Goal: Communication & Community: Answer question/provide support

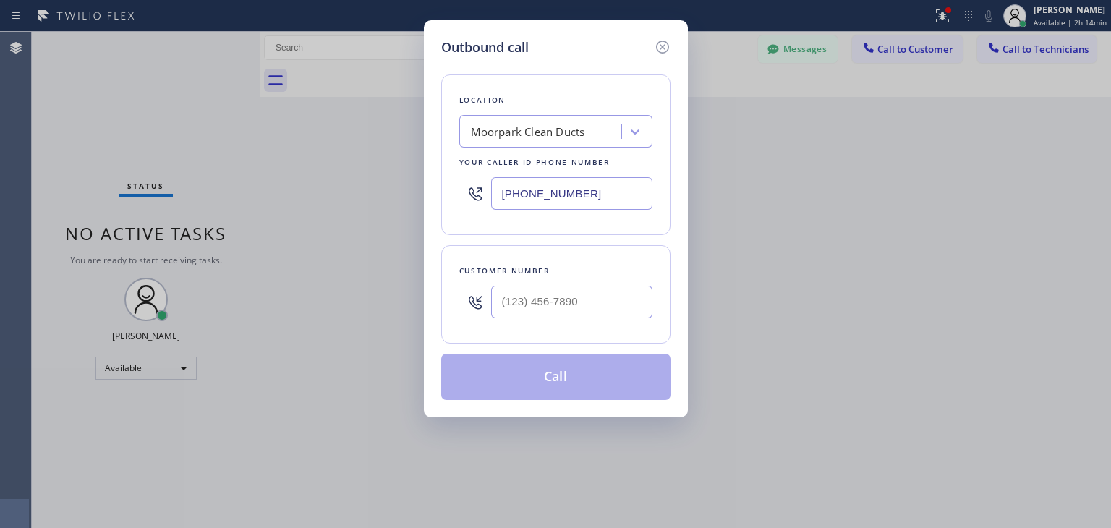
scroll to position [13862, 0]
paste input "408) 218-3319"
click at [602, 287] on input "[PHONE_NUMBER]" at bounding box center [571, 302] width 161 height 33
type input "[PHONE_NUMBER]"
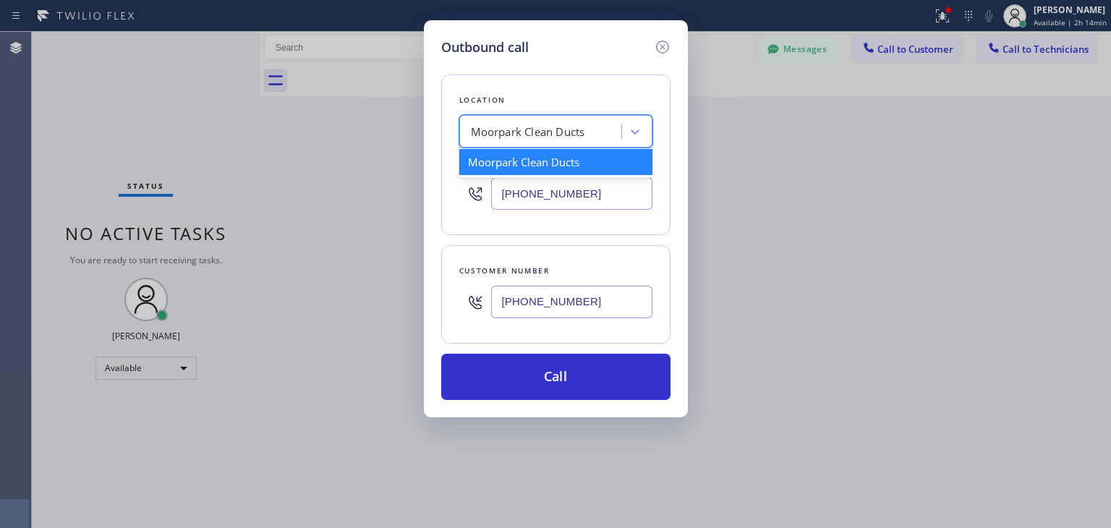
click at [579, 131] on div "Moorpark Clean Ducts" at bounding box center [528, 132] width 114 height 17
paste input "5 Star Appliance Repair"
type input "5 Star Appliance Repair"
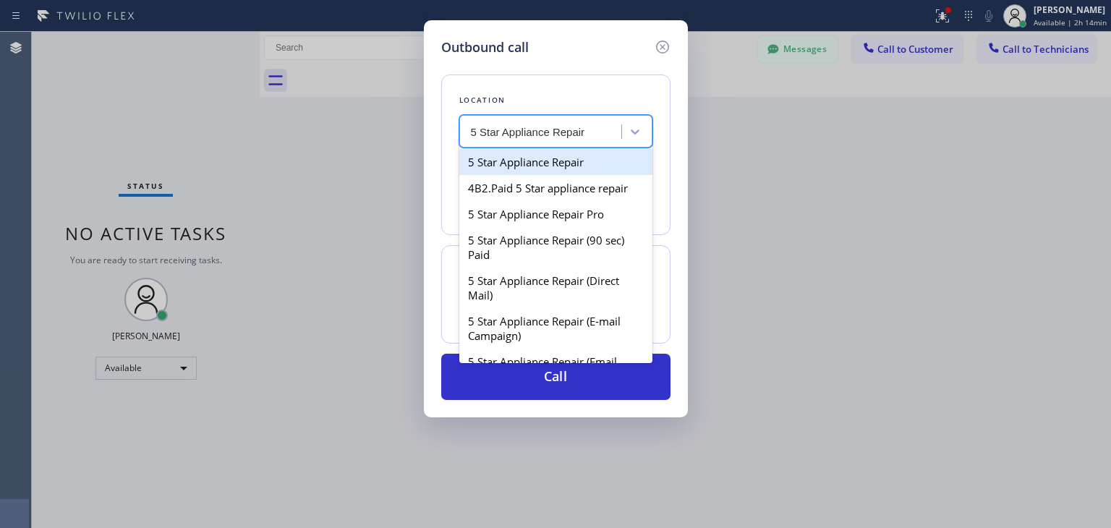
scroll to position [0, 0]
click at [576, 158] on div "5 Star Appliance Repair" at bounding box center [555, 162] width 193 height 26
type input "[PHONE_NUMBER]"
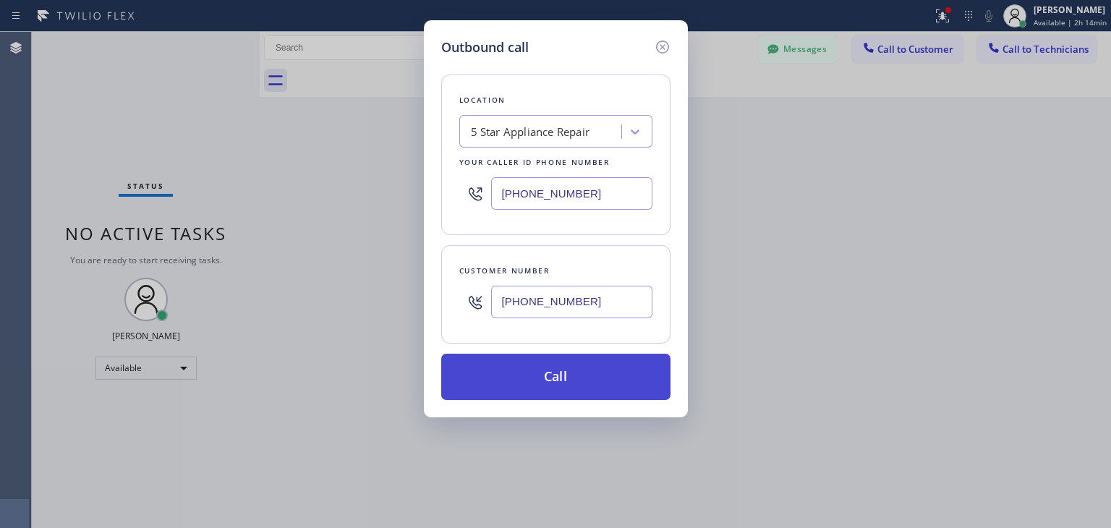
click at [579, 357] on button "Call" at bounding box center [555, 377] width 229 height 46
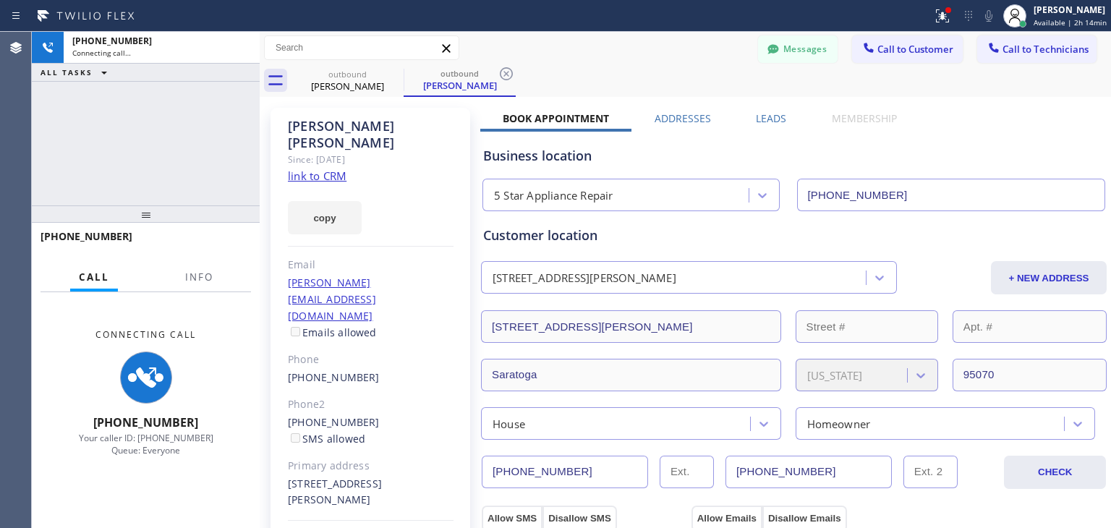
type input "[PHONE_NUMBER]"
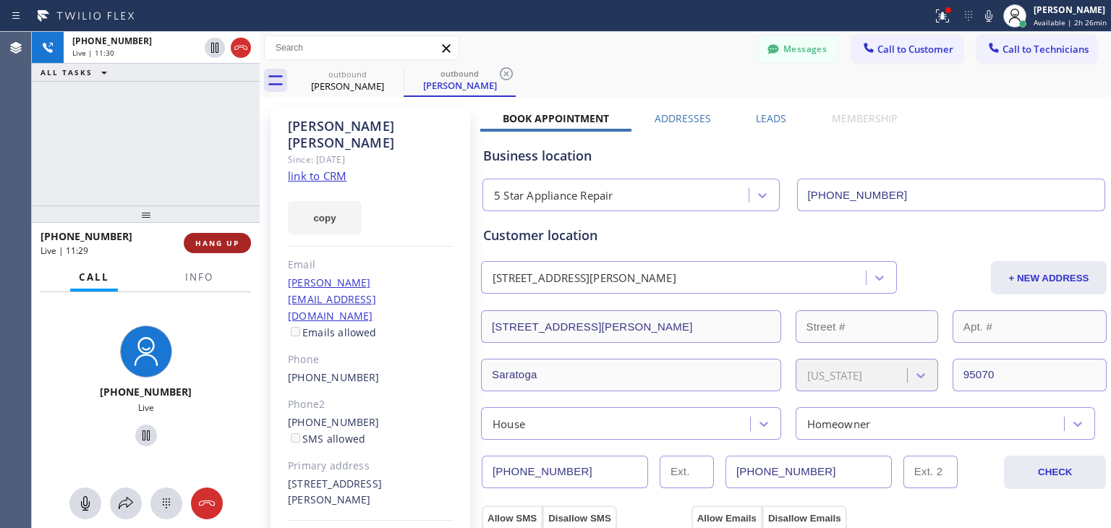
click at [214, 234] on button "HANG UP" at bounding box center [217, 243] width 67 height 20
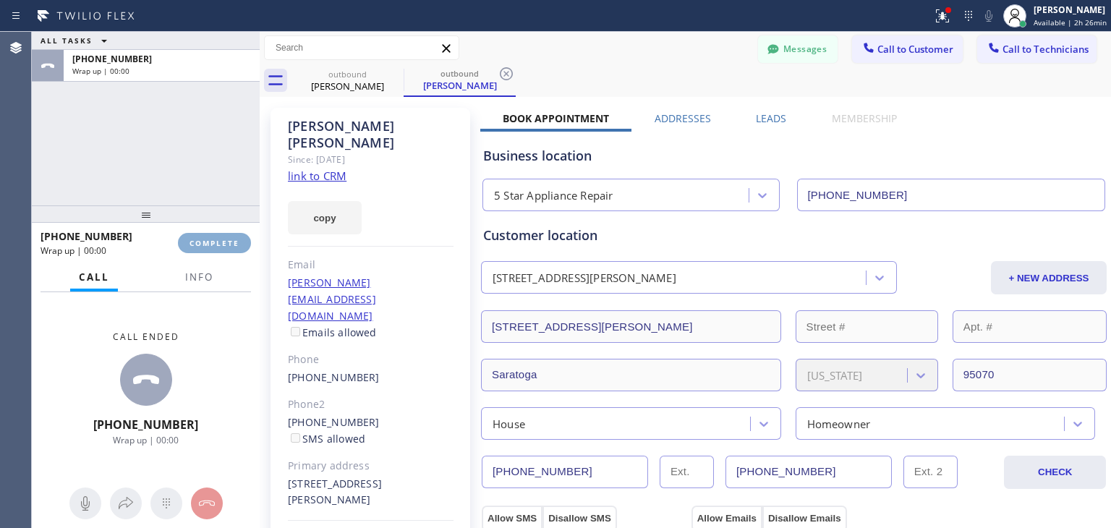
click at [214, 234] on button "COMPLETE" at bounding box center [214, 243] width 73 height 20
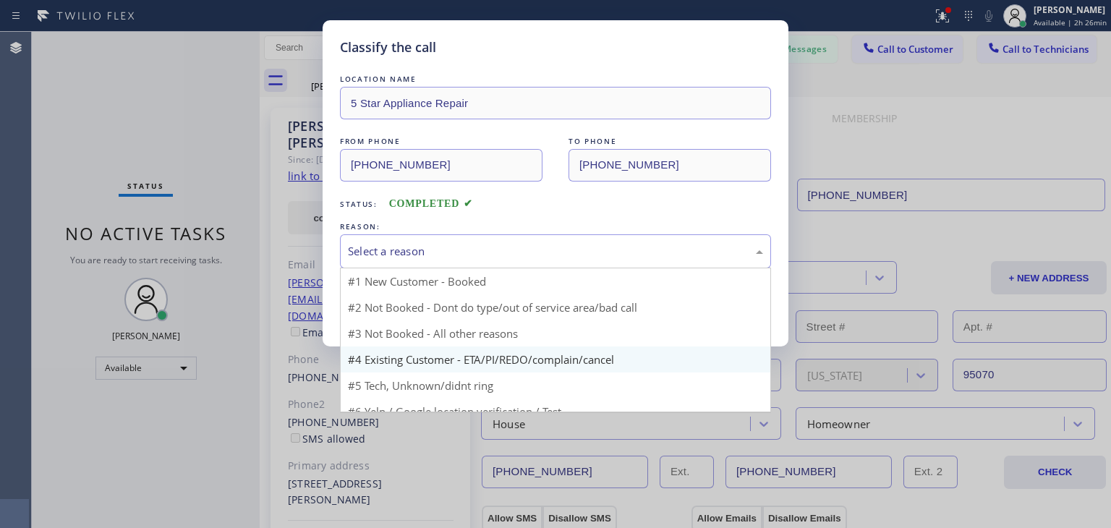
drag, startPoint x: 471, startPoint y: 264, endPoint x: 521, endPoint y: 359, distance: 107.4
click at [521, 268] on div "Select a reason #1 New Customer - Booked #2 Not Booked - Dont do type/out of se…" at bounding box center [555, 251] width 431 height 34
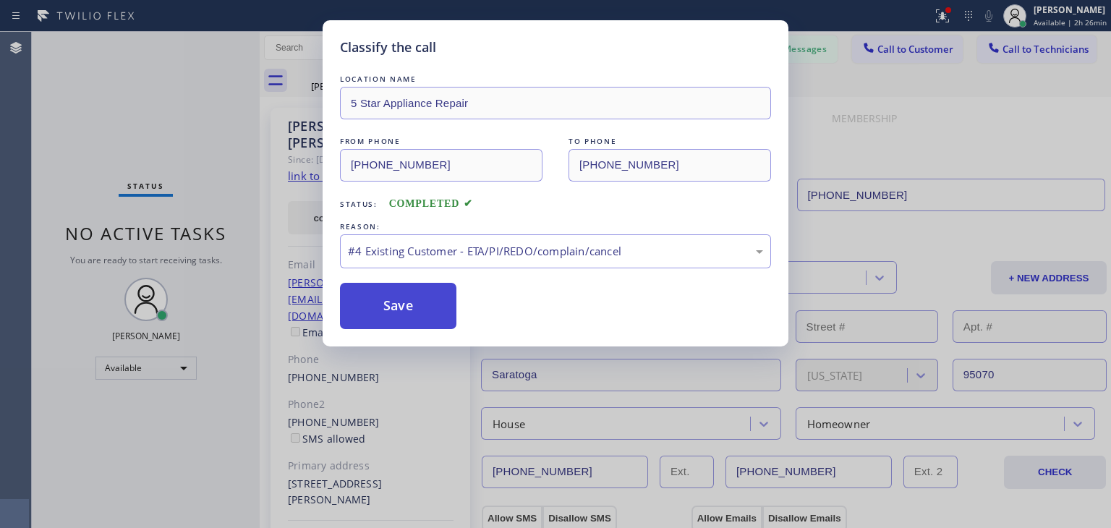
click at [450, 323] on button "Save" at bounding box center [398, 306] width 116 height 46
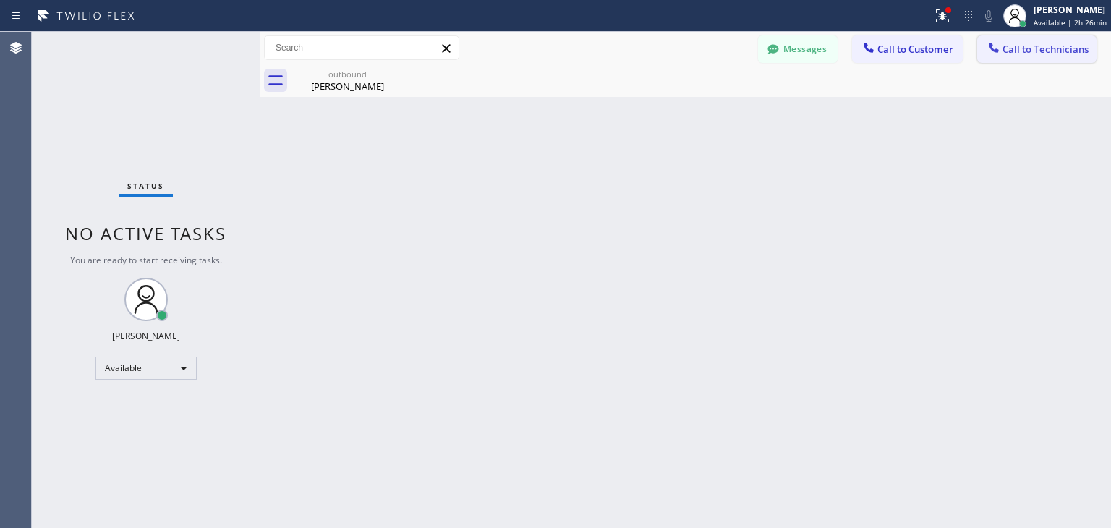
drag, startPoint x: 1005, startPoint y: 41, endPoint x: 894, endPoint y: 68, distance: 114.5
click at [1005, 41] on button "Call to Technicians" at bounding box center [1036, 48] width 119 height 27
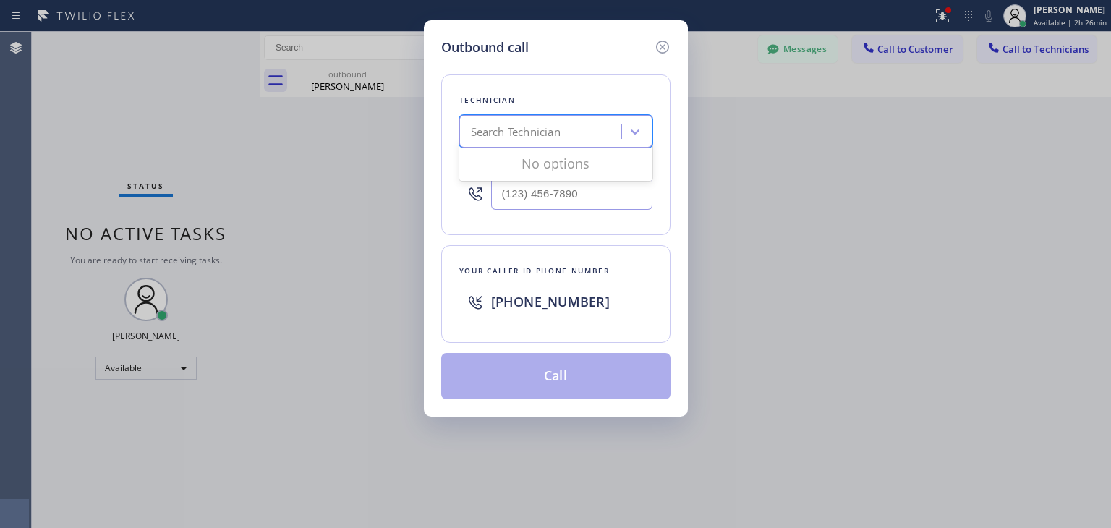
click at [593, 129] on div "Search Technician" at bounding box center [543, 131] width 158 height 25
type input "[PERSON_NAME]"
click at [579, 153] on div "[PERSON_NAME]" at bounding box center [555, 162] width 193 height 26
type input "[PHONE_NUMBER]"
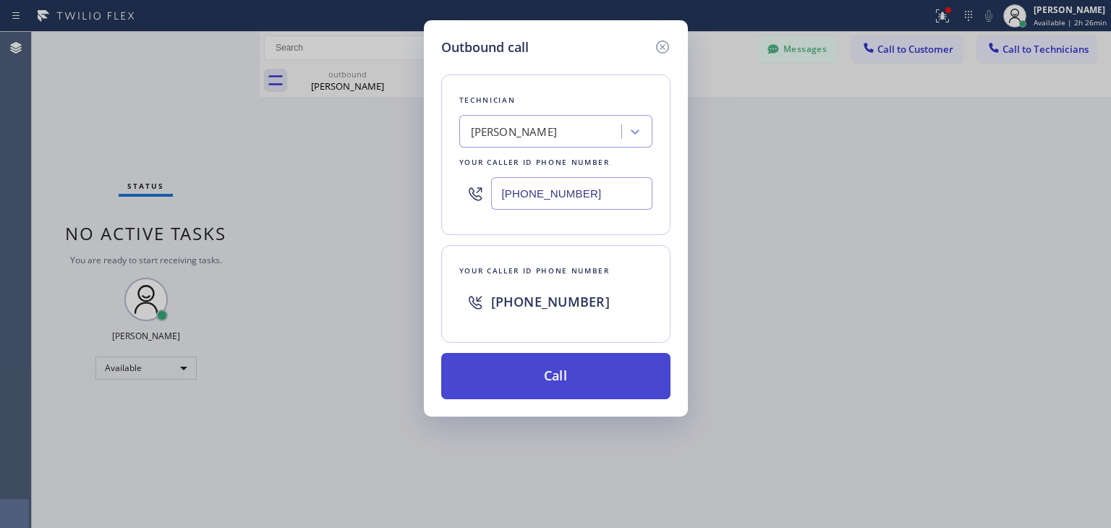
click at [563, 357] on button "Call" at bounding box center [555, 376] width 229 height 46
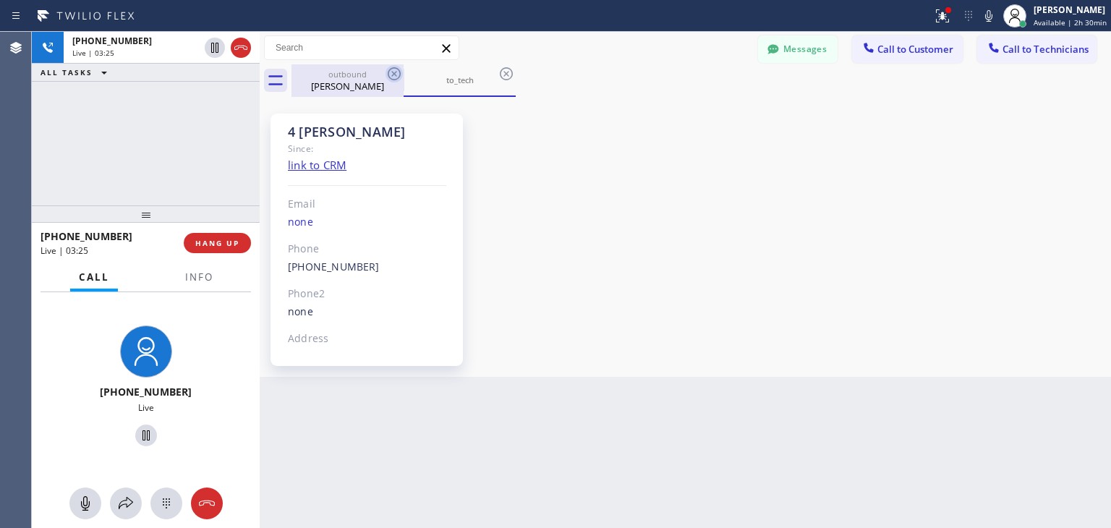
drag, startPoint x: 385, startPoint y: 70, endPoint x: 401, endPoint y: 74, distance: 16.3
click at [401, 74] on icon at bounding box center [393, 73] width 17 height 17
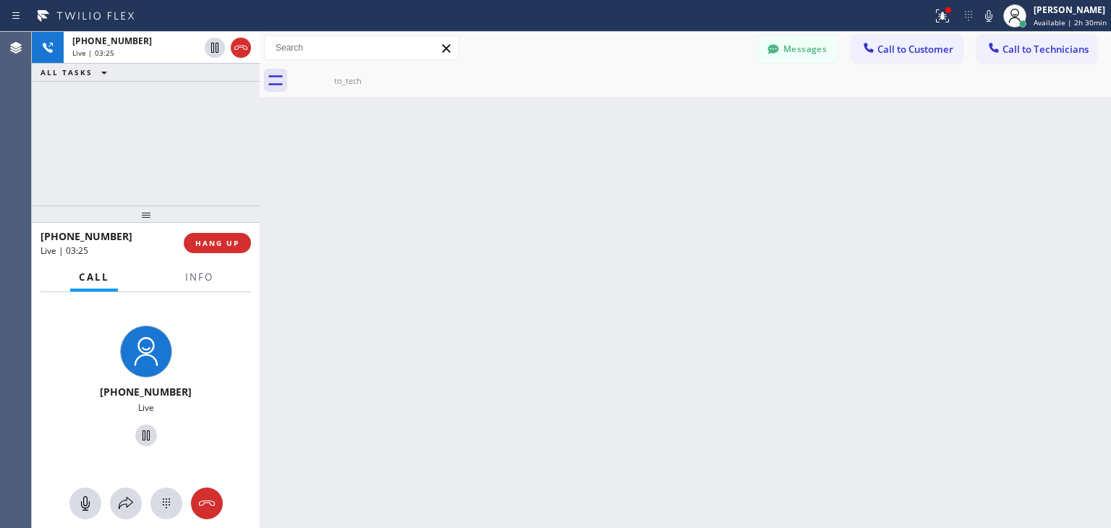
click at [0, 0] on icon at bounding box center [0, 0] width 0 height 0
click at [393, 76] on icon at bounding box center [393, 73] width 17 height 17
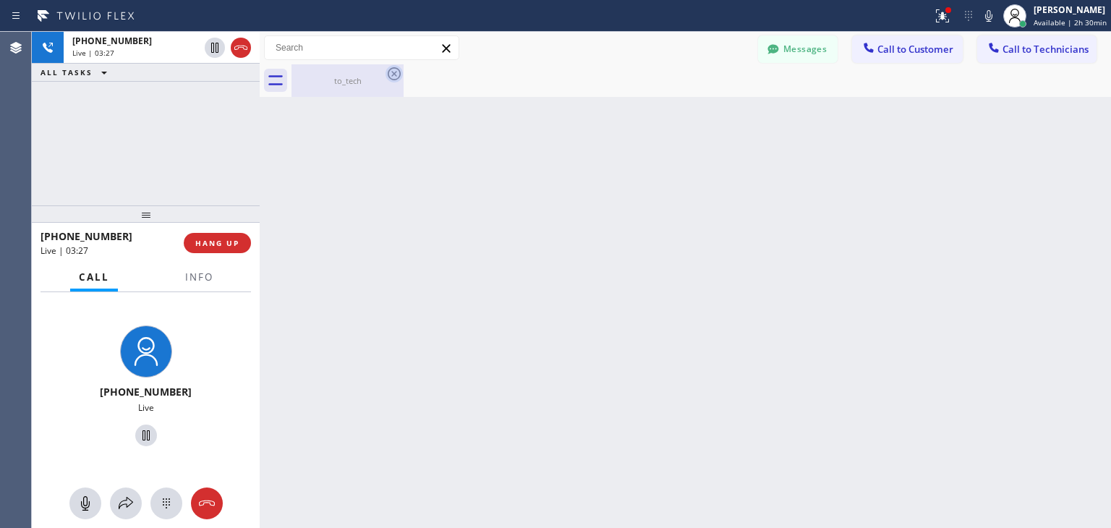
click at [393, 76] on icon at bounding box center [393, 73] width 17 height 17
click at [239, 242] on span "HANG UP" at bounding box center [217, 243] width 44 height 10
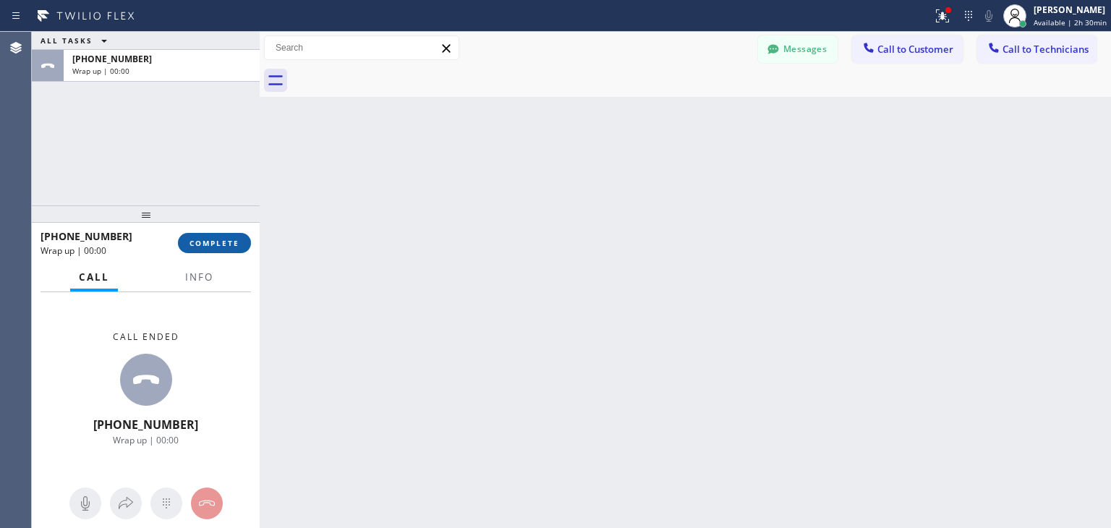
click at [239, 242] on span "COMPLETE" at bounding box center [214, 243] width 50 height 10
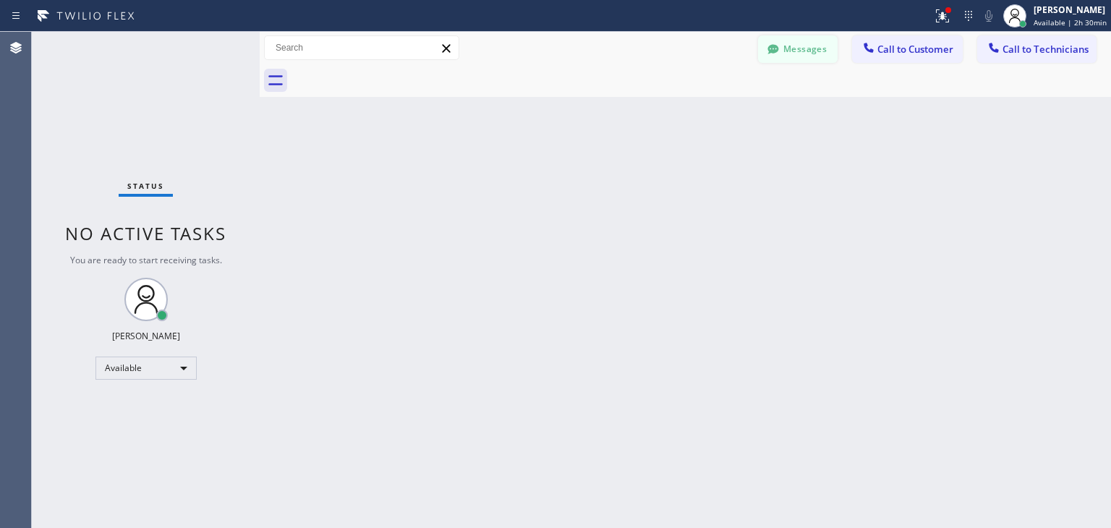
click at [827, 56] on button "Messages" at bounding box center [798, 48] width 80 height 27
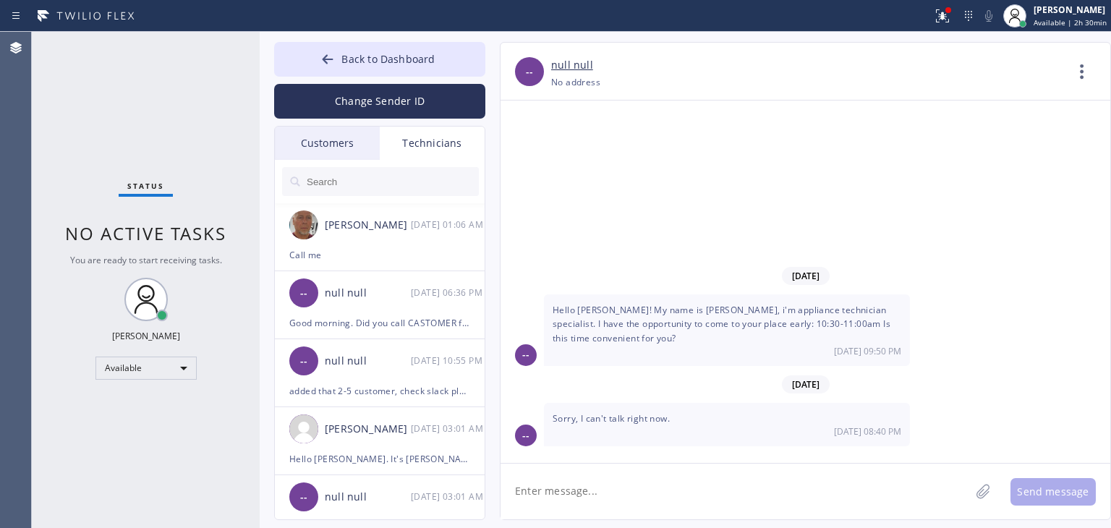
drag, startPoint x: 356, startPoint y: 161, endPoint x: 328, endPoint y: 135, distance: 38.4
click at [328, 135] on div "Customers Technicians [PERSON_NAME] [DATE] 10:15 PM Good day! This is the appli…" at bounding box center [379, 323] width 211 height 394
click at [328, 135] on div "Customers" at bounding box center [327, 143] width 105 height 33
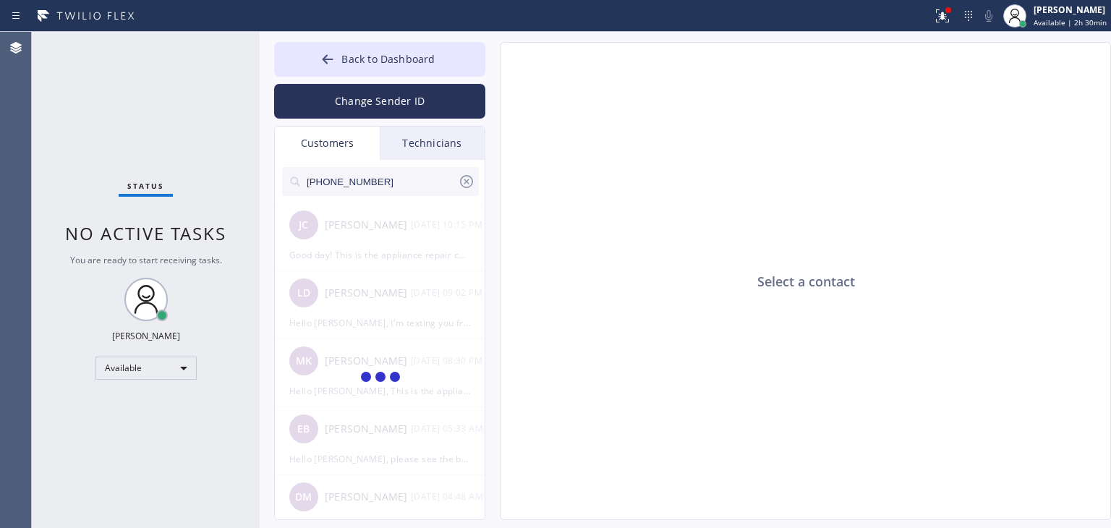
click at [396, 185] on input "[PHONE_NUMBER]" at bounding box center [381, 181] width 153 height 29
click at [396, 185] on input "(408) 218-331" at bounding box center [381, 181] width 153 height 29
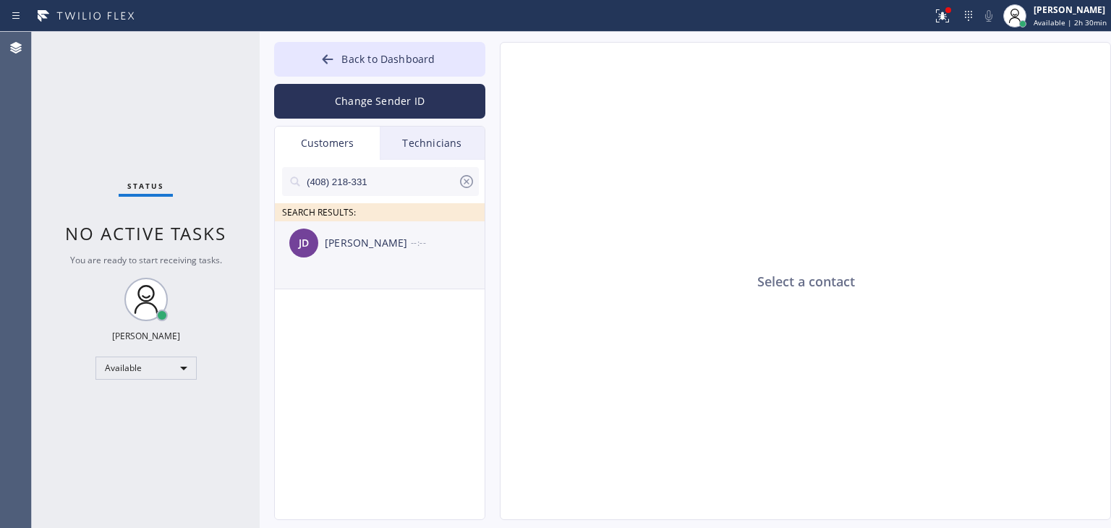
type input "(408) 218-331"
click at [406, 249] on div "[PERSON_NAME]" at bounding box center [368, 243] width 86 height 17
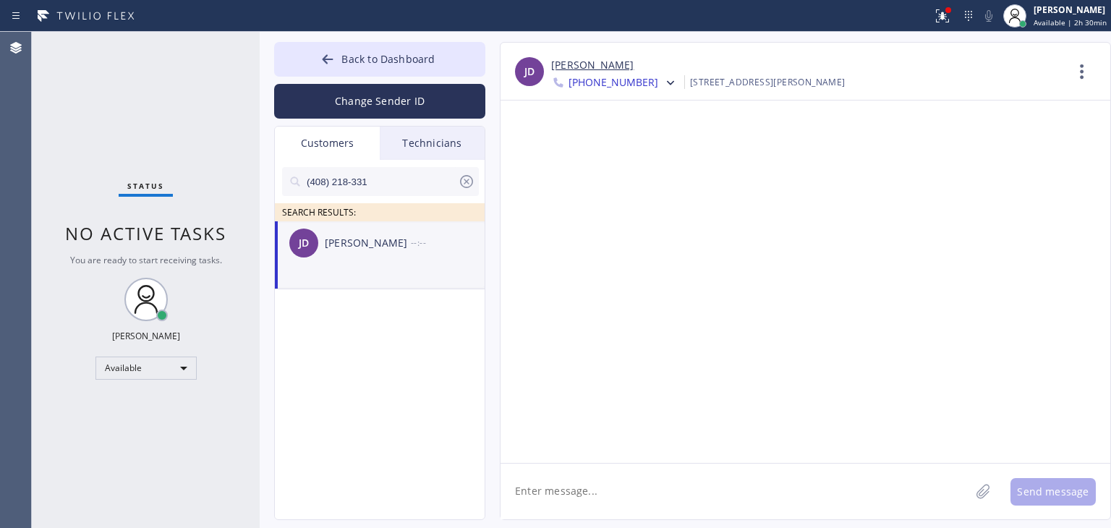
click at [462, 142] on div "Technicians" at bounding box center [432, 143] width 105 height 33
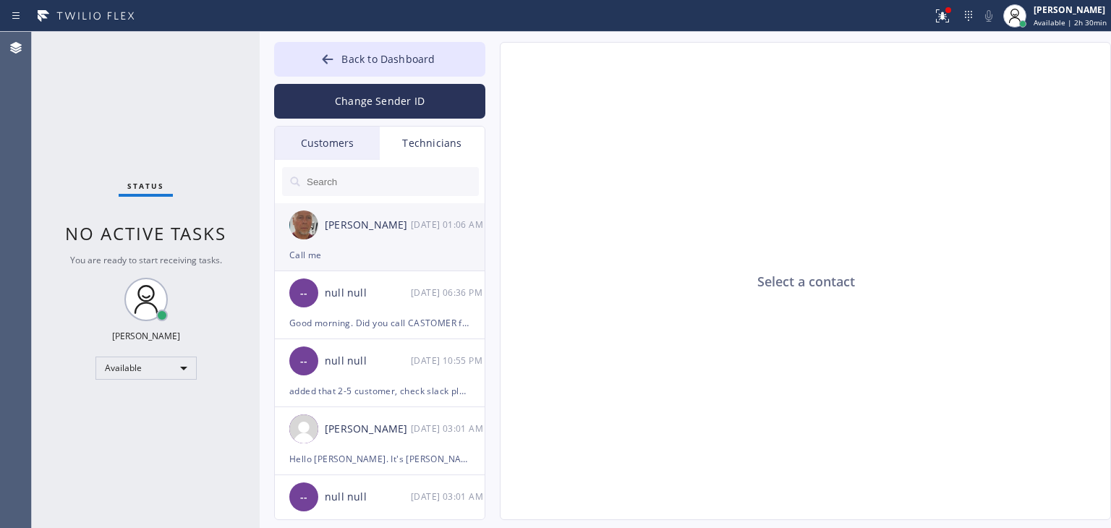
click at [408, 271] on li "[PERSON_NAME] [DATE] 01:06 AM Call me" at bounding box center [380, 305] width 211 height 68
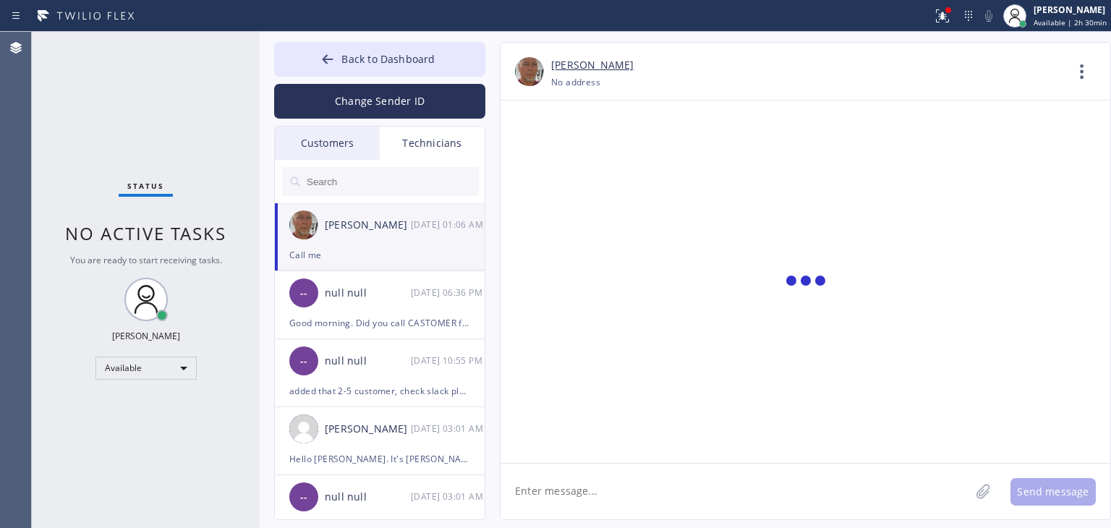
click at [586, 484] on textarea at bounding box center [734, 492] width 469 height 56
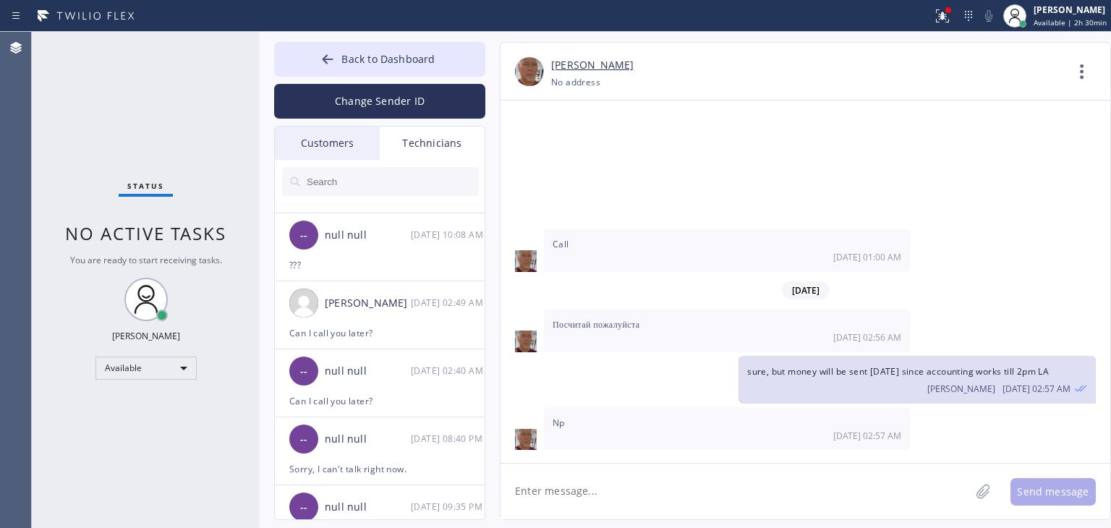
scroll to position [337, 0]
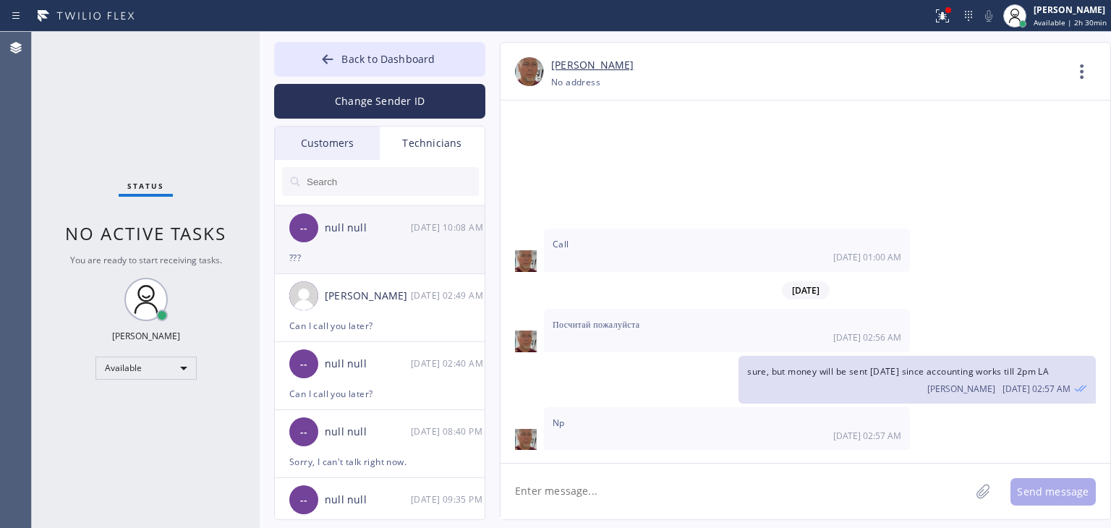
click at [411, 242] on div "-- null null [DATE] 10:08 AM" at bounding box center [380, 227] width 211 height 43
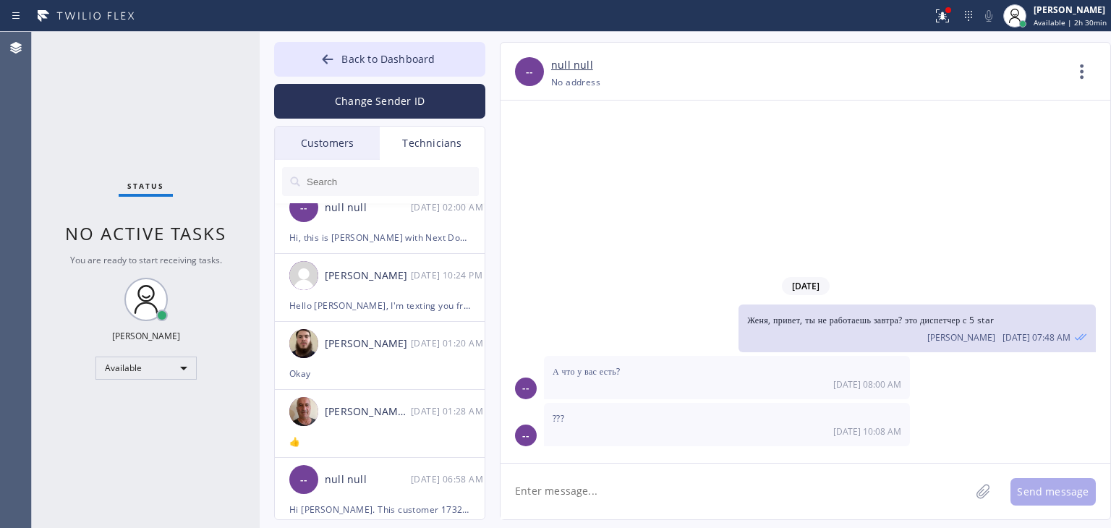
scroll to position [1586, 0]
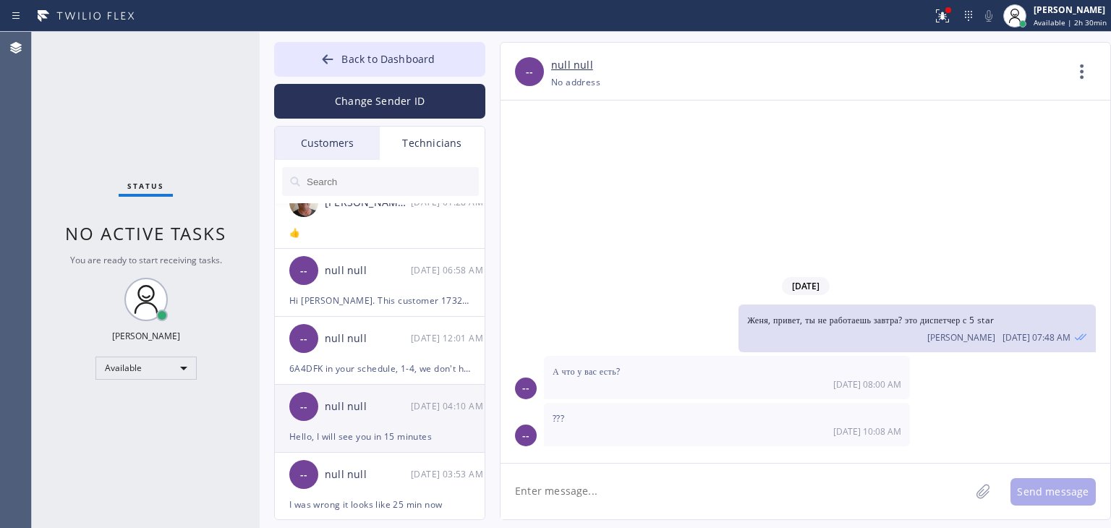
click at [428, 423] on div "-- null null [DATE] 04:10 AM" at bounding box center [380, 406] width 211 height 43
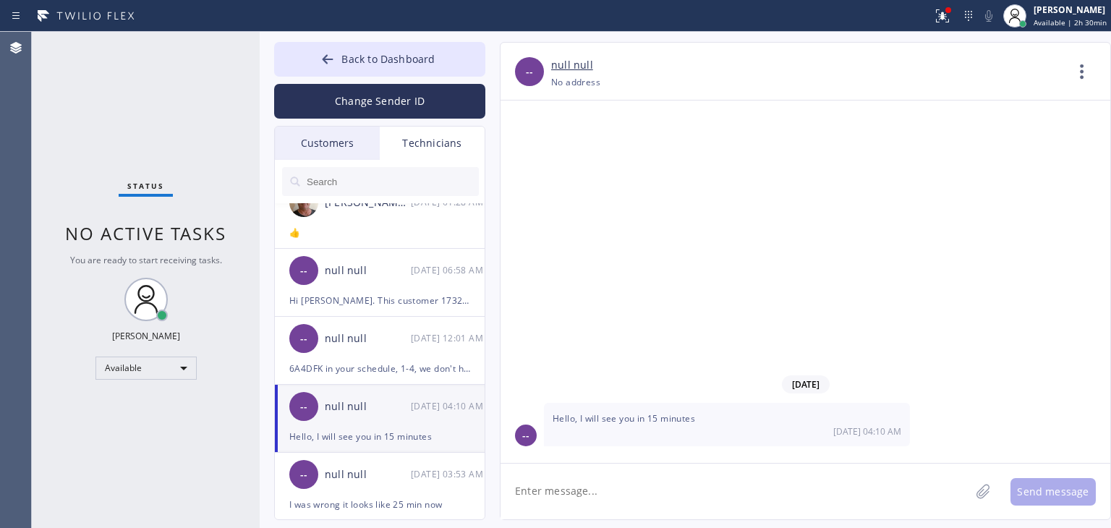
click at [644, 468] on textarea at bounding box center [734, 492] width 469 height 56
type textarea "."
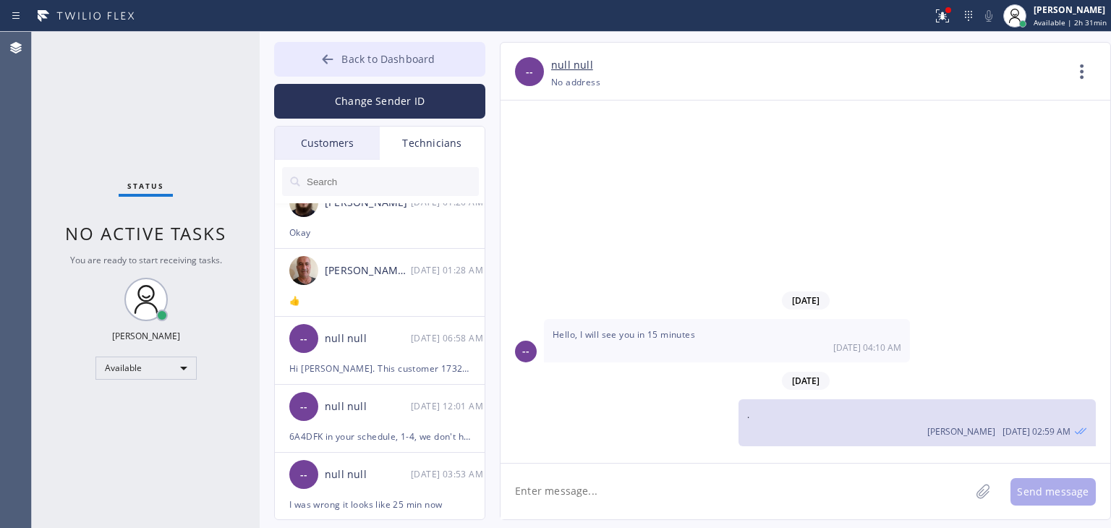
click at [406, 67] on button "Back to Dashboard" at bounding box center [379, 59] width 211 height 35
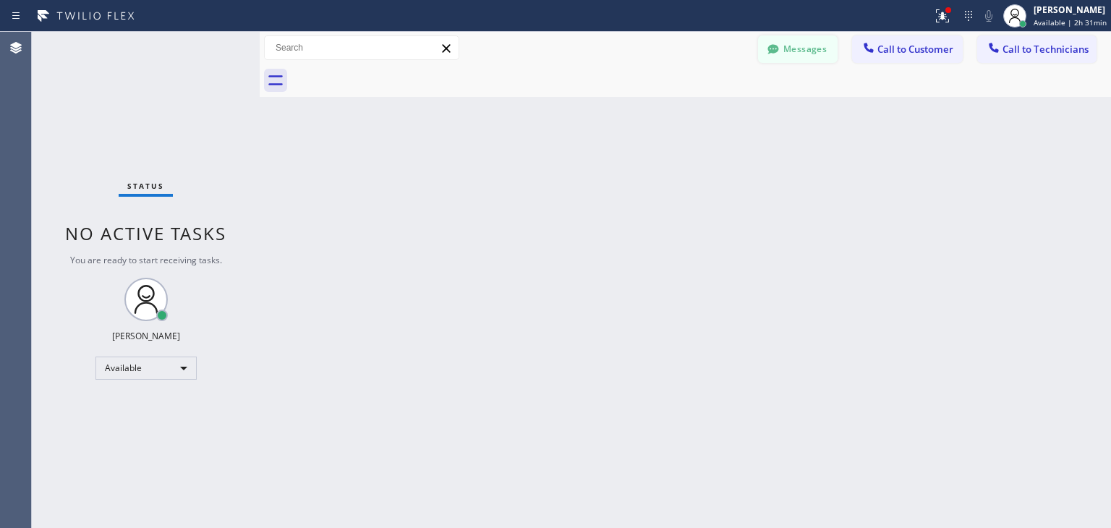
drag, startPoint x: 839, startPoint y: 43, endPoint x: 809, endPoint y: 50, distance: 30.5
click at [809, 50] on div "Messages" at bounding box center [805, 47] width 94 height 25
click at [809, 50] on button "Messages" at bounding box center [798, 48] width 80 height 27
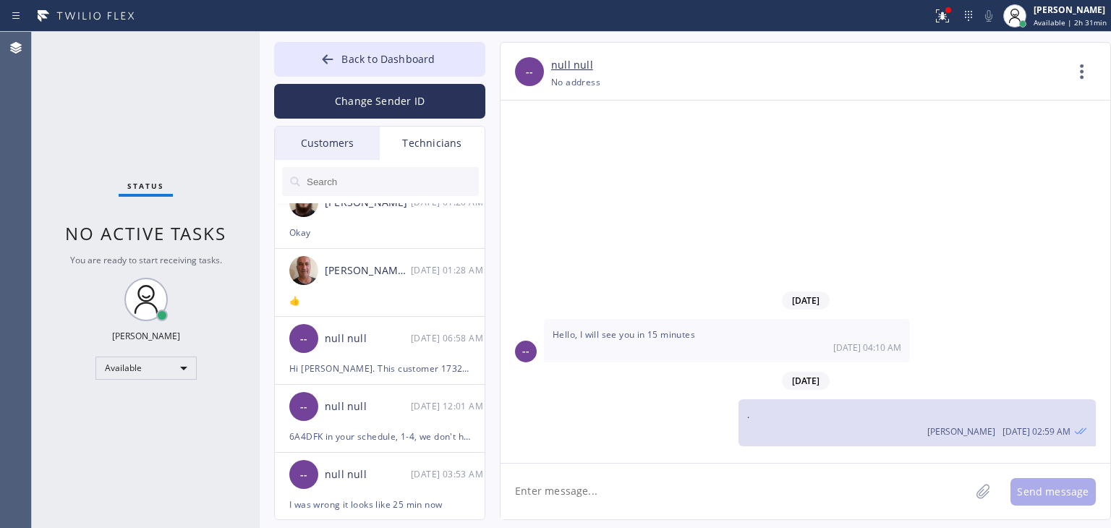
click at [336, 160] on div at bounding box center [380, 181] width 211 height 43
click at [341, 152] on div "Customers" at bounding box center [327, 143] width 105 height 33
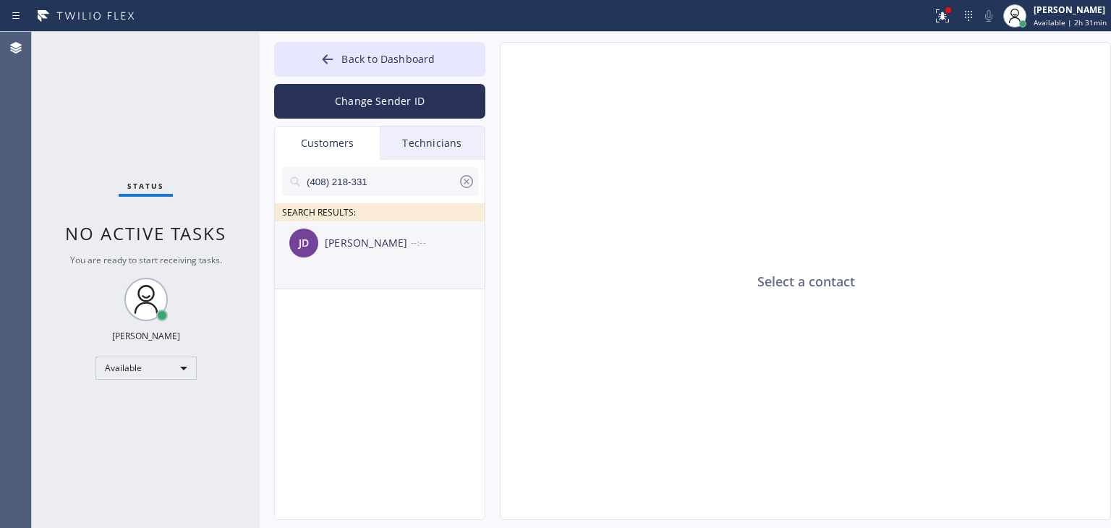
click at [414, 244] on div "--:--" at bounding box center [448, 242] width 75 height 17
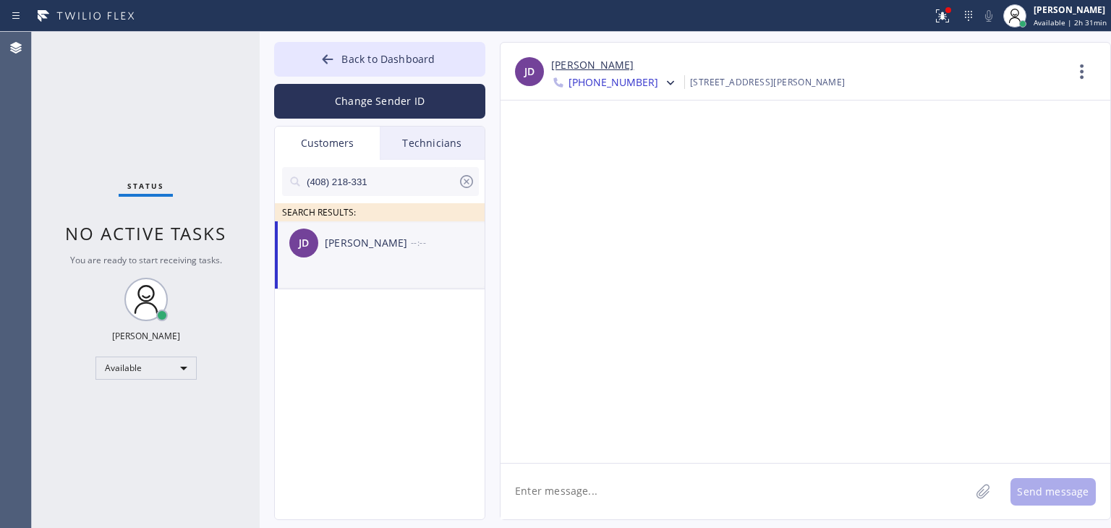
click at [599, 487] on textarea at bounding box center [734, 492] width 469 height 56
click at [964, 492] on textarea "Hello, It's 5 Star Appliance Repair. Please pay the deposit of $2,200.00 as we …" at bounding box center [747, 492] width 495 height 56
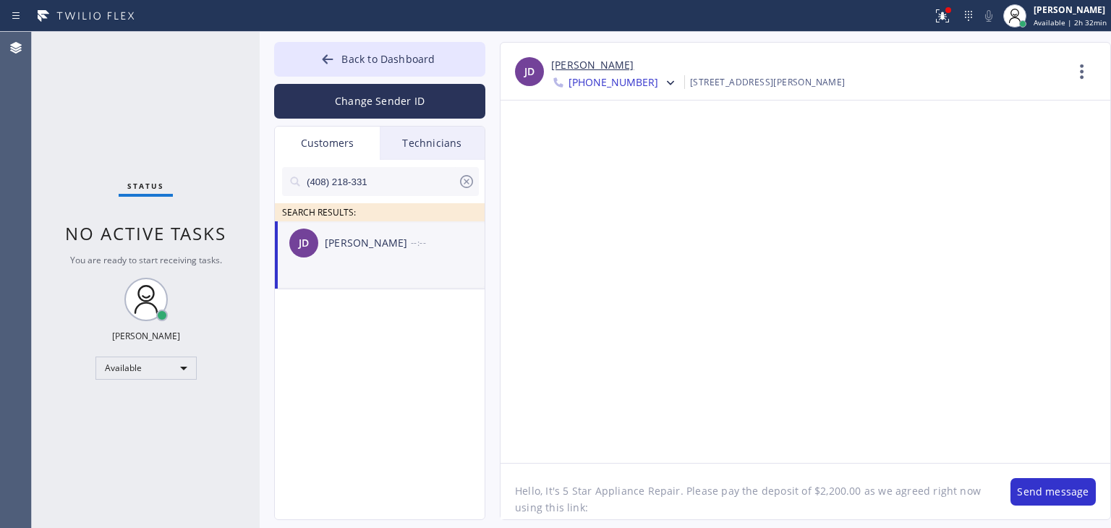
click at [677, 505] on textarea "Hello, It's 5 Star Appliance Repair. Please pay the deposit of $2,200.00 as we …" at bounding box center [747, 492] width 495 height 56
paste textarea "[URL][DOMAIN_NAME]"
click at [583, 516] on textarea "Hello, It's 5 Star Appliance Repair. Please pay the deposit of $2,200.00 as we …" at bounding box center [747, 492] width 495 height 56
click at [933, 511] on textarea "Hello, It's 5 Star Appliance Repair. Please pay the deposit of $2,200.00 as we …" at bounding box center [747, 492] width 495 height 56
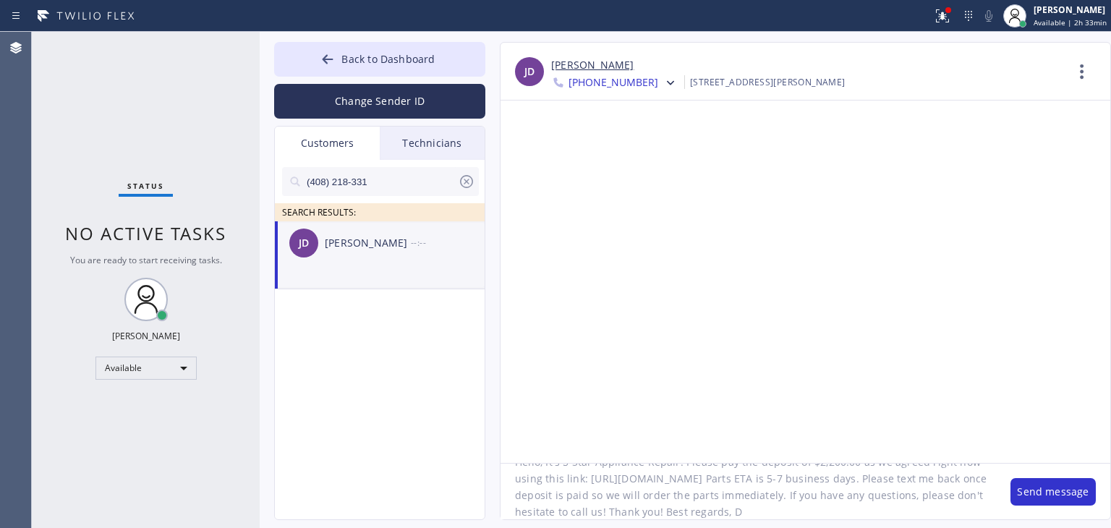
scroll to position [46, 0]
paste textarea "5 Star Appliance Repair"
click at [560, 516] on textarea "Hello, It's 5 Star Appliance Repair. Please pay the deposit of $2,200.00 as we …" at bounding box center [747, 492] width 495 height 56
click at [696, 513] on textarea "Hello, It's 5 Star Appliance Repair. Please pay the deposit of $2,200.00 as we …" at bounding box center [747, 492] width 495 height 56
click at [401, 66] on button "Back to Dashboard" at bounding box center [379, 59] width 211 height 35
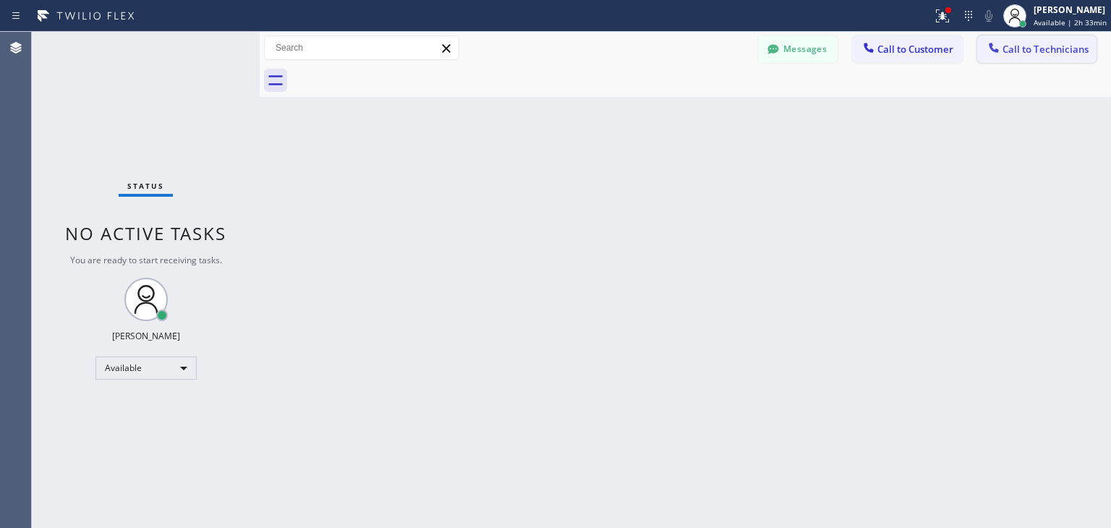
click at [1023, 38] on button "Call to Technicians" at bounding box center [1036, 48] width 119 height 27
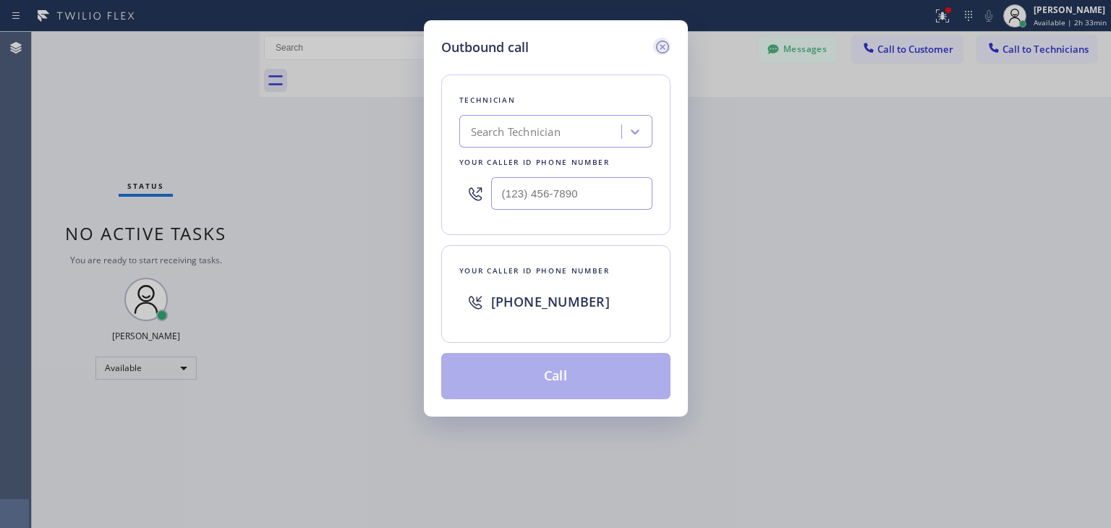
click at [665, 41] on icon at bounding box center [661, 46] width 13 height 13
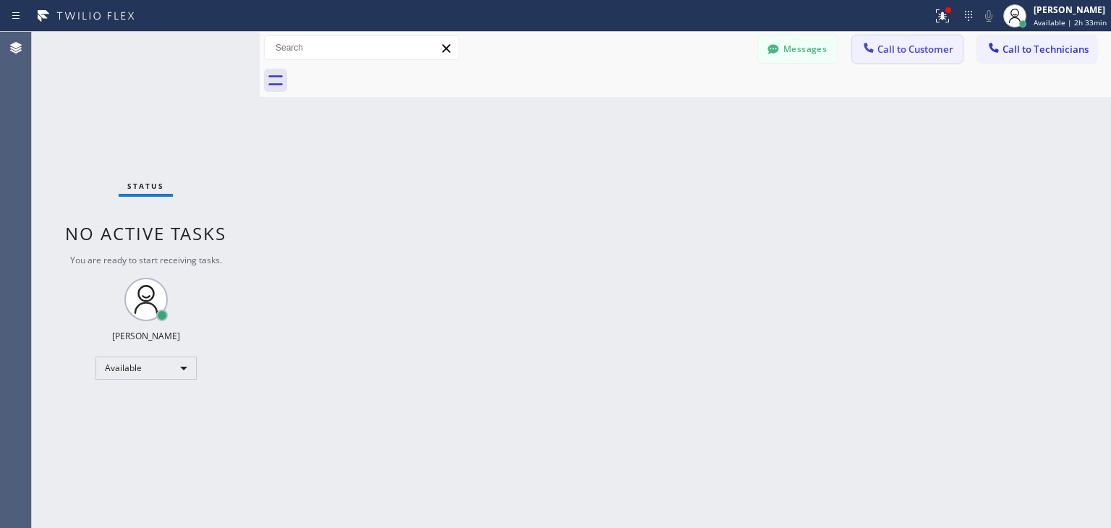
click at [884, 46] on span "Call to Customer" at bounding box center [915, 49] width 76 height 13
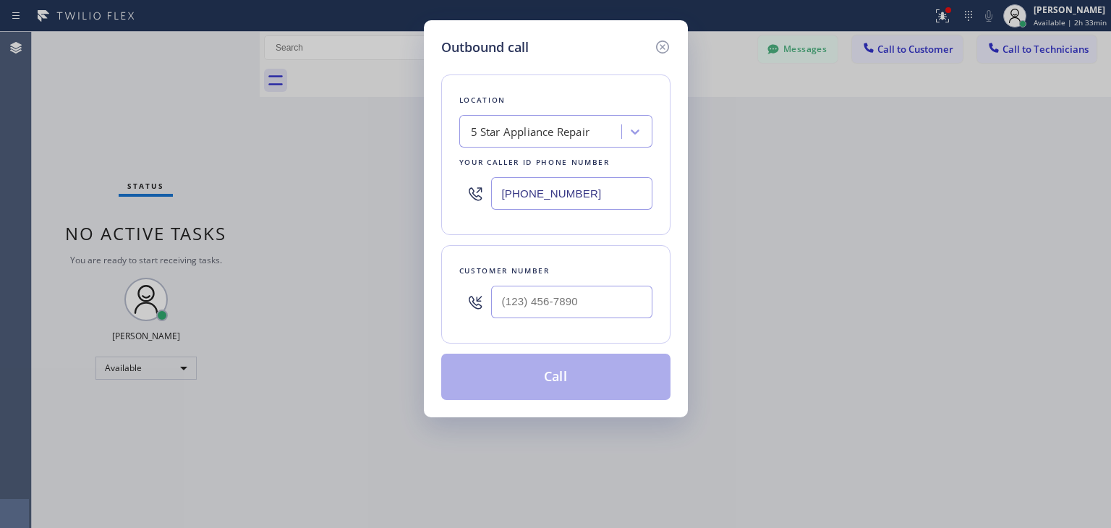
click at [599, 197] on input "[PHONE_NUMBER]" at bounding box center [571, 193] width 161 height 33
click at [655, 46] on icon at bounding box center [662, 46] width 17 height 17
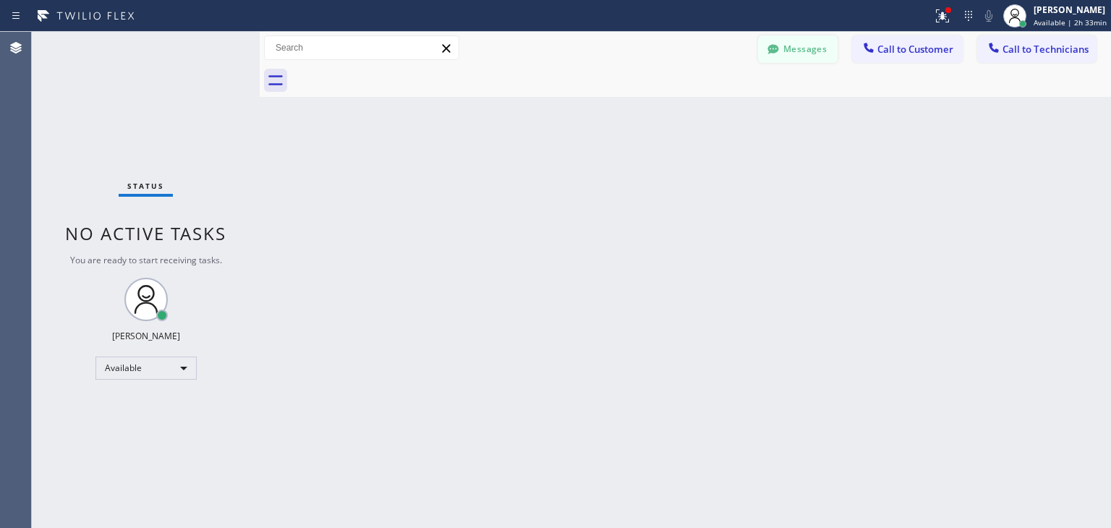
click at [779, 46] on icon at bounding box center [773, 49] width 14 height 14
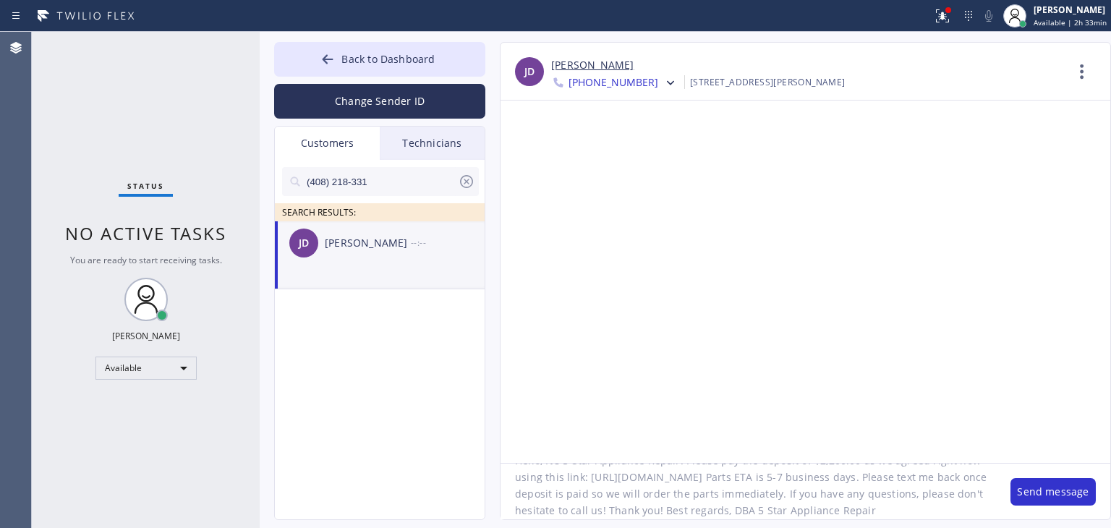
click at [688, 510] on textarea "Hello, It's 5 Star Appliance Repair. Please pay the deposit of $2,200.00 as we …" at bounding box center [747, 492] width 495 height 56
paste textarea "[PHONE_NUMBER]"
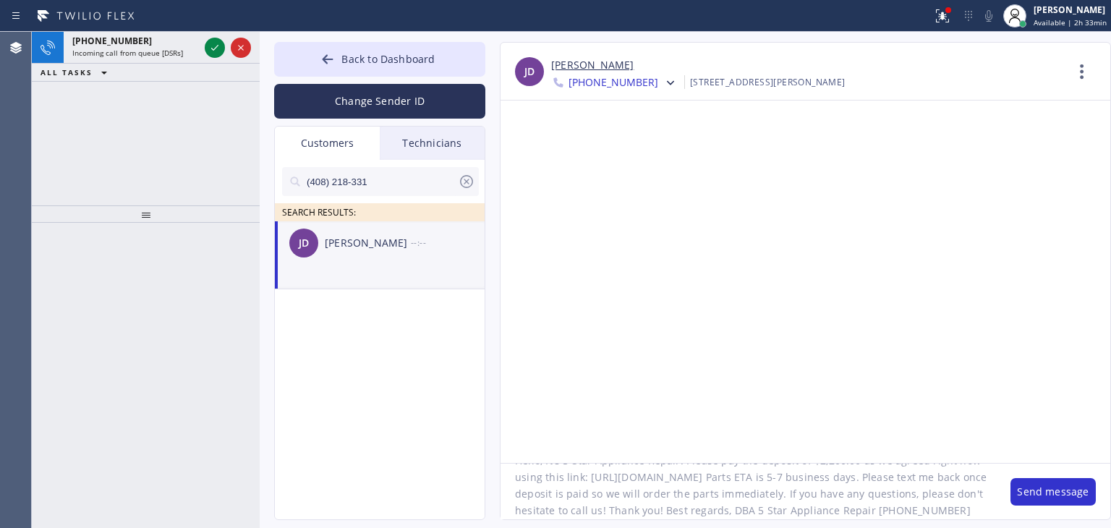
type textarea "Hello, It's 5 Star Appliance Repair. Please pay the deposit of $2,200.00 as we …"
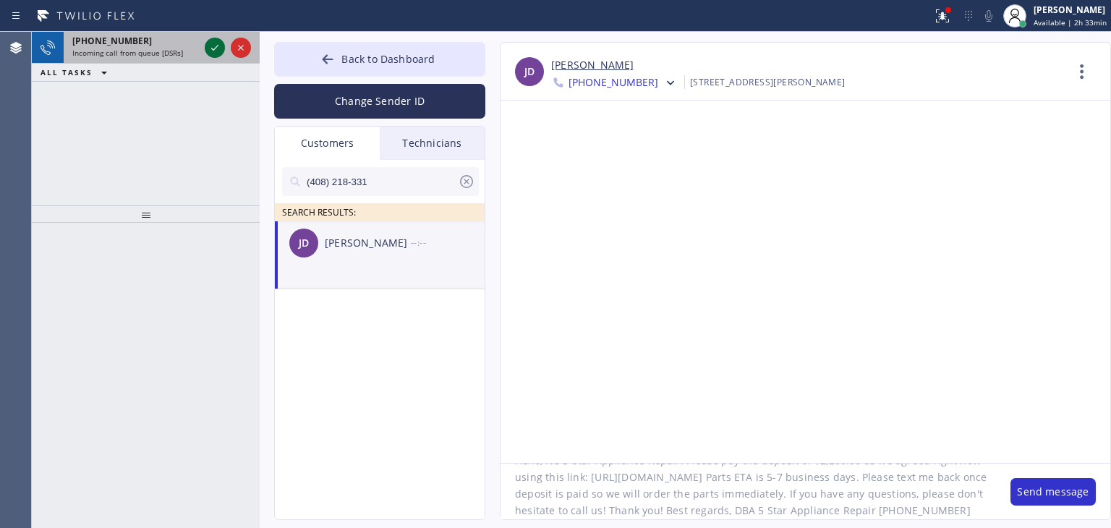
click at [211, 39] on icon at bounding box center [214, 47] width 17 height 17
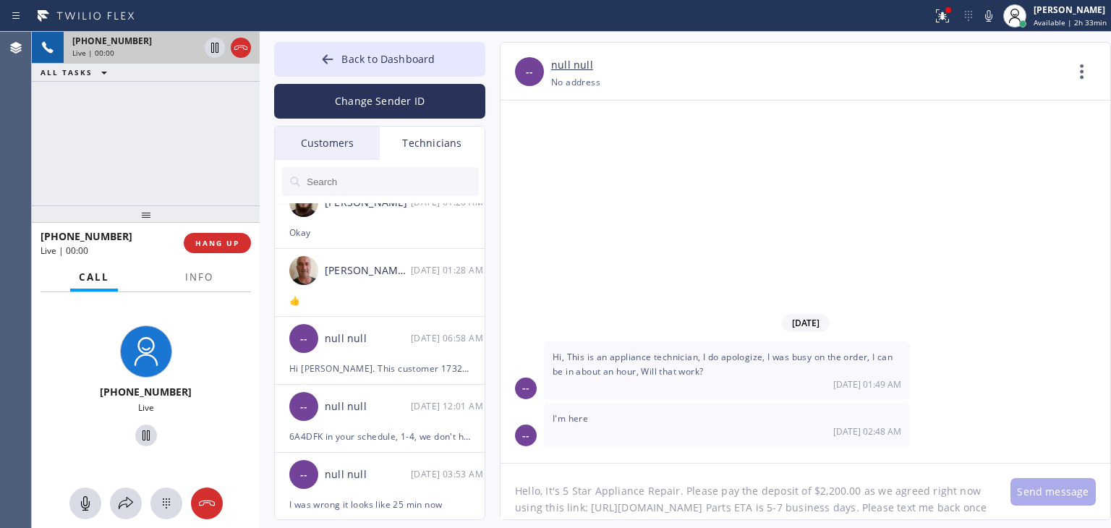
click at [437, 77] on div "Change Sender ID" at bounding box center [379, 98] width 211 height 42
click at [360, 135] on div "Customers" at bounding box center [327, 143] width 105 height 33
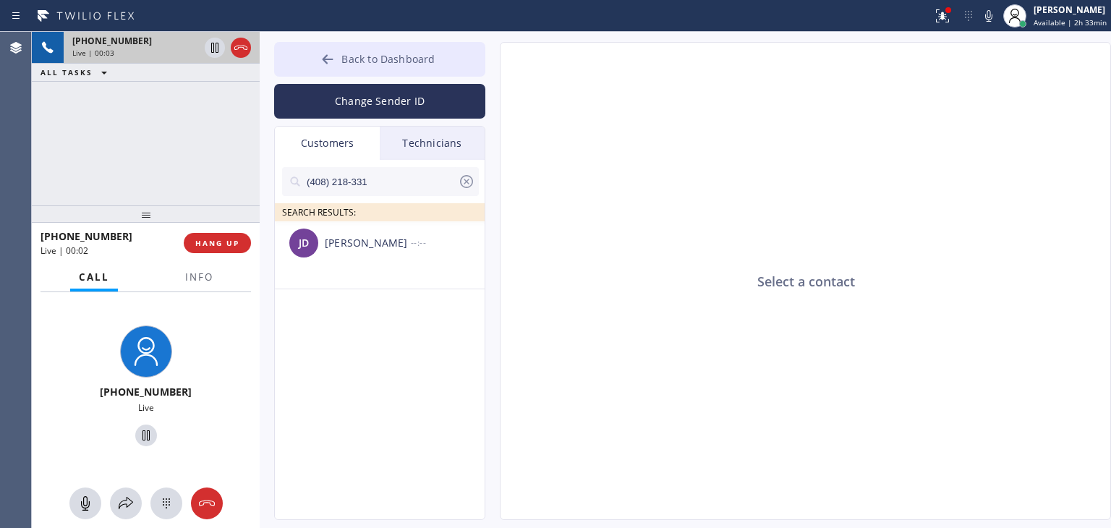
drag, startPoint x: 392, startPoint y: 85, endPoint x: 406, endPoint y: 73, distance: 18.5
click at [406, 73] on div "Back to Dashboard Change Sender ID Customers Technicians (408) 218-331 SEARCH R…" at bounding box center [379, 281] width 211 height 478
click at [406, 73] on button "Back to Dashboard" at bounding box center [379, 59] width 211 height 35
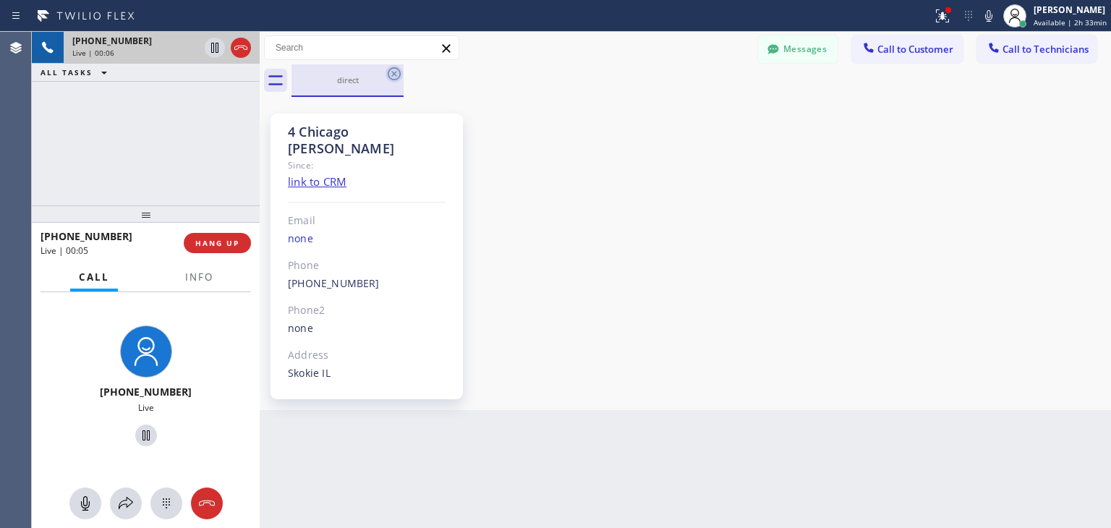
click at [390, 74] on icon at bounding box center [393, 73] width 17 height 17
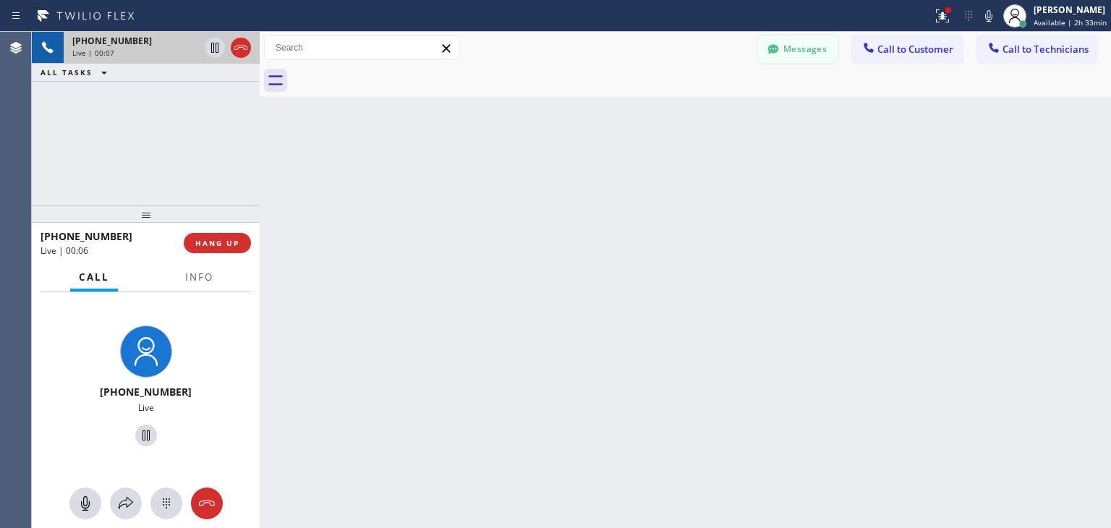
click at [816, 43] on button "Messages" at bounding box center [798, 48] width 80 height 27
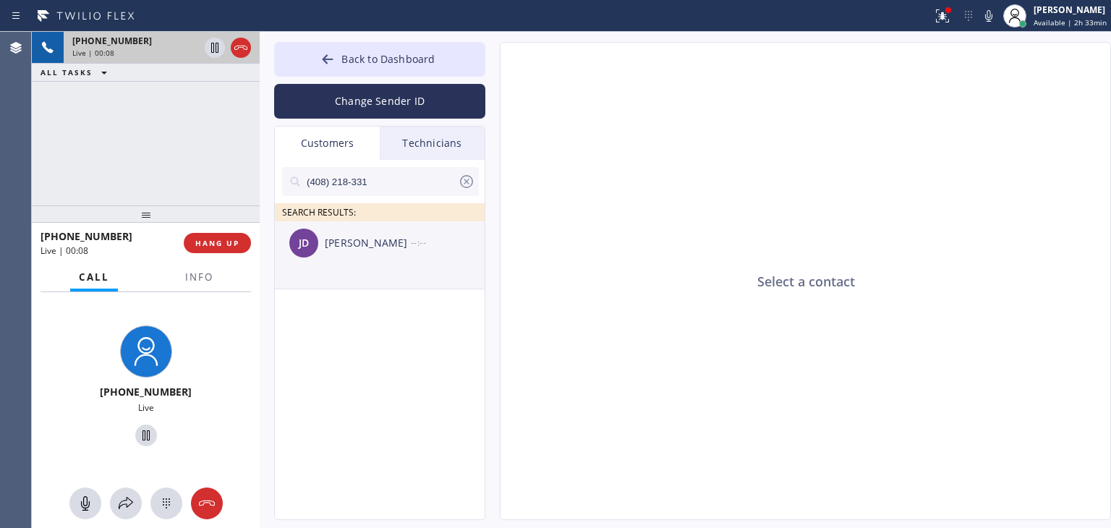
click at [393, 265] on li "[PERSON_NAME] --:--" at bounding box center [380, 255] width 211 height 68
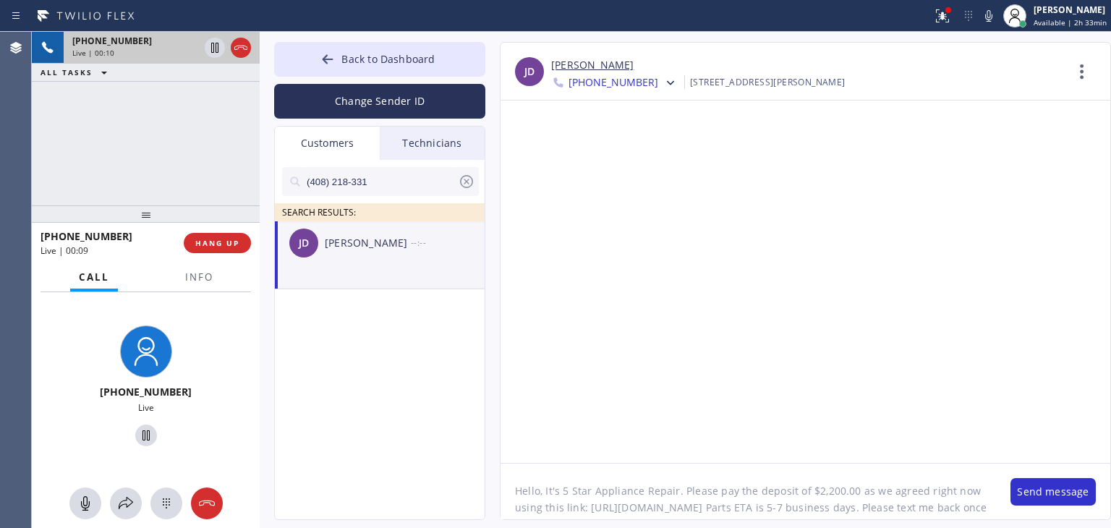
scroll to position [46, 0]
click at [764, 513] on textarea "Hello, It's 5 Star Appliance Repair. Please pay the deposit of $2,200.00 as we …" at bounding box center [747, 492] width 495 height 56
click at [1022, 500] on button "Send message" at bounding box center [1052, 491] width 85 height 27
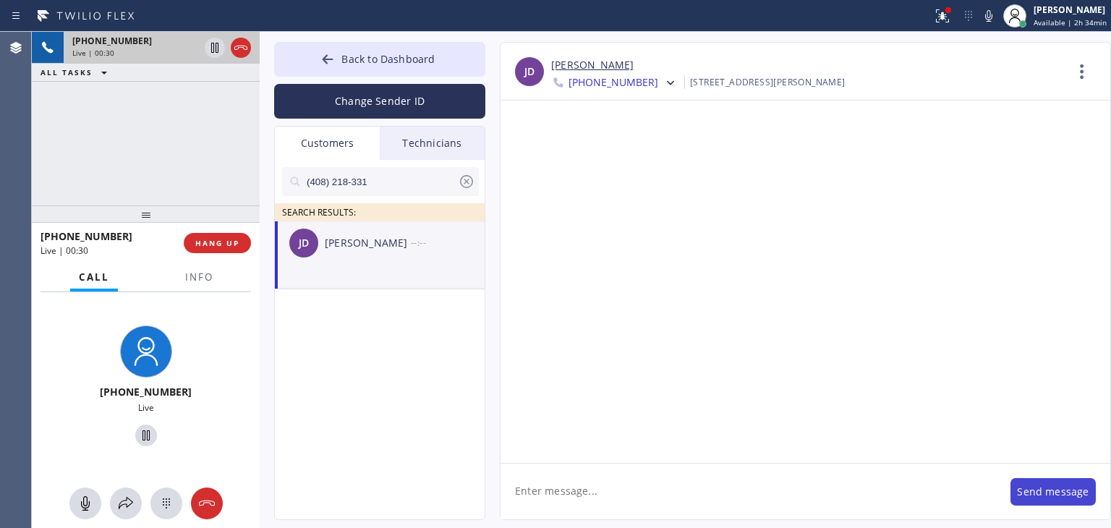
scroll to position [0, 0]
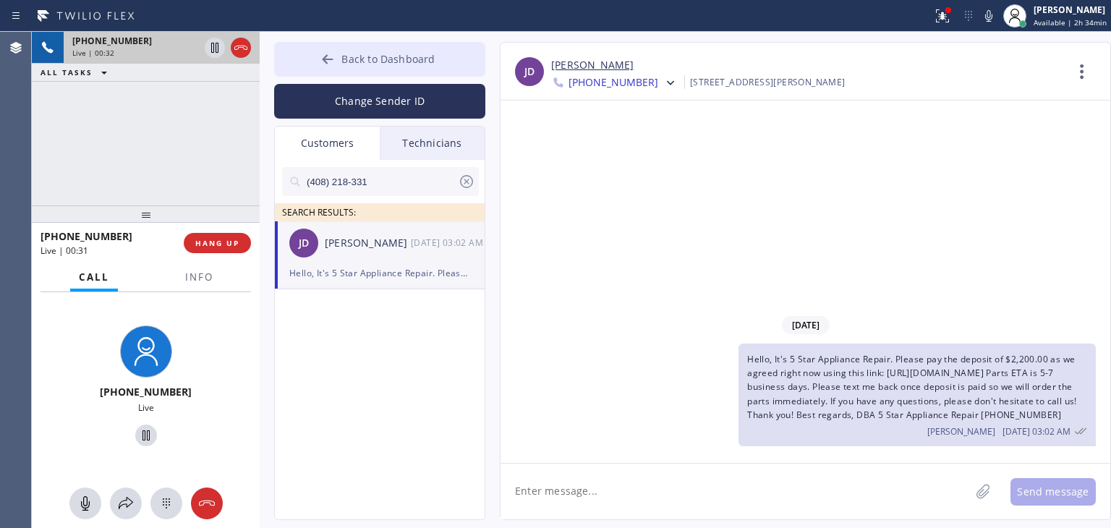
click at [458, 47] on button "Back to Dashboard" at bounding box center [379, 59] width 211 height 35
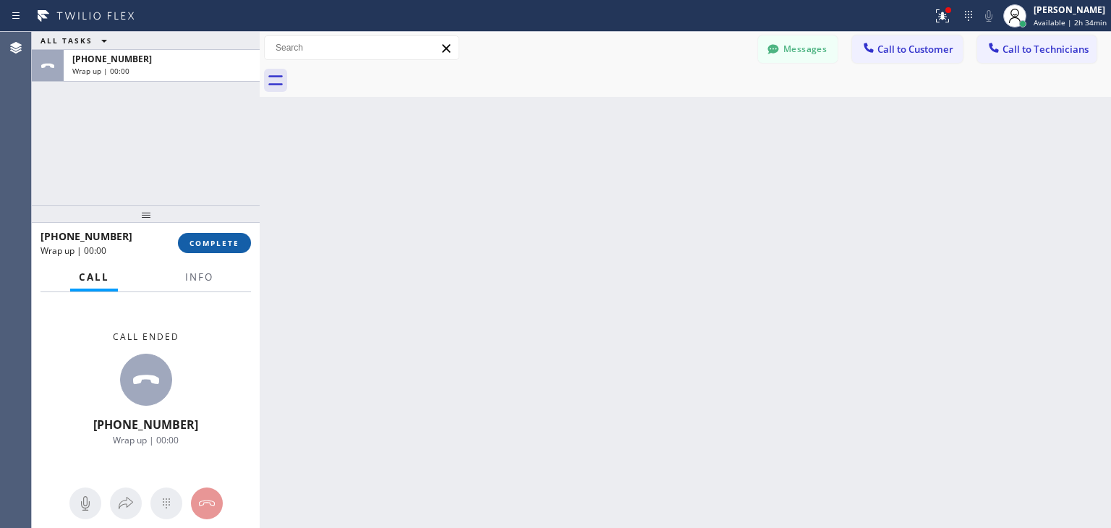
click at [225, 238] on span "COMPLETE" at bounding box center [214, 243] width 50 height 10
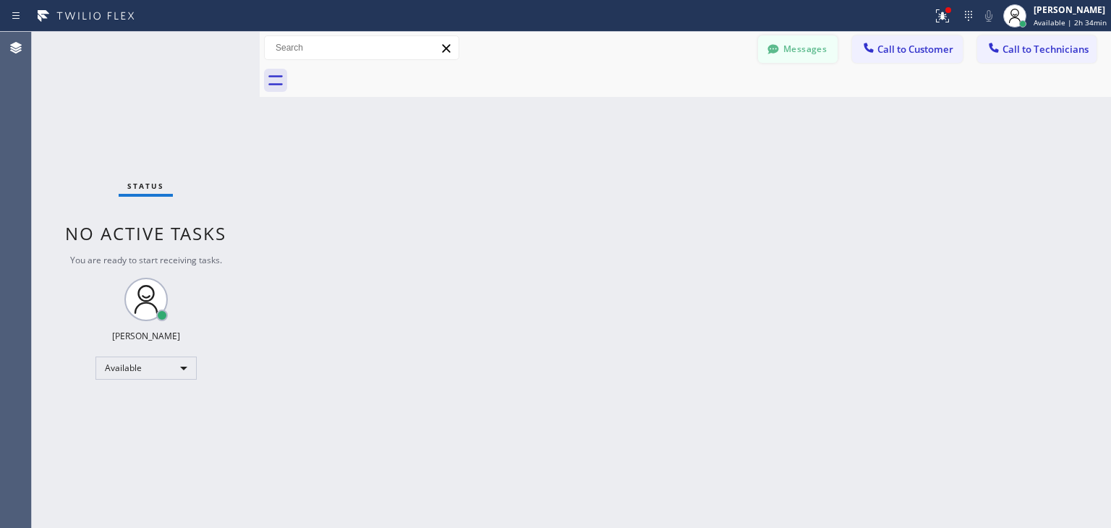
click at [795, 47] on button "Messages" at bounding box center [798, 48] width 80 height 27
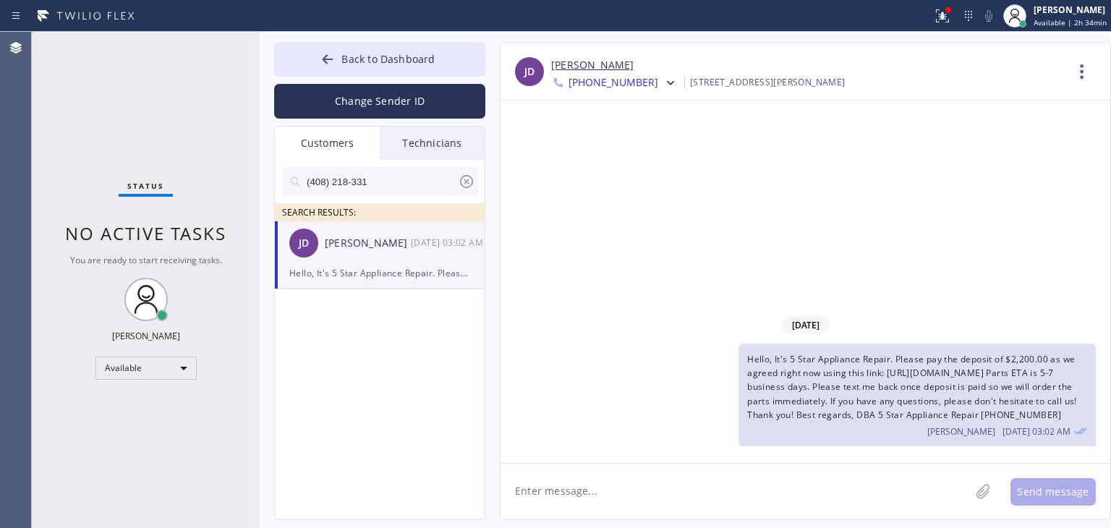
click at [842, 480] on textarea at bounding box center [734, 492] width 469 height 56
click at [466, 171] on div "(408) 218-331" at bounding box center [380, 181] width 197 height 29
click at [466, 177] on icon at bounding box center [466, 181] width 17 height 17
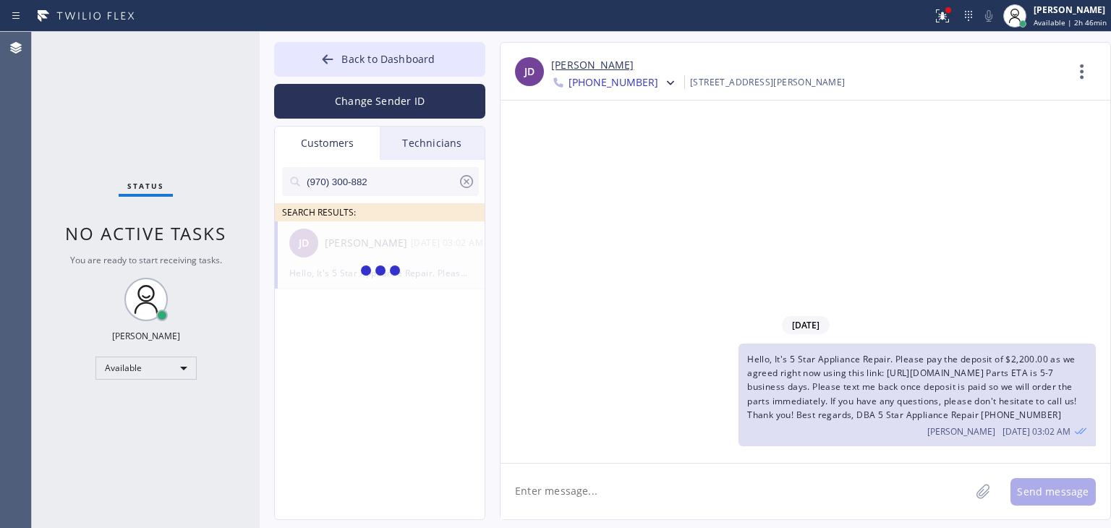
click at [399, 180] on input "(970) 300-882" at bounding box center [381, 181] width 153 height 29
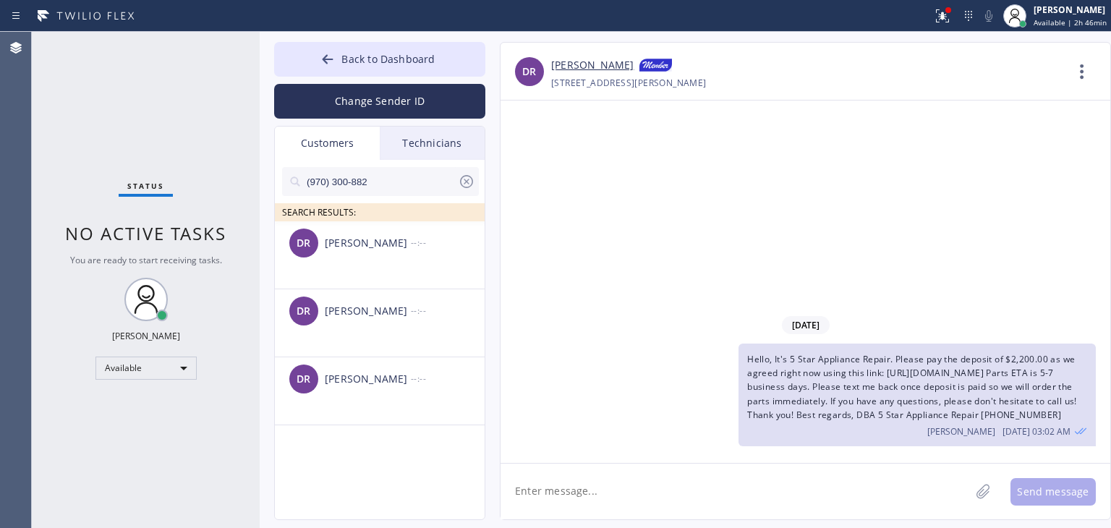
type input "(970) 300-882"
click at [355, 247] on div "[PERSON_NAME]" at bounding box center [368, 243] width 86 height 17
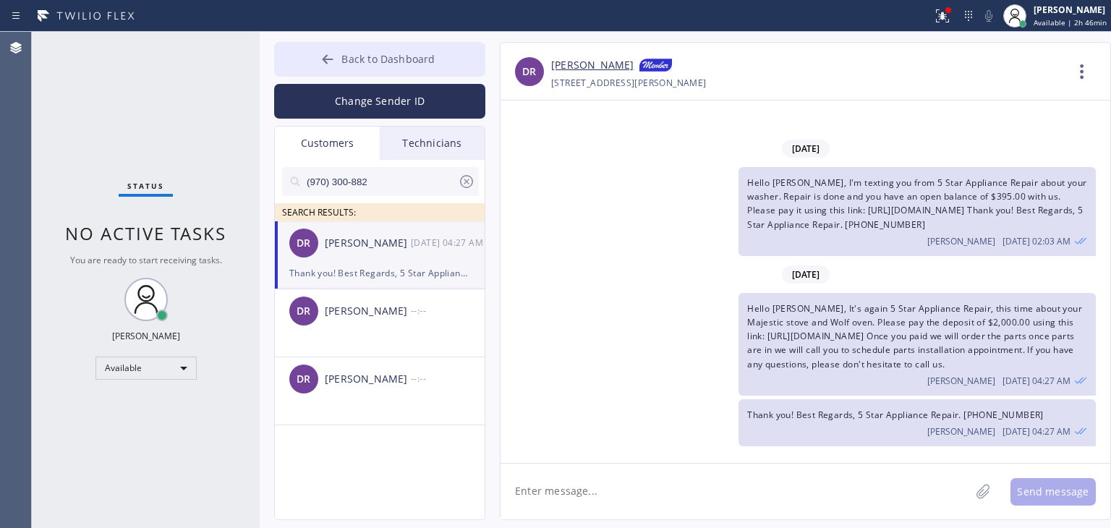
click at [443, 68] on button "Back to Dashboard" at bounding box center [379, 59] width 211 height 35
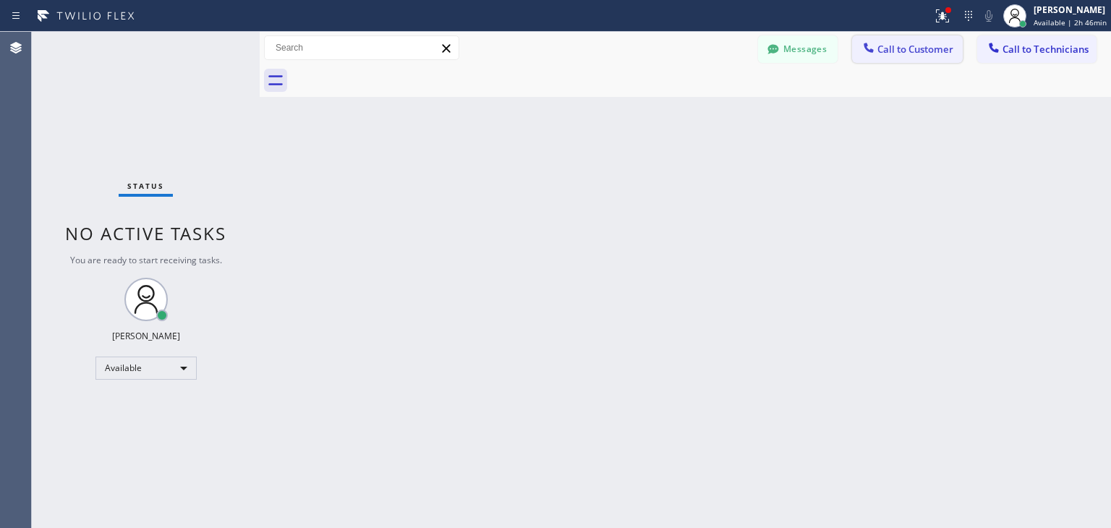
click at [889, 38] on button "Call to Customer" at bounding box center [907, 48] width 111 height 27
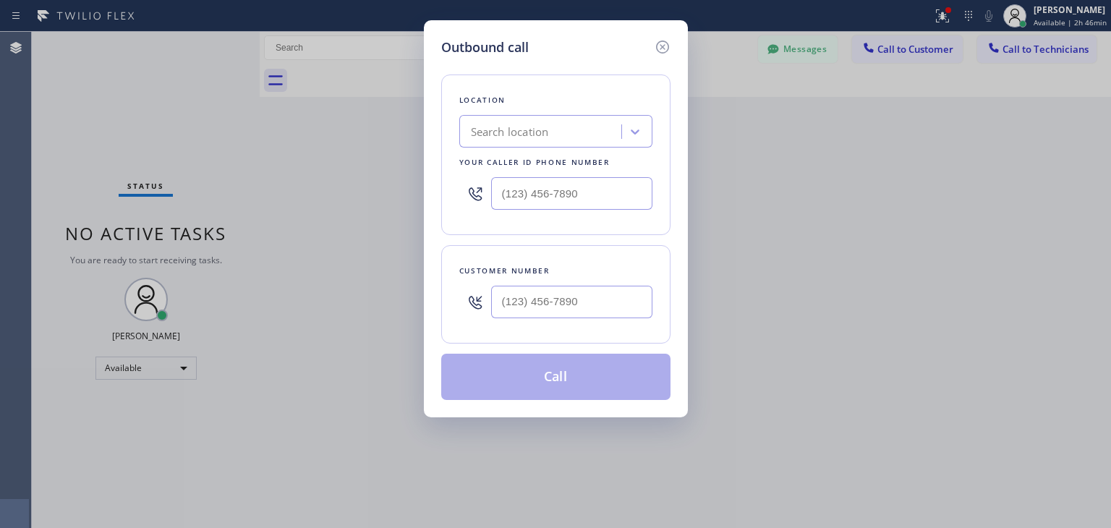
click at [532, 328] on div "Customer number" at bounding box center [555, 294] width 229 height 98
paste input "408) 218-3319"
click at [581, 307] on input "[PHONE_NUMBER]" at bounding box center [571, 302] width 161 height 33
type input "[PHONE_NUMBER]"
paste input "5 Star Appliance Repair Emails"
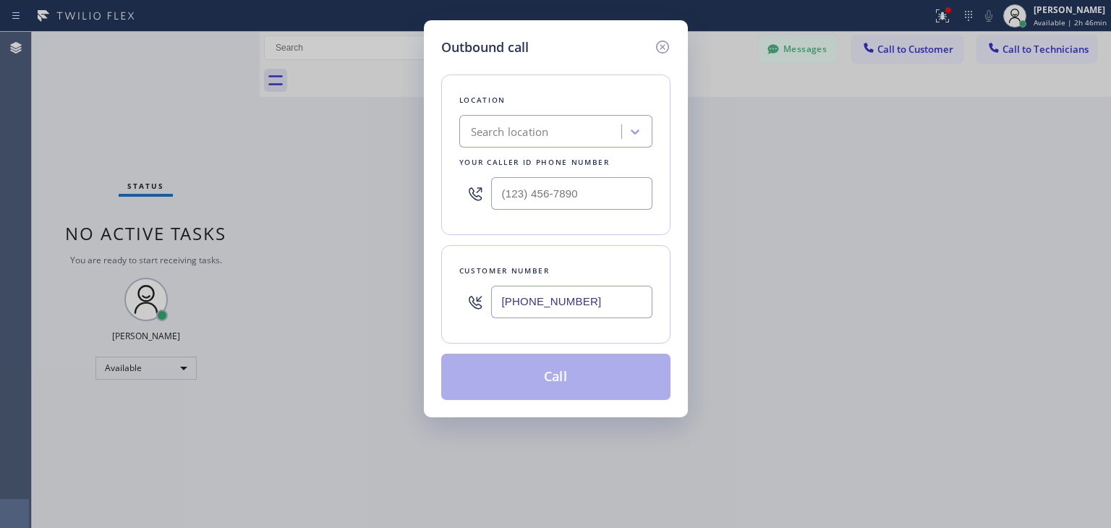
type input "5 Star Appliance Repair Emails"
click at [573, 145] on div "5 Star Appliance Repair Emails 5 Star Appliance Repair Emails" at bounding box center [555, 131] width 193 height 33
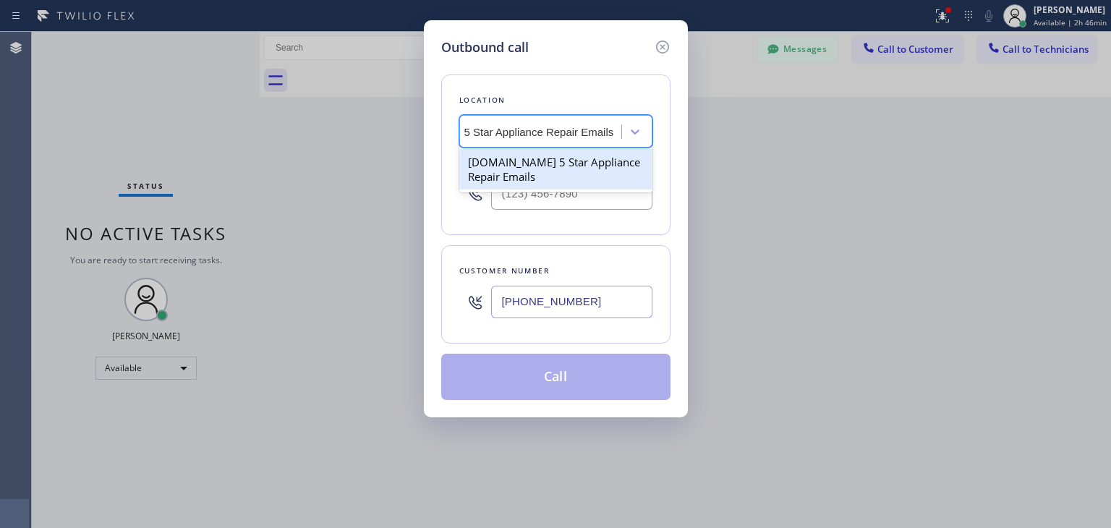
click at [571, 163] on div "[DOMAIN_NAME] 5 Star Appliance Repair Emails" at bounding box center [555, 169] width 193 height 40
type input "[PHONE_NUMBER]"
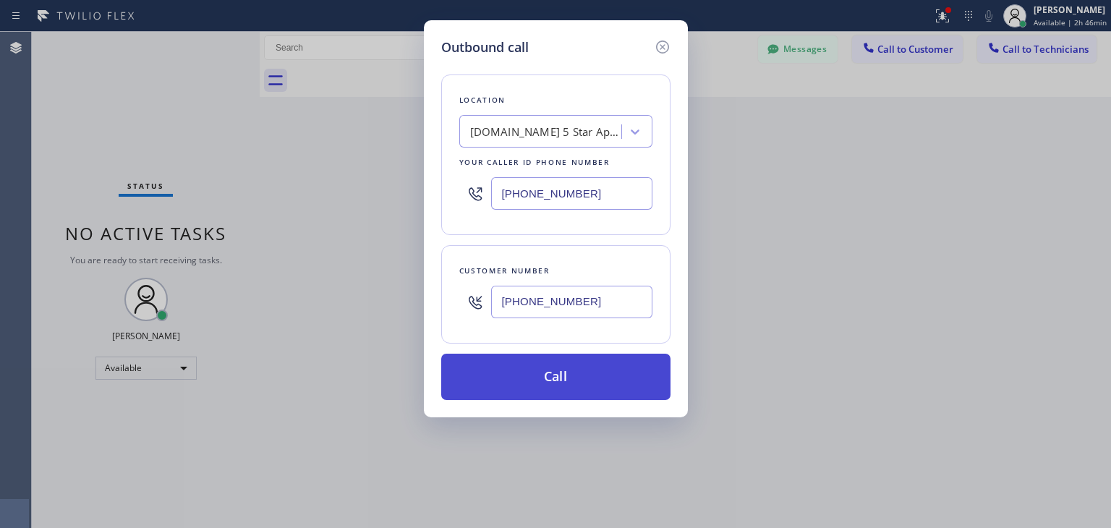
click at [584, 357] on button "Call" at bounding box center [555, 377] width 229 height 46
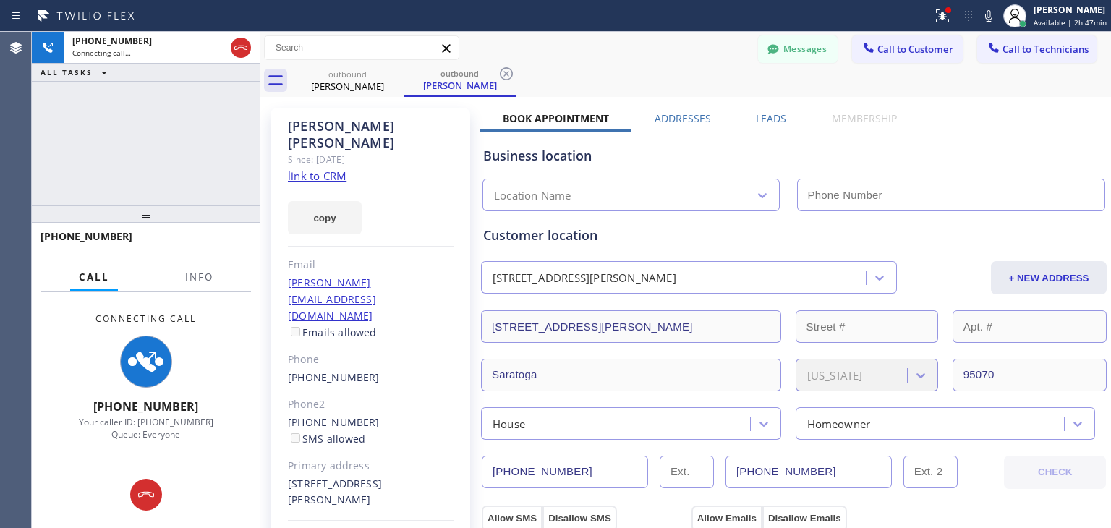
type input "[PHONE_NUMBER]"
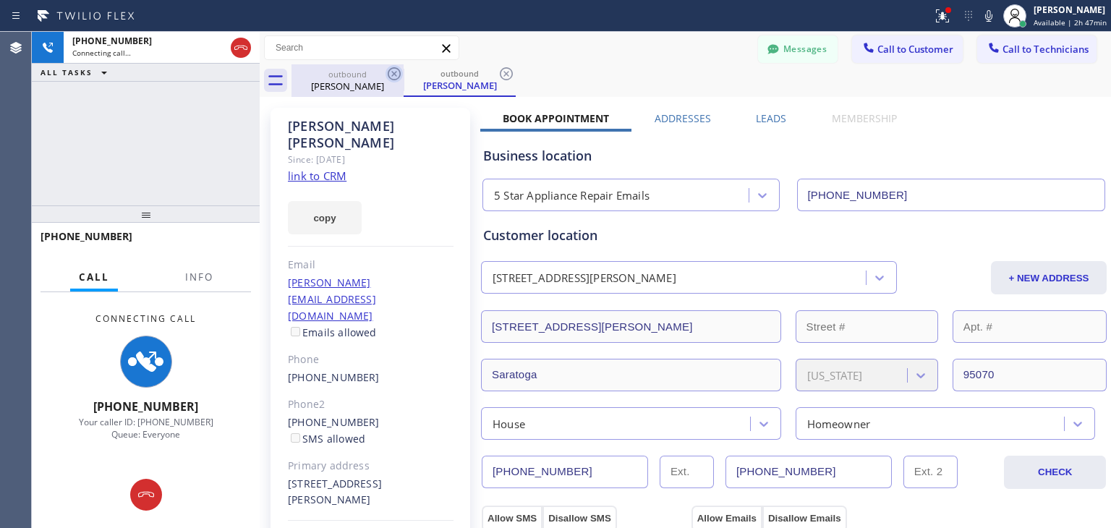
click at [388, 80] on icon at bounding box center [393, 73] width 17 height 17
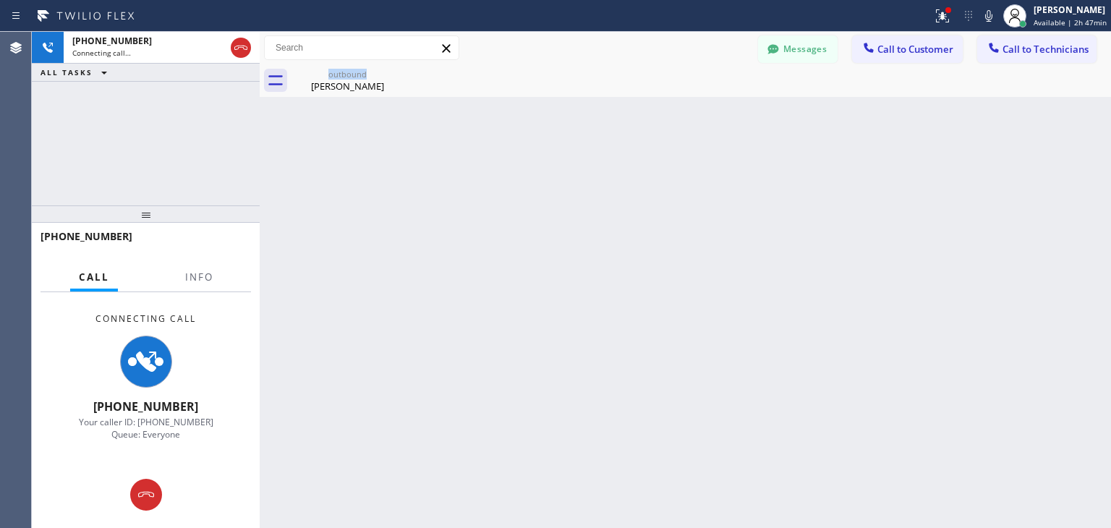
click at [0, 0] on icon at bounding box center [0, 0] width 0 height 0
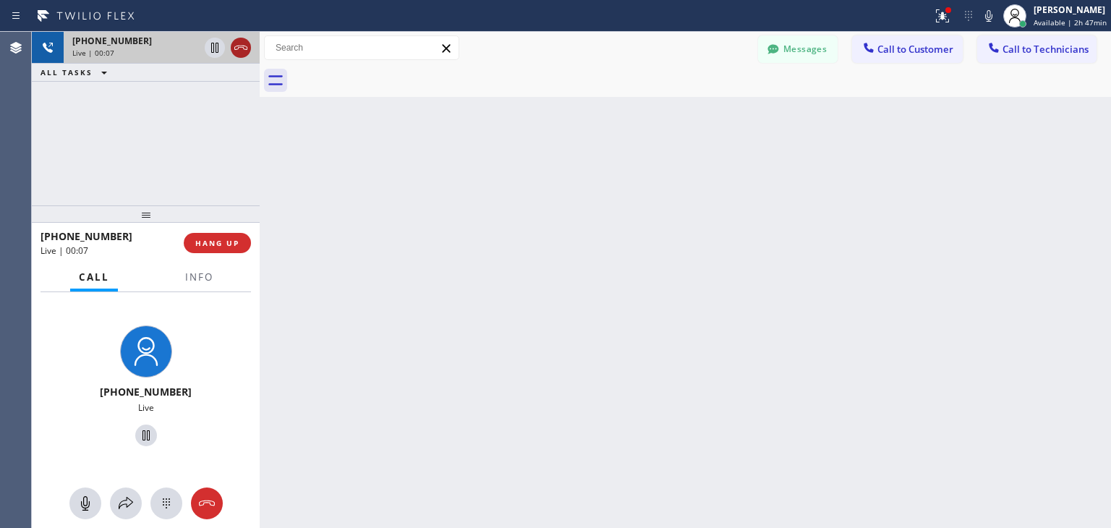
click at [243, 38] on button at bounding box center [241, 48] width 20 height 20
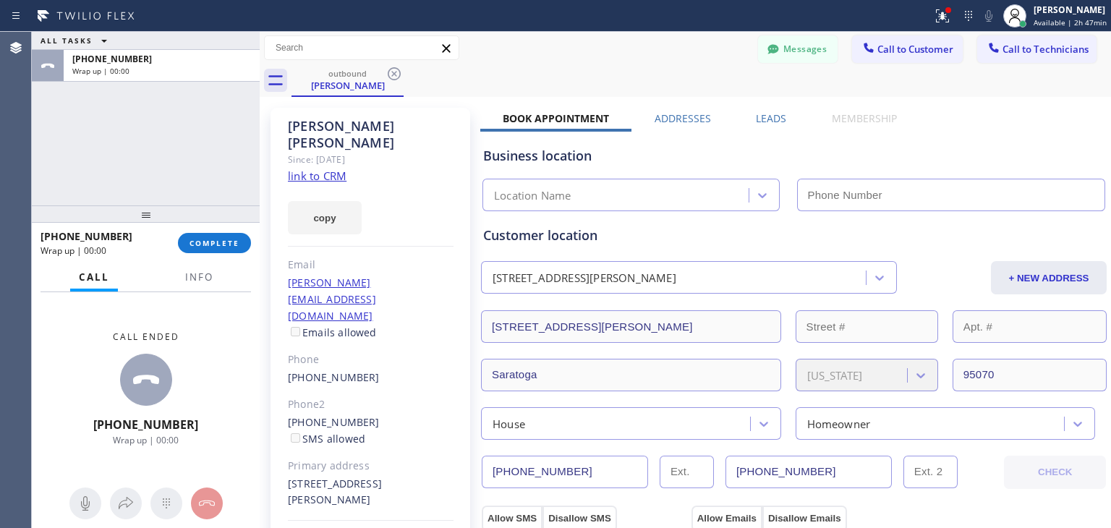
type input "[PHONE_NUMBER]"
click at [852, 51] on button "Call to Customer" at bounding box center [907, 48] width 111 height 27
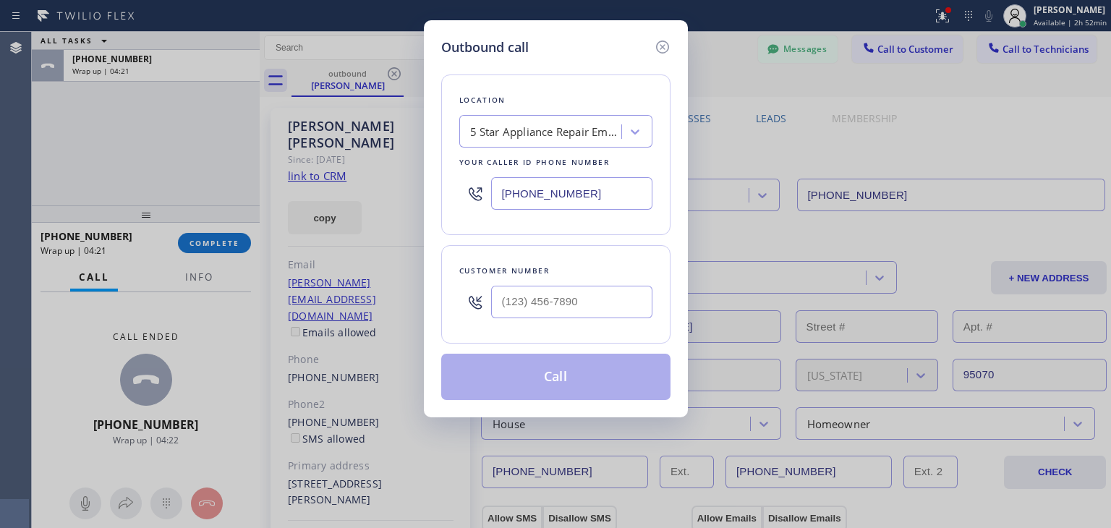
click at [596, 278] on div at bounding box center [571, 301] width 161 height 47
paste input "970) 300-8827"
click at [595, 286] on input "[PHONE_NUMBER]" at bounding box center [571, 302] width 161 height 33
type input "[PHONE_NUMBER]"
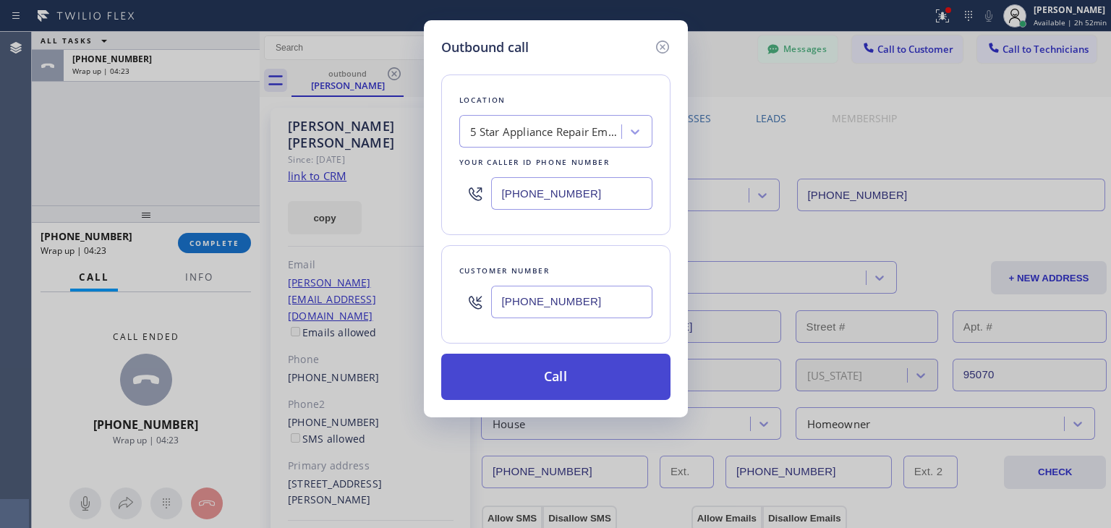
click at [573, 365] on button "Call" at bounding box center [555, 377] width 229 height 46
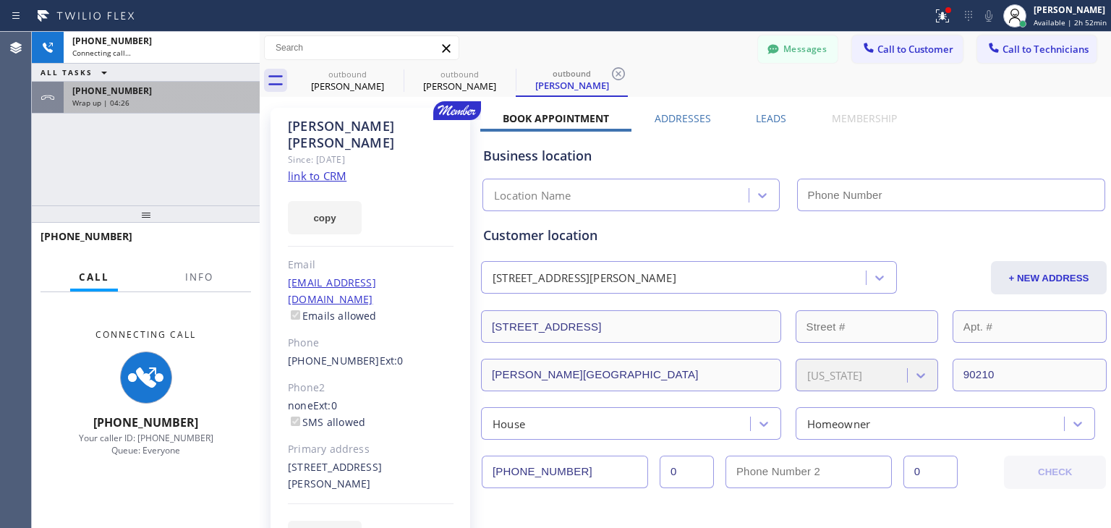
click at [170, 92] on div "[PHONE_NUMBER]" at bounding box center [161, 91] width 179 height 12
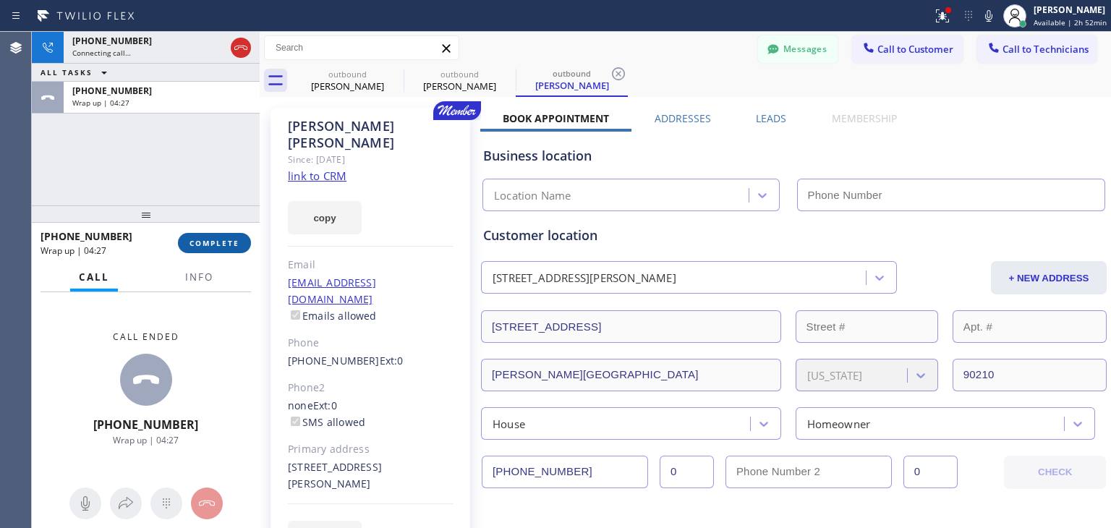
click at [243, 244] on button "COMPLETE" at bounding box center [214, 243] width 73 height 20
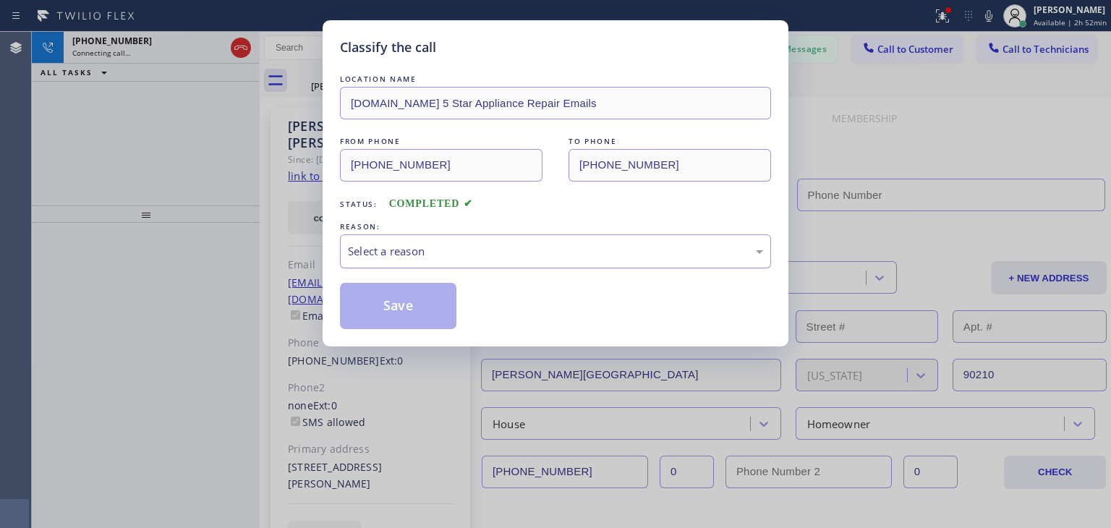
type input "[PHONE_NUMBER]"
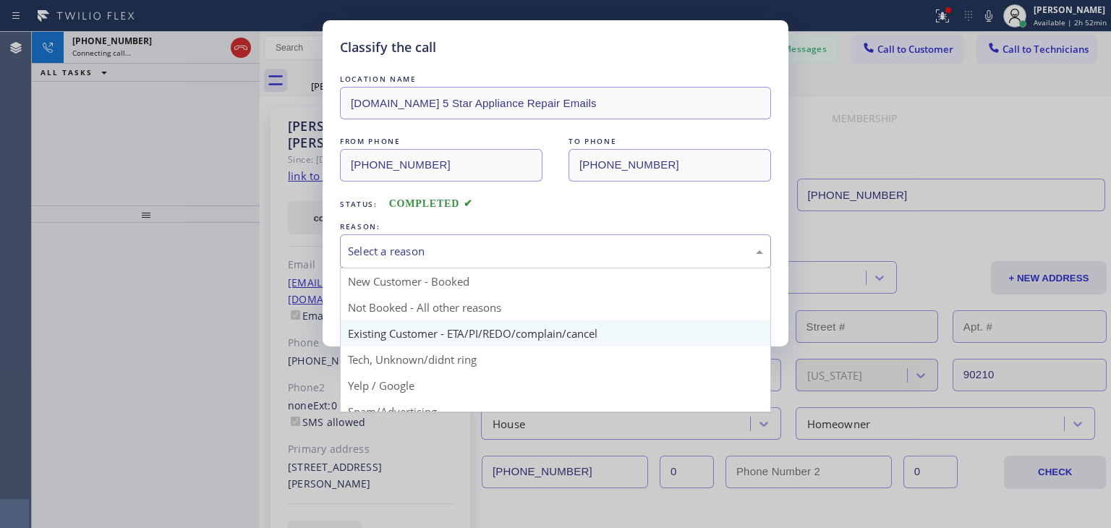
drag, startPoint x: 550, startPoint y: 244, endPoint x: 555, endPoint y: 333, distance: 89.8
click at [555, 268] on div "Select a reason New Customer - Booked Not Booked - All other reasons Existing C…" at bounding box center [555, 251] width 431 height 34
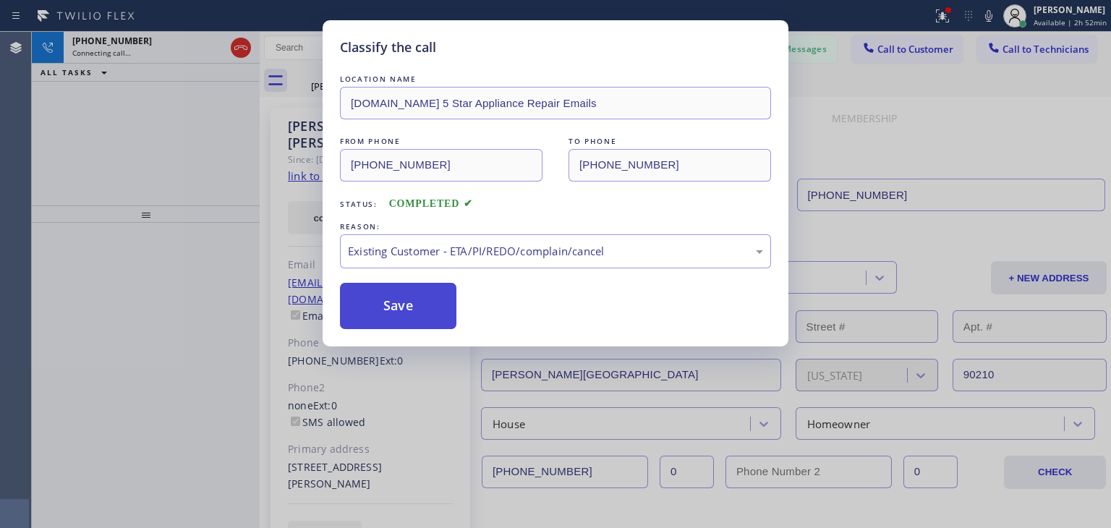
click at [411, 313] on button "Save" at bounding box center [398, 306] width 116 height 46
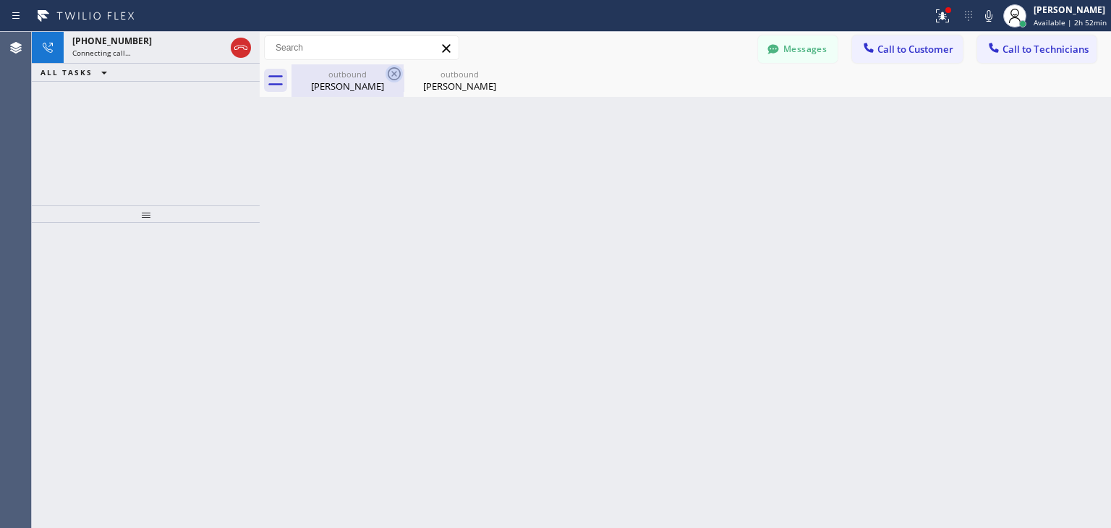
click at [396, 79] on icon at bounding box center [394, 73] width 13 height 13
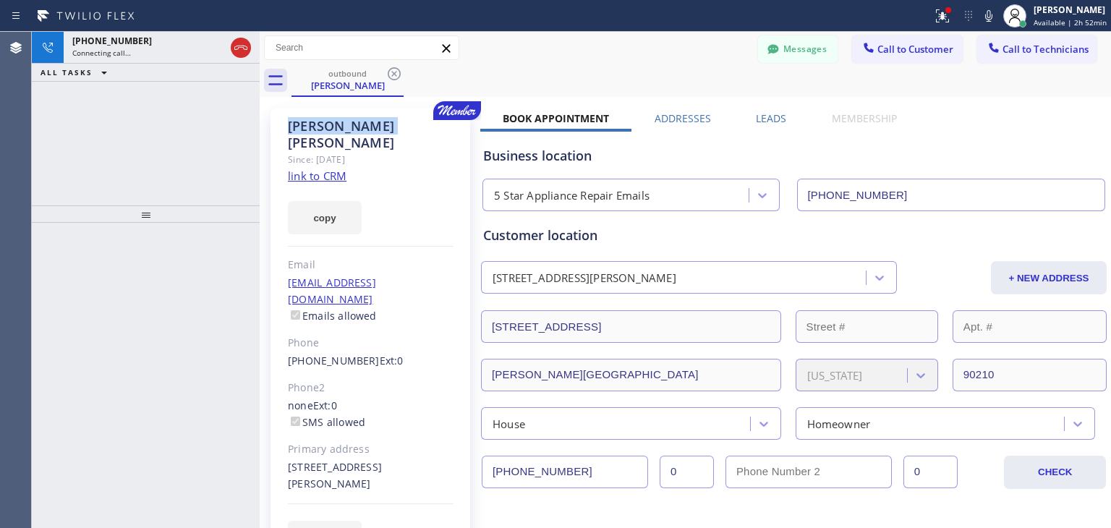
click at [396, 79] on icon at bounding box center [394, 73] width 13 height 13
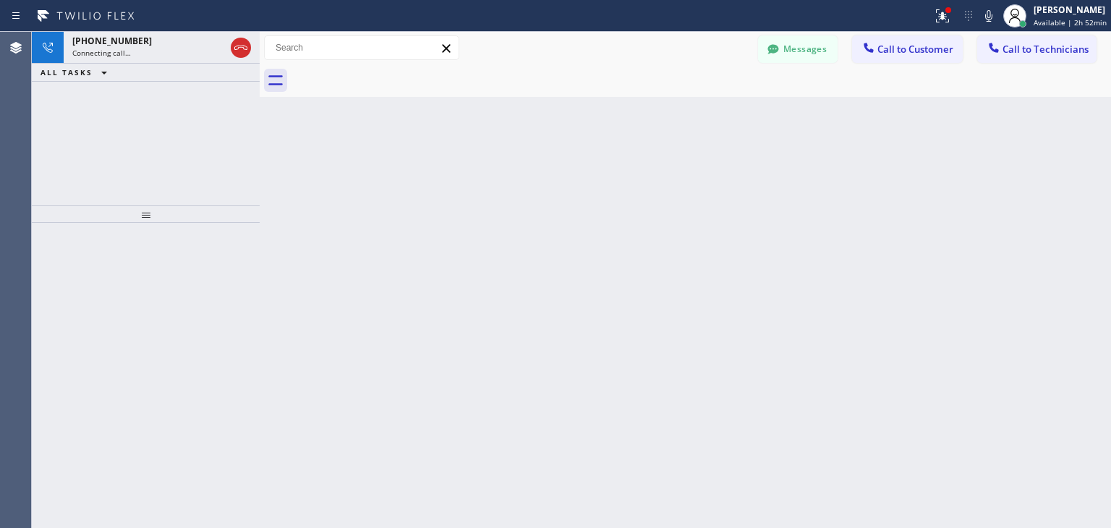
click at [396, 79] on div at bounding box center [700, 80] width 819 height 33
drag, startPoint x: 396, startPoint y: 79, endPoint x: 790, endPoint y: 495, distance: 572.9
click at [790, 495] on div "Back to Dashboard Change Sender ID Customers Technicians (970) 300-882 SEARCH R…" at bounding box center [685, 280] width 851 height 496
click at [793, 40] on button "Messages" at bounding box center [798, 48] width 80 height 27
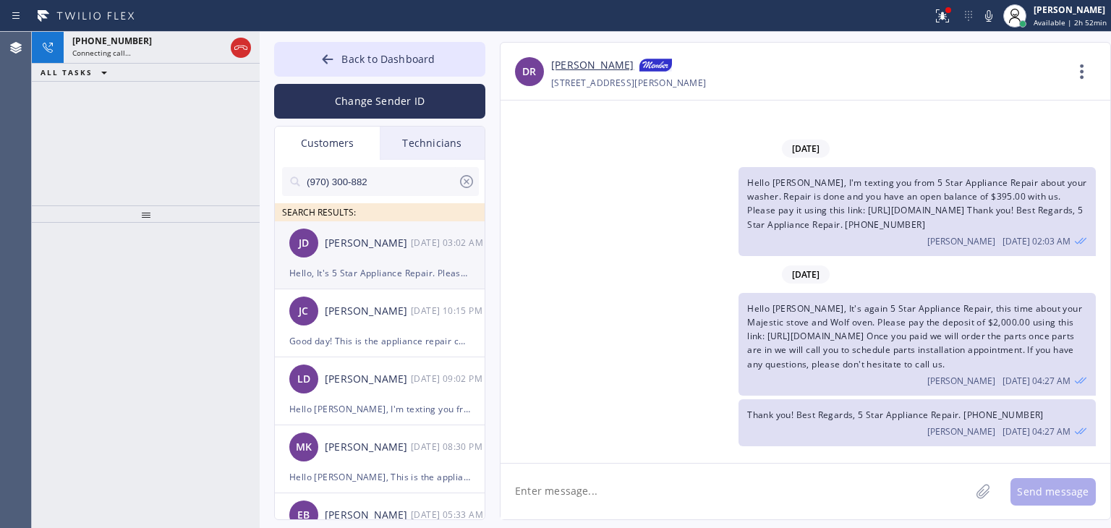
click at [435, 260] on div "[PERSON_NAME] [DATE] 03:02 AM" at bounding box center [380, 242] width 211 height 43
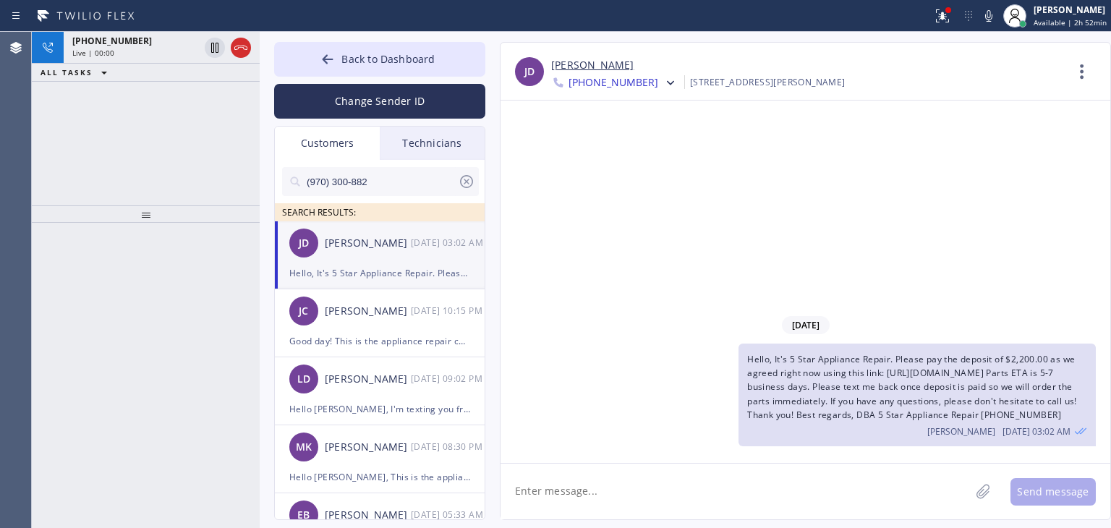
click at [463, 185] on icon at bounding box center [466, 181] width 17 height 17
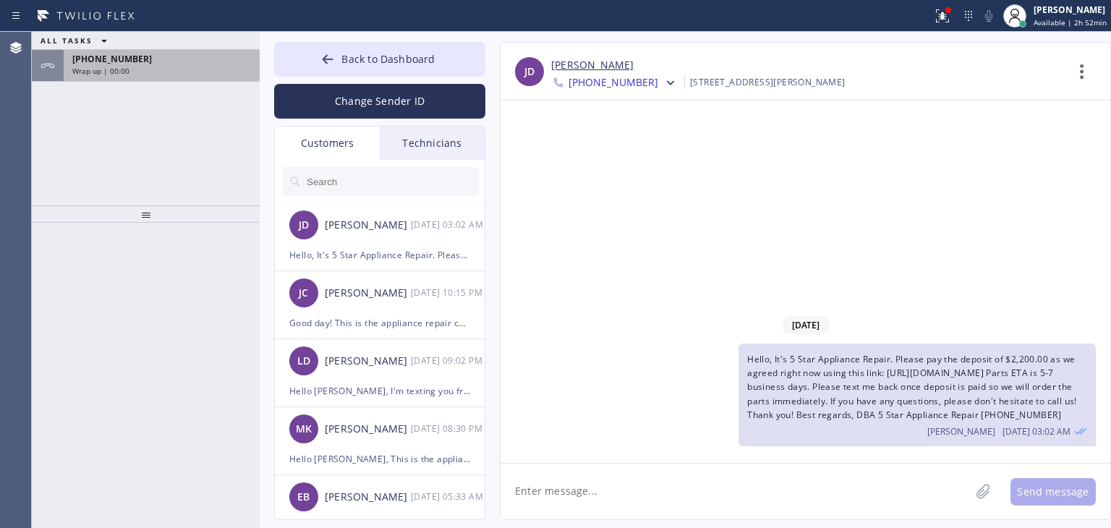
click at [182, 67] on div "Wrap up | 00:00" at bounding box center [161, 71] width 179 height 10
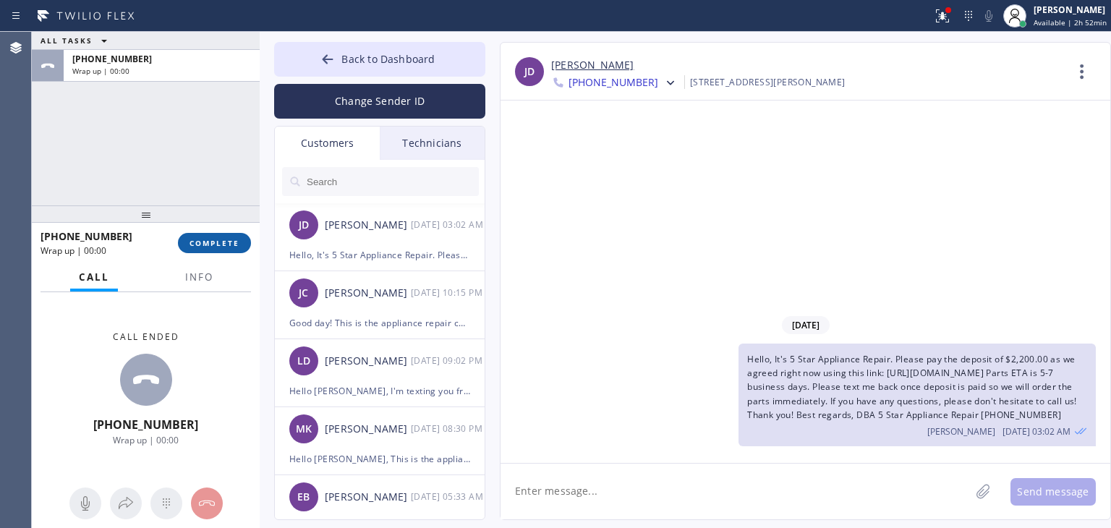
click at [208, 242] on span "COMPLETE" at bounding box center [214, 243] width 50 height 10
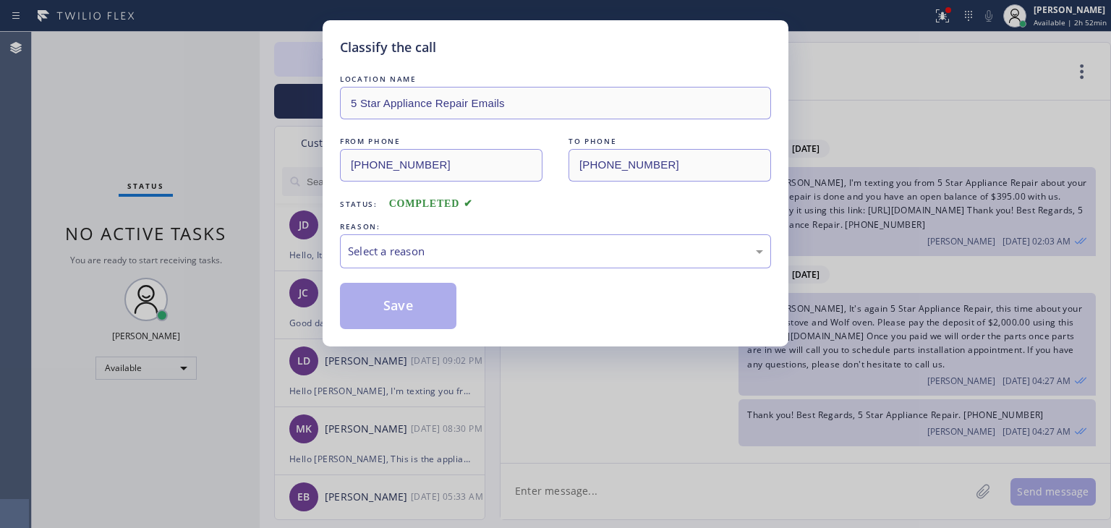
type input "[PHONE_NUMBER]"
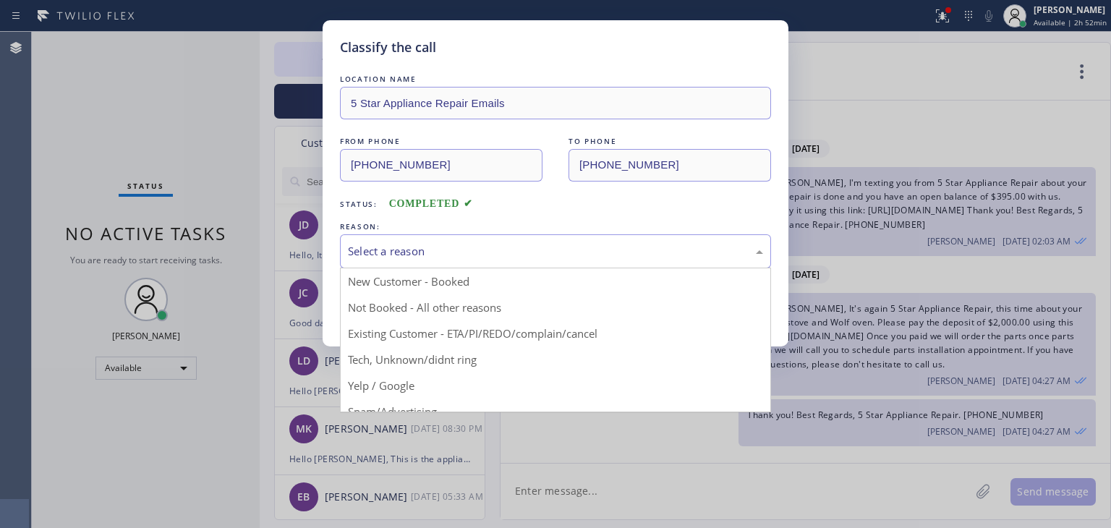
click at [599, 239] on div "Select a reason" at bounding box center [555, 251] width 431 height 34
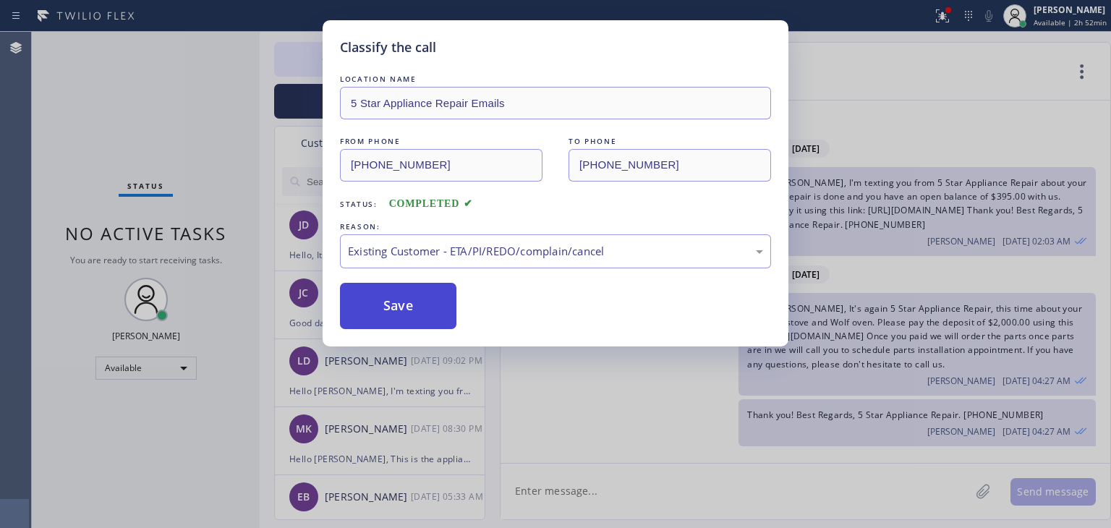
drag, startPoint x: 584, startPoint y: 333, endPoint x: 365, endPoint y: 297, distance: 222.0
click at [365, 297] on button "Save" at bounding box center [398, 306] width 116 height 46
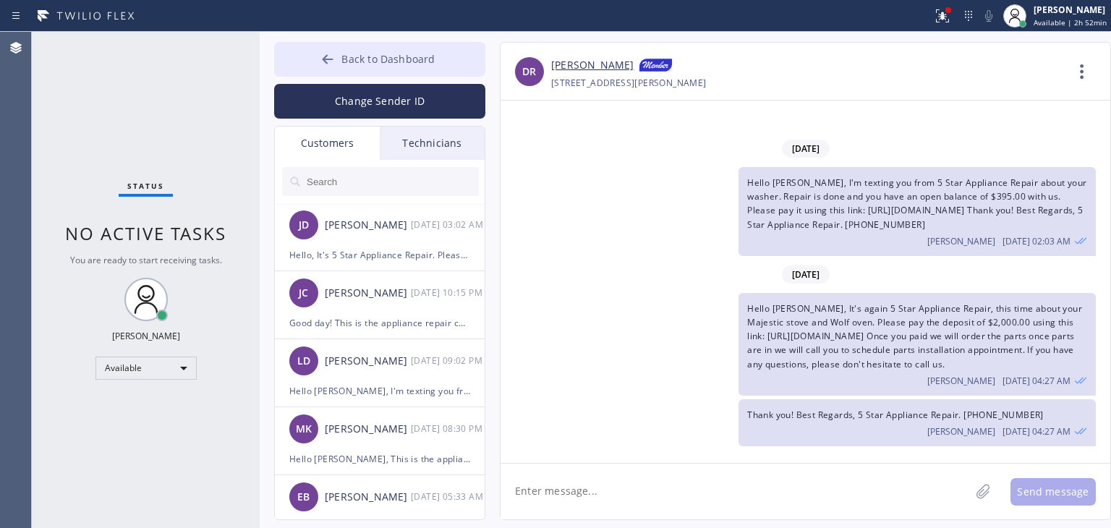
click at [404, 65] on span "Back to Dashboard" at bounding box center [387, 59] width 93 height 14
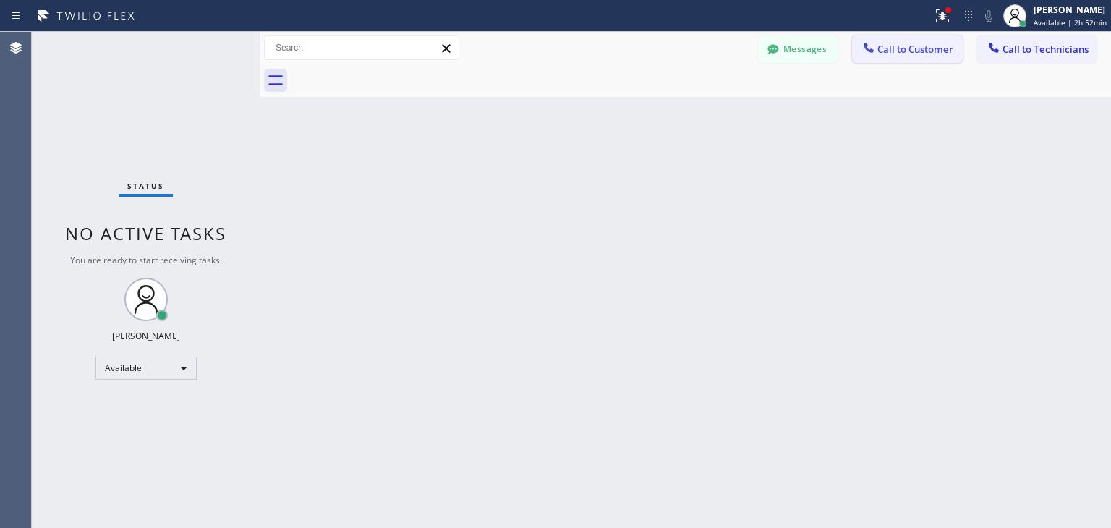
click at [920, 44] on span "Call to Customer" at bounding box center [915, 49] width 76 height 13
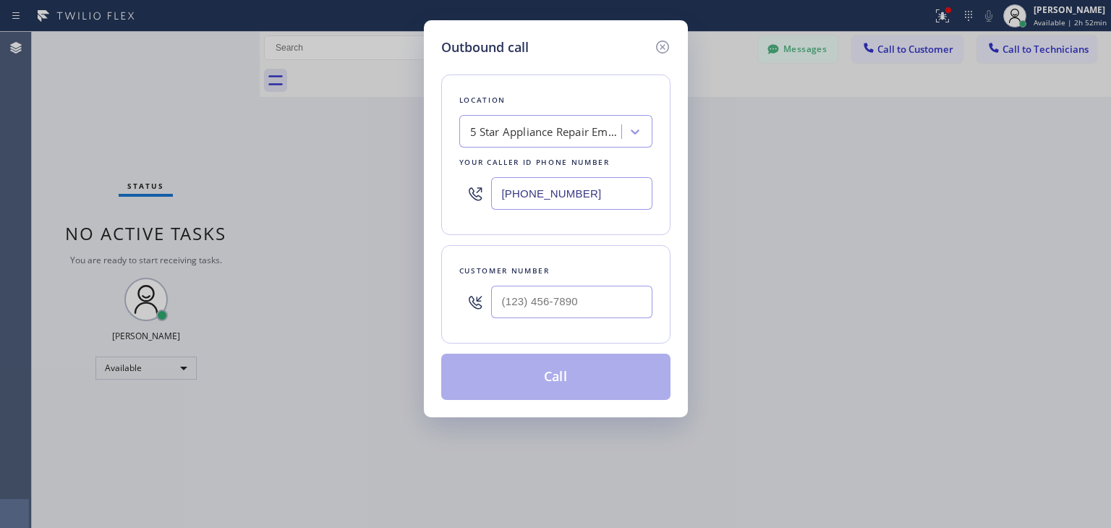
drag, startPoint x: 589, startPoint y: 322, endPoint x: 602, endPoint y: 313, distance: 15.6
click at [602, 313] on div at bounding box center [571, 301] width 161 height 47
paste input "970) 300-8827"
click at [602, 313] on input "[PHONE_NUMBER]" at bounding box center [571, 302] width 161 height 33
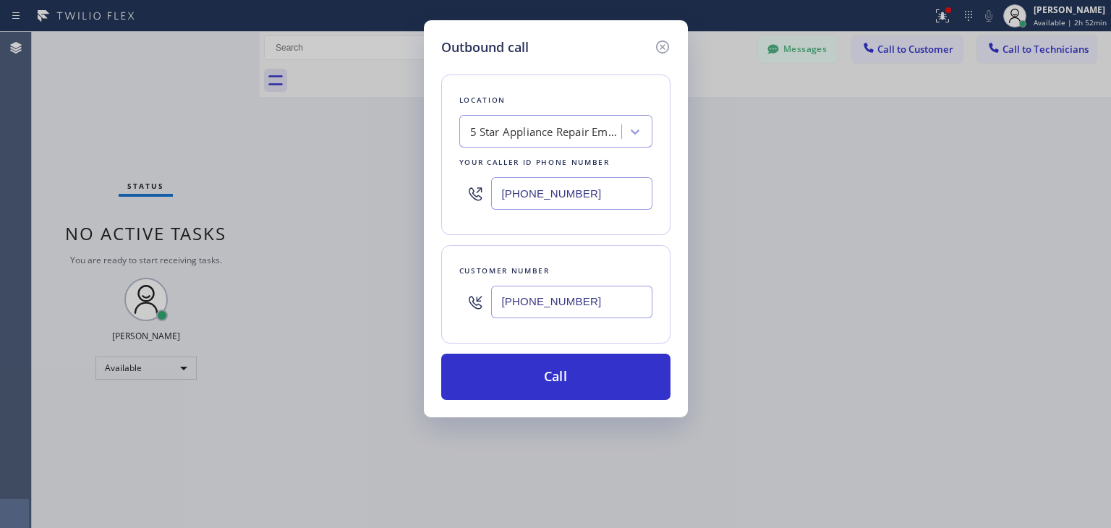
type input "[PHONE_NUMBER]"
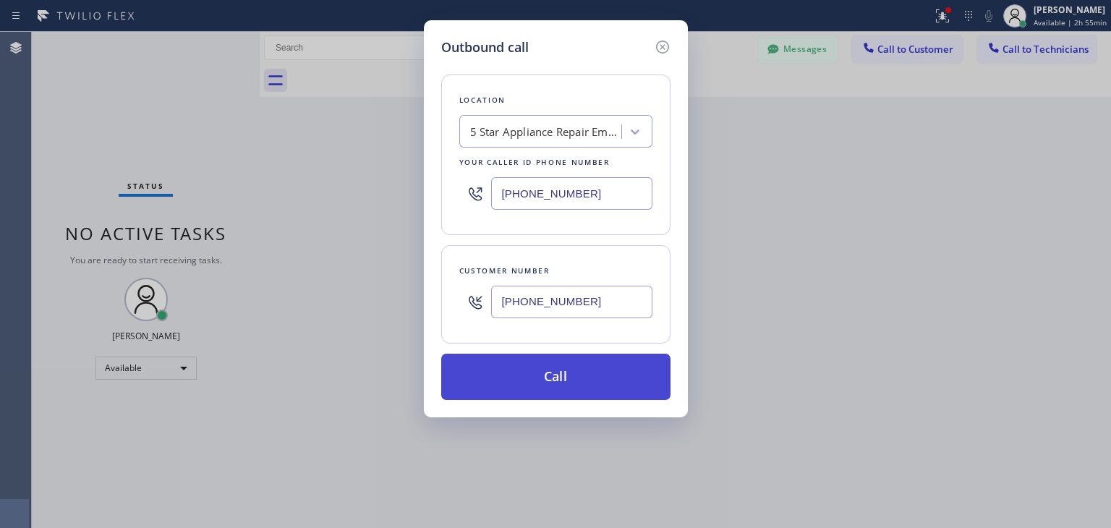
drag, startPoint x: 586, startPoint y: 409, endPoint x: 605, endPoint y: 387, distance: 28.7
click at [605, 387] on div "Outbound call Location 5 Star Appliance Repair Emails Your caller id phone numb…" at bounding box center [556, 218] width 264 height 397
click at [605, 387] on button "Call" at bounding box center [555, 377] width 229 height 46
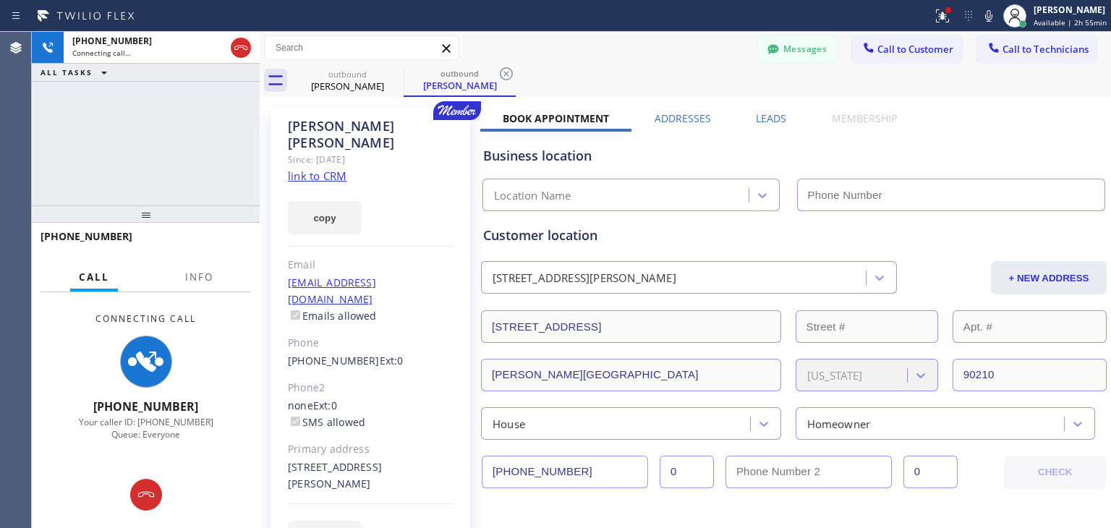
type input "[PHONE_NUMBER]"
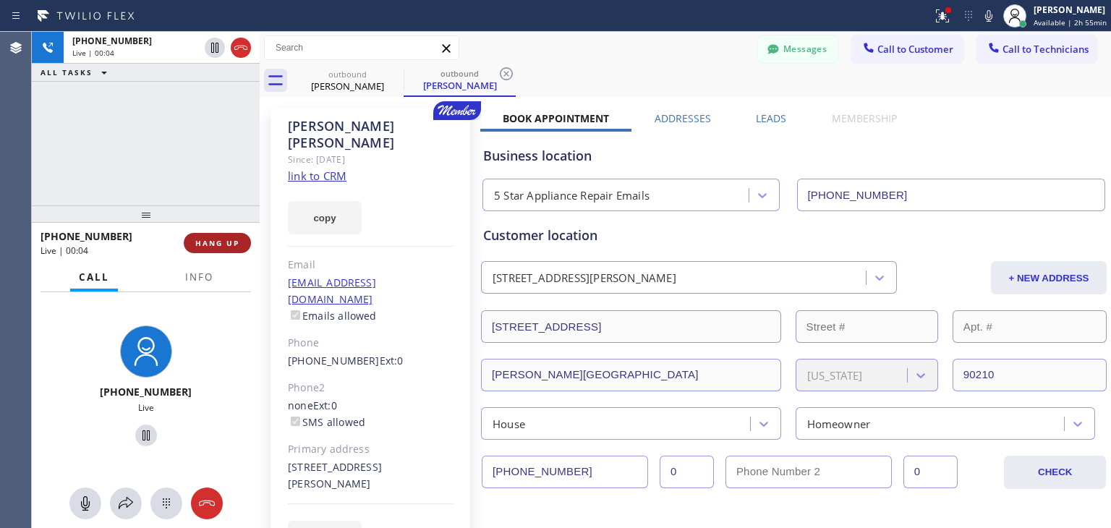
click at [218, 234] on button "HANG UP" at bounding box center [217, 243] width 67 height 20
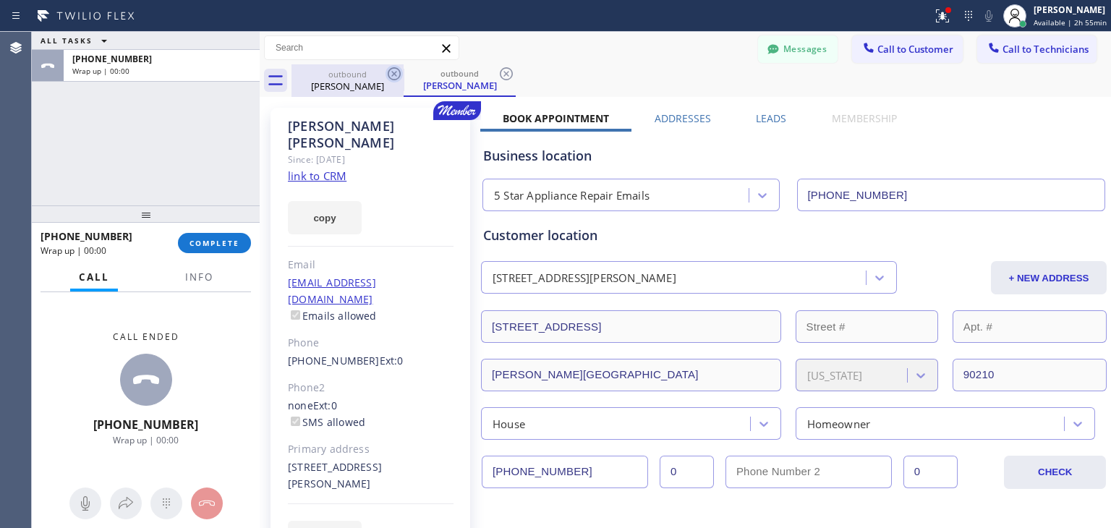
click at [396, 77] on icon at bounding box center [393, 73] width 17 height 17
click at [498, 77] on icon at bounding box center [506, 73] width 17 height 17
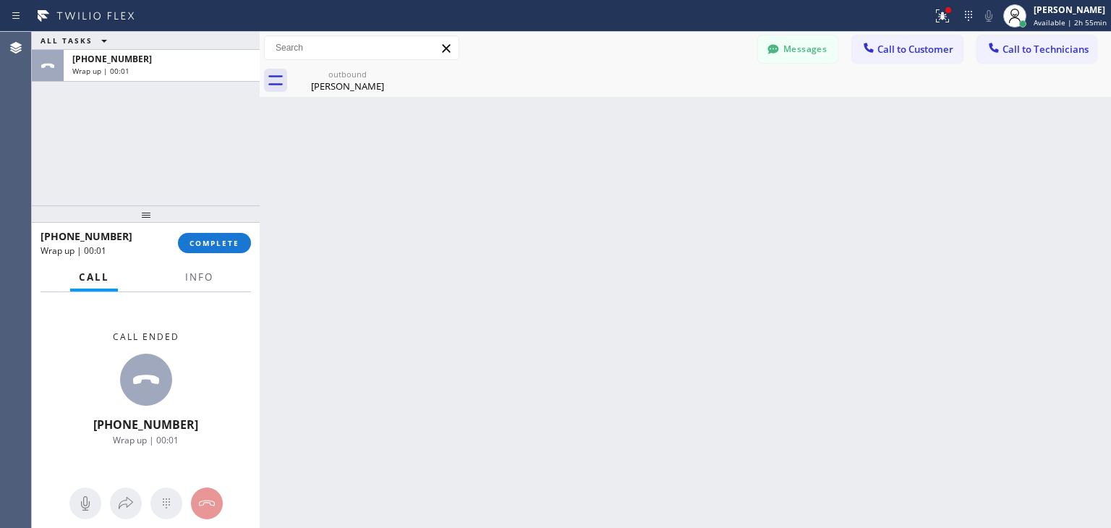
click at [0, 0] on icon at bounding box center [0, 0] width 0 height 0
click at [911, 61] on button "Call to Customer" at bounding box center [907, 48] width 111 height 27
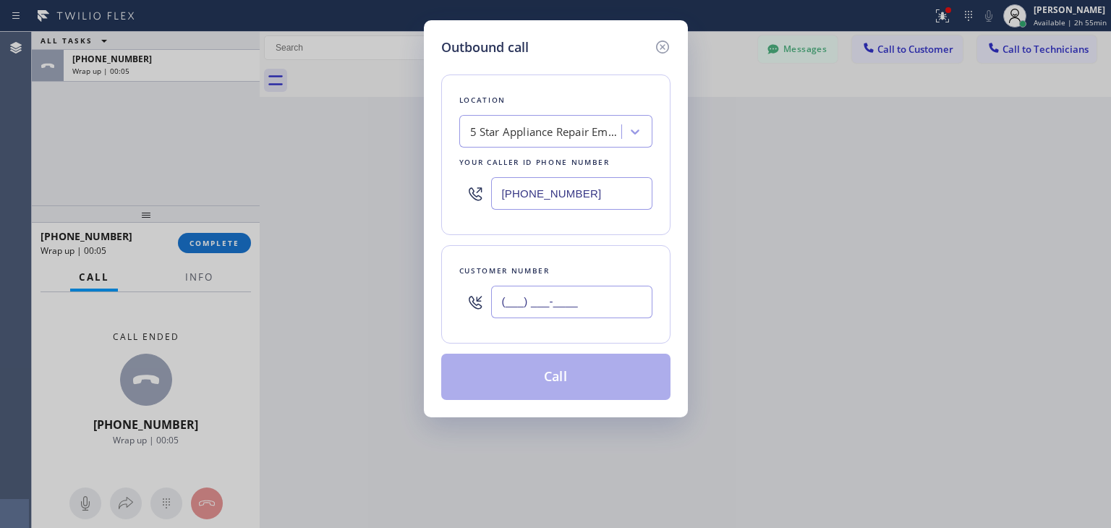
paste input "970) 300-8827"
click at [575, 297] on input "[PHONE_NUMBER]" at bounding box center [571, 302] width 161 height 33
type input "[PHONE_NUMBER]"
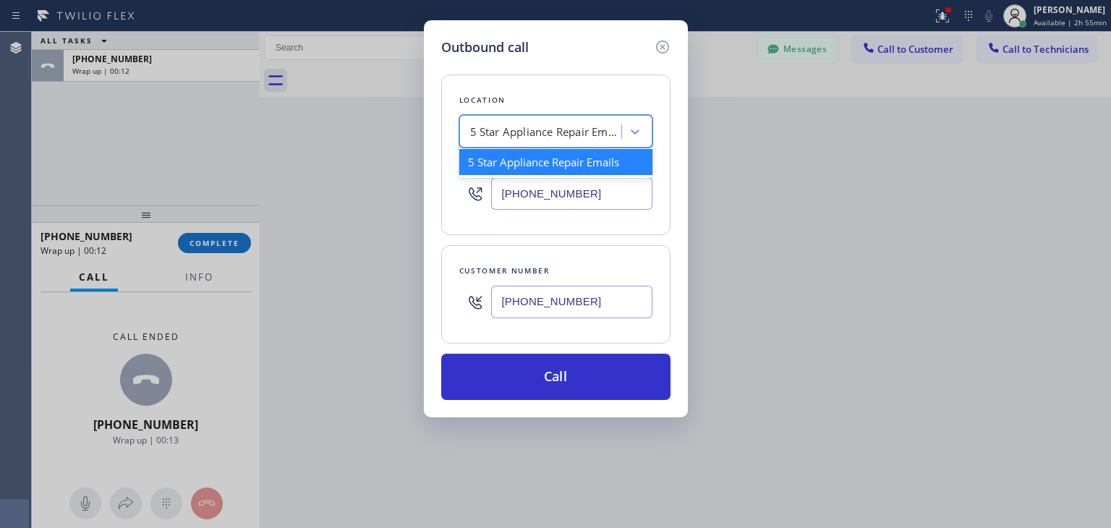
click at [610, 134] on div "5 Star Appliance Repair Emails" at bounding box center [546, 132] width 152 height 17
paste input "5 Star Appliance Repair"
type input "5 Star Appliance Repair"
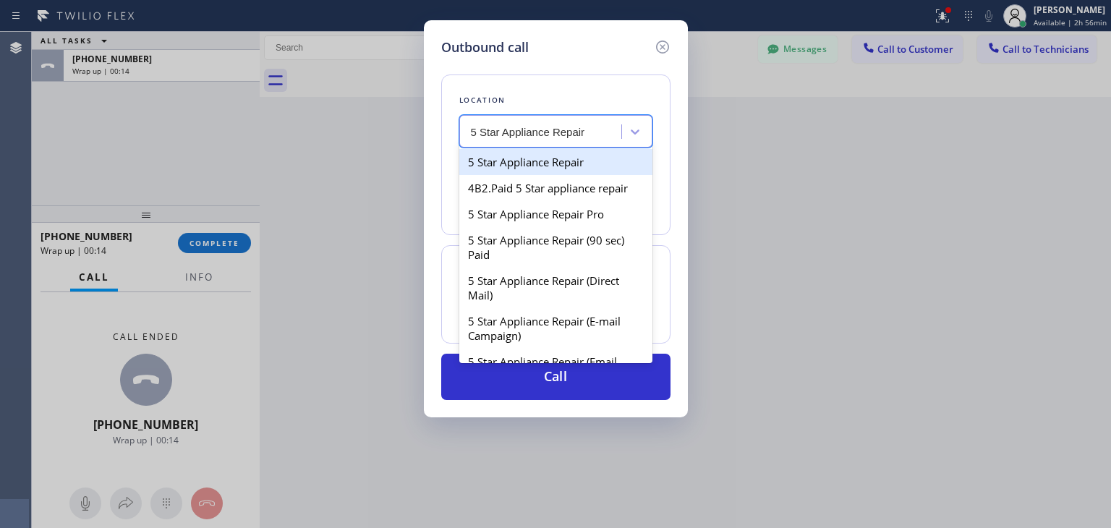
click at [582, 162] on div "5 Star Appliance Repair" at bounding box center [555, 162] width 193 height 26
type input "[PHONE_NUMBER]"
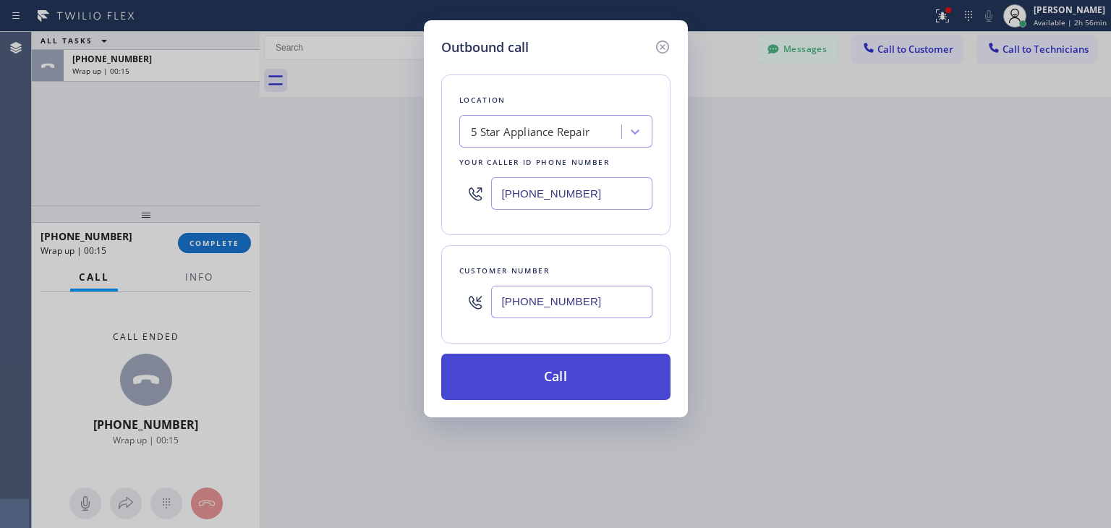
click at [602, 388] on button "Call" at bounding box center [555, 377] width 229 height 46
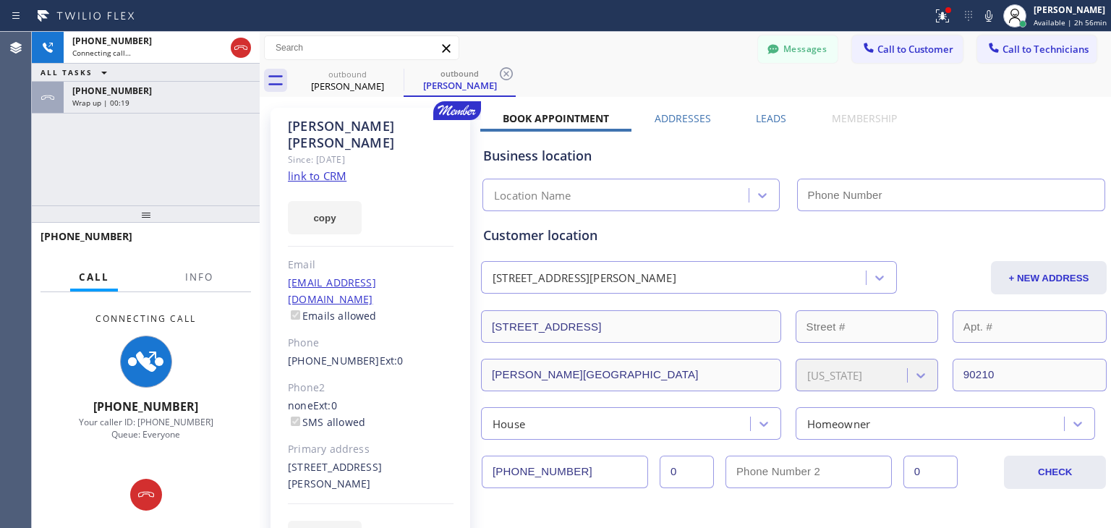
type input "[PHONE_NUMBER]"
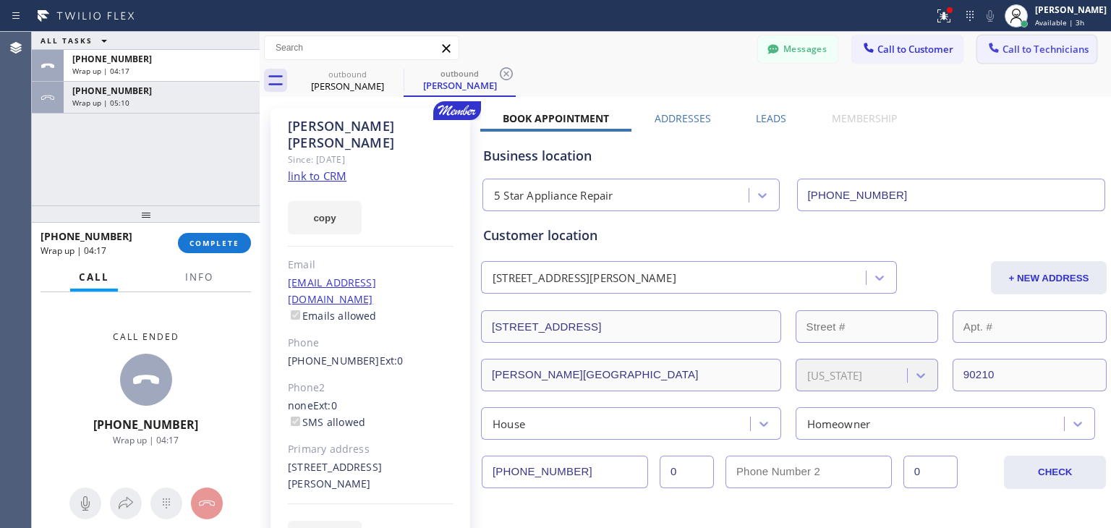
drag, startPoint x: 1061, startPoint y: 33, endPoint x: 1053, endPoint y: 49, distance: 18.4
click at [1053, 49] on div "Messages Call to Customer Call to Technicians Outbound call Location 5 Star App…" at bounding box center [685, 48] width 851 height 33
click at [1053, 49] on span "Call to Technicians" at bounding box center [1045, 49] width 86 height 13
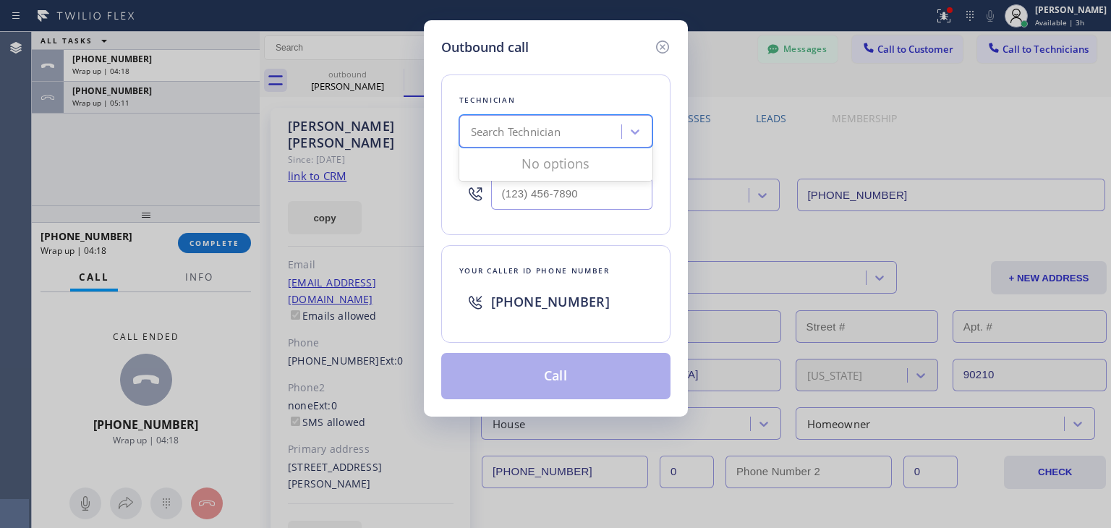
click at [546, 125] on div "Search Technician" at bounding box center [516, 132] width 90 height 17
type input "r"
type input "taras"
click at [553, 163] on div "[PERSON_NAME]" at bounding box center [555, 162] width 193 height 26
type input "[PHONE_NUMBER]"
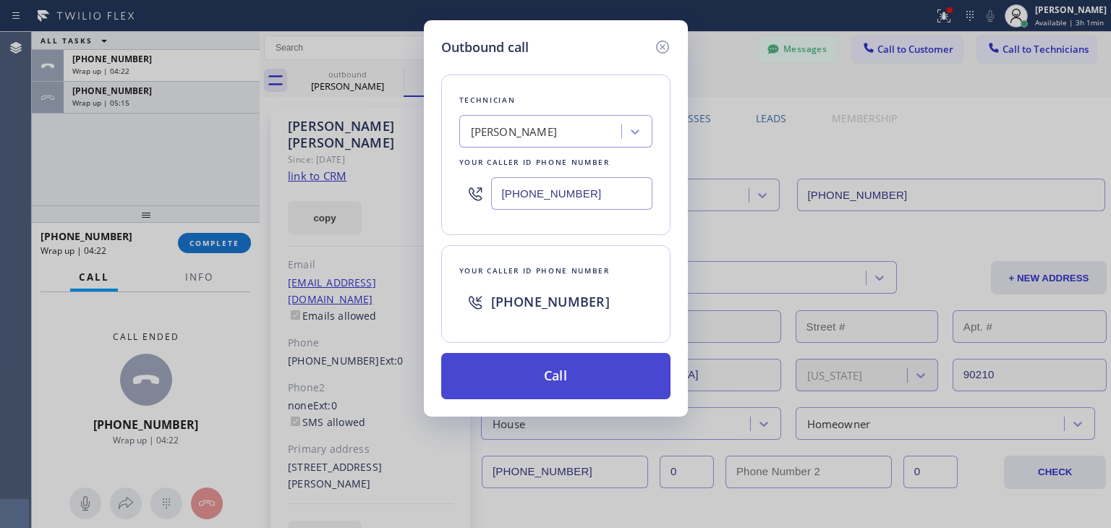
click at [536, 362] on button "Call" at bounding box center [555, 376] width 229 height 46
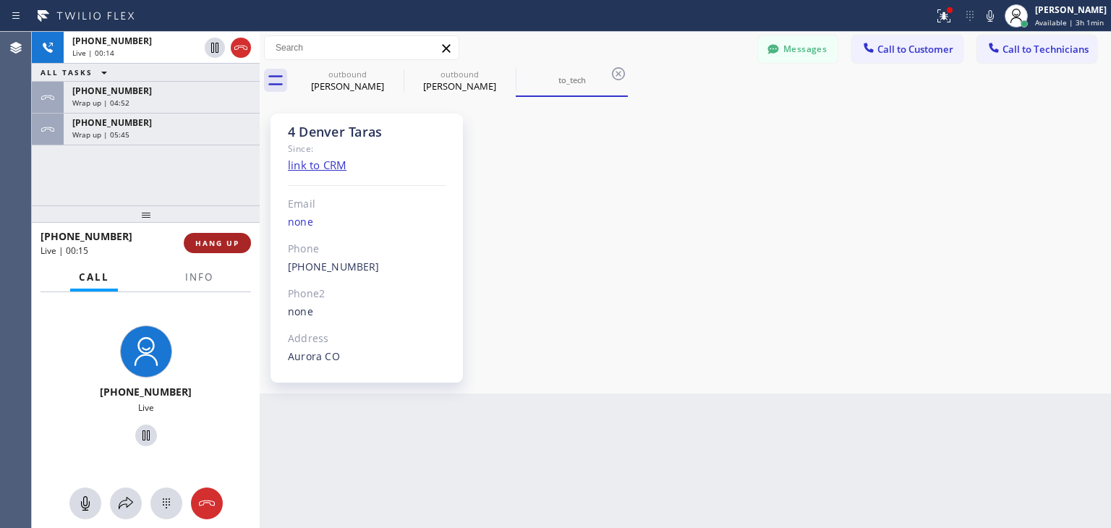
click at [226, 239] on span "HANG UP" at bounding box center [217, 243] width 44 height 10
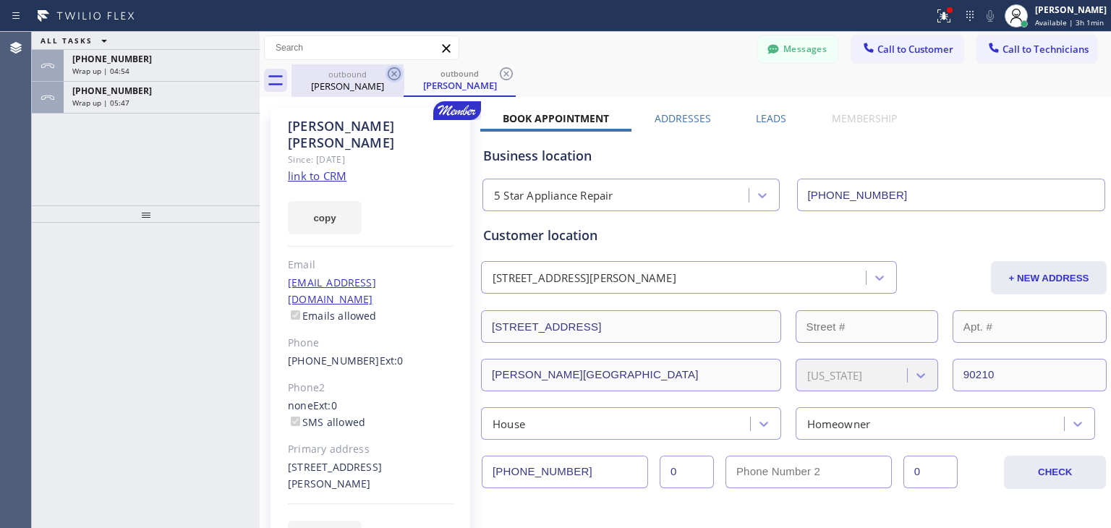
click at [396, 80] on icon at bounding box center [393, 73] width 17 height 17
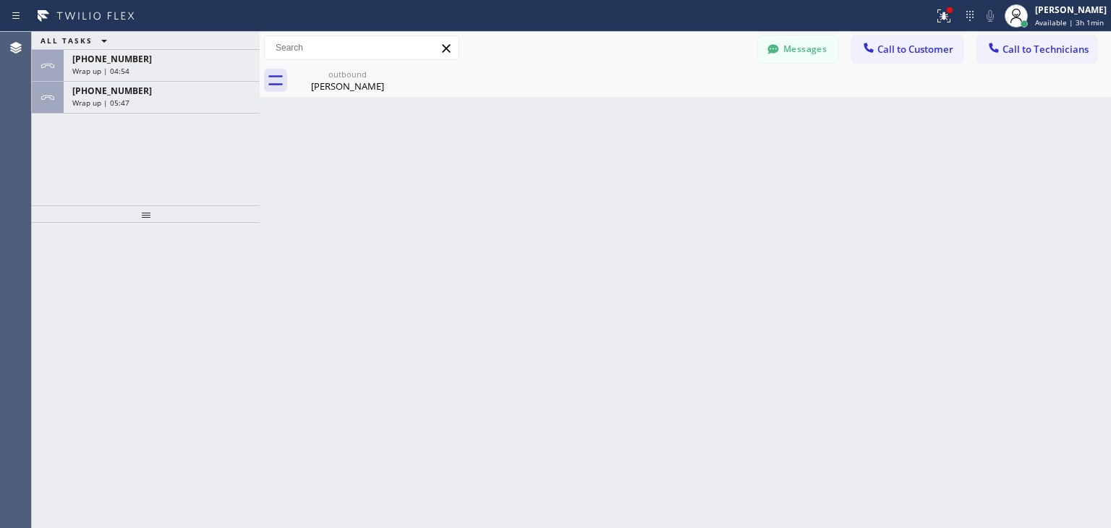
click at [0, 0] on icon at bounding box center [0, 0] width 0 height 0
click at [936, 48] on span "Call to Customer" at bounding box center [915, 49] width 76 height 13
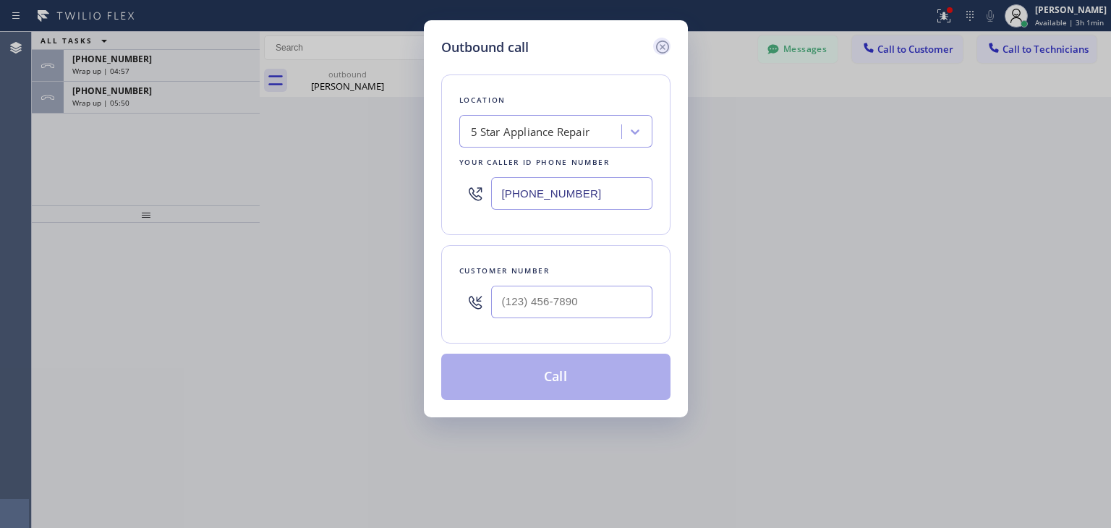
click at [662, 53] on icon at bounding box center [662, 46] width 17 height 17
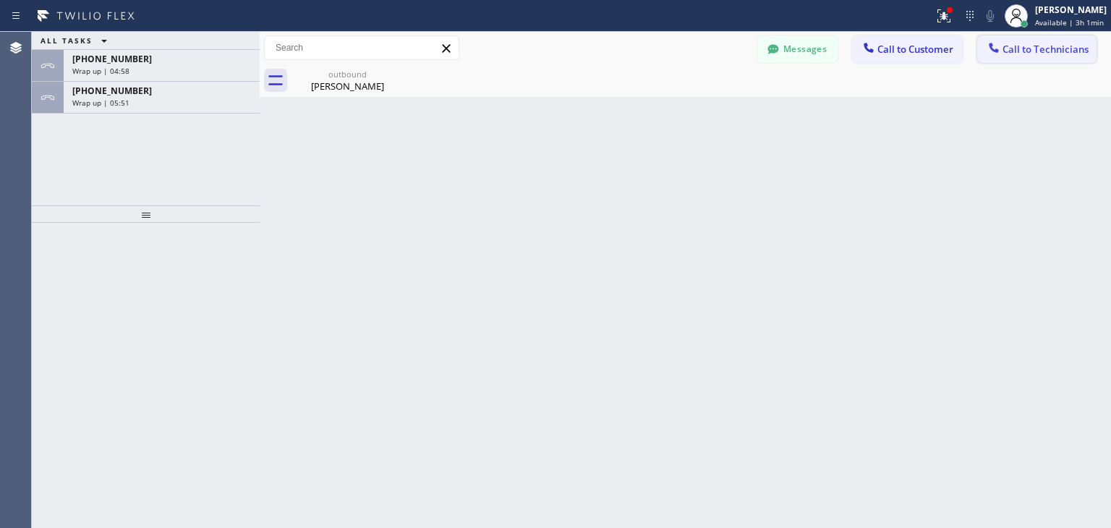
click at [1018, 35] on button "Call to Technicians" at bounding box center [1036, 48] width 119 height 27
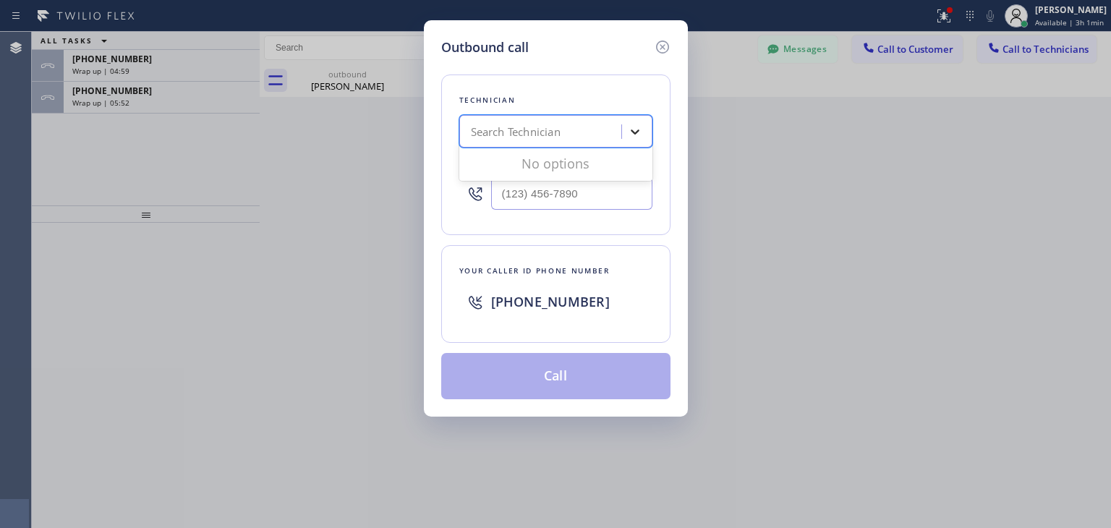
click at [625, 133] on div at bounding box center [635, 132] width 26 height 26
type input "r"
type input "taras"
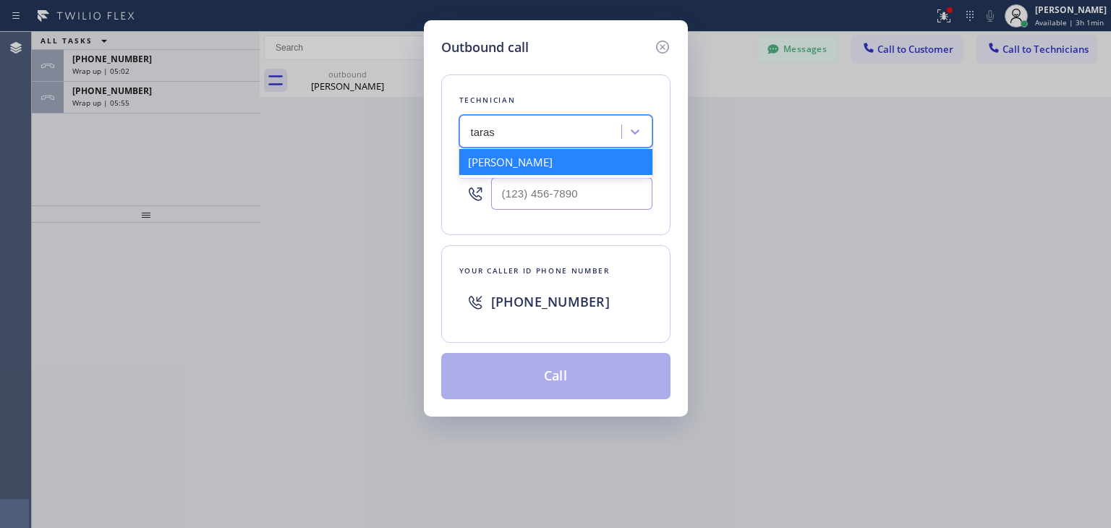
click at [621, 171] on div "[PERSON_NAME]" at bounding box center [555, 162] width 193 height 26
type input "[PHONE_NUMBER]"
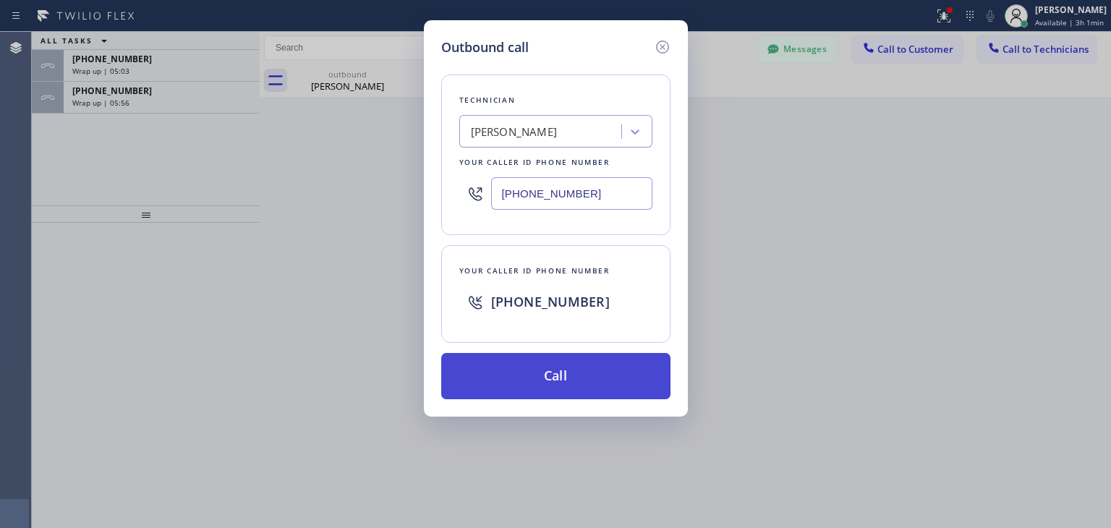
click at [581, 365] on button "Call" at bounding box center [555, 376] width 229 height 46
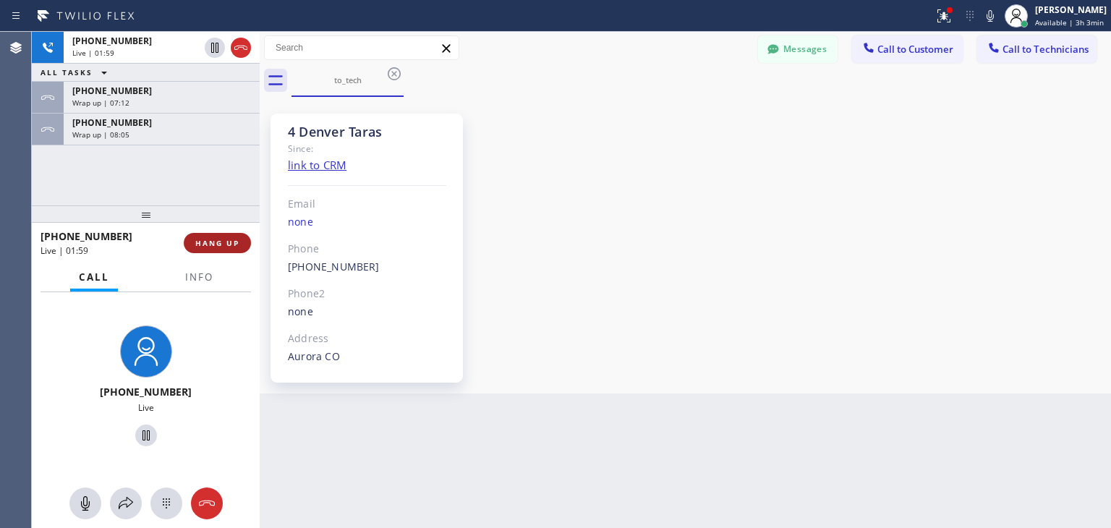
drag, startPoint x: 226, startPoint y: 255, endPoint x: 231, endPoint y: 248, distance: 8.2
click at [231, 248] on div "[PHONE_NUMBER] Live | 01:59 HANG UP" at bounding box center [145, 243] width 210 height 38
click at [231, 248] on button "HANG UP" at bounding box center [217, 243] width 67 height 20
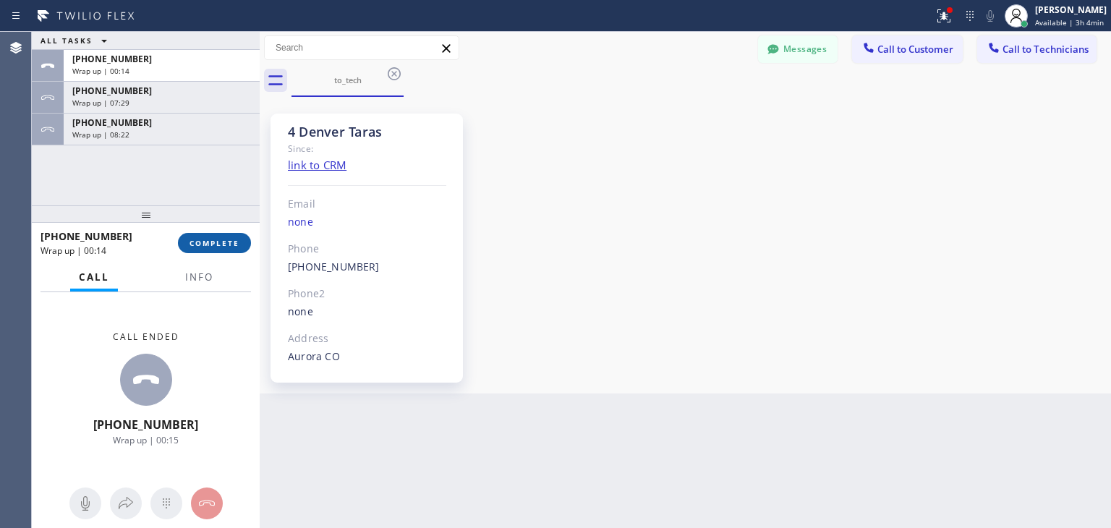
click at [246, 244] on button "COMPLETE" at bounding box center [214, 243] width 73 height 20
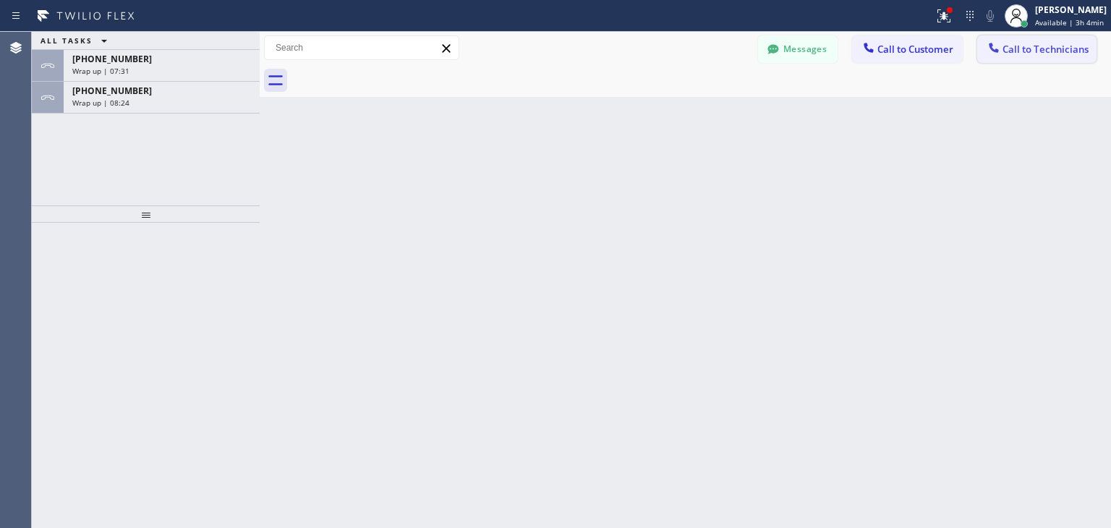
drag, startPoint x: 1097, startPoint y: 64, endPoint x: 1069, endPoint y: 51, distance: 31.4
click at [1069, 51] on div "Messages Call to Customer Call to Technicians Outbound call Location Search loc…" at bounding box center [685, 64] width 851 height 65
click at [1069, 51] on span "Call to Technicians" at bounding box center [1045, 49] width 86 height 13
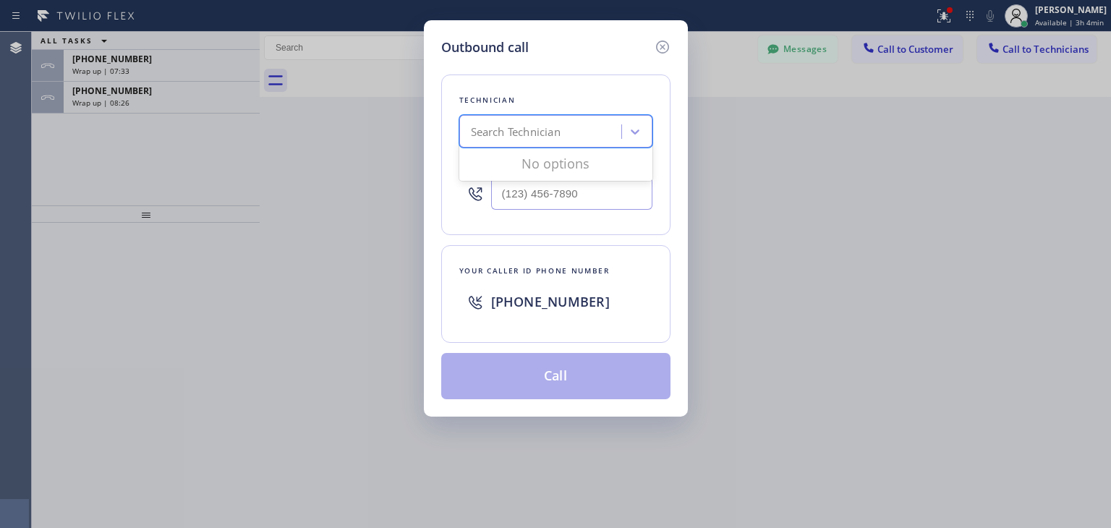
click at [596, 124] on div "Search Technician" at bounding box center [543, 131] width 158 height 25
type input "[PERSON_NAME]"
click at [583, 163] on div "[PERSON_NAME]" at bounding box center [555, 162] width 193 height 26
type input "[PHONE_NUMBER]"
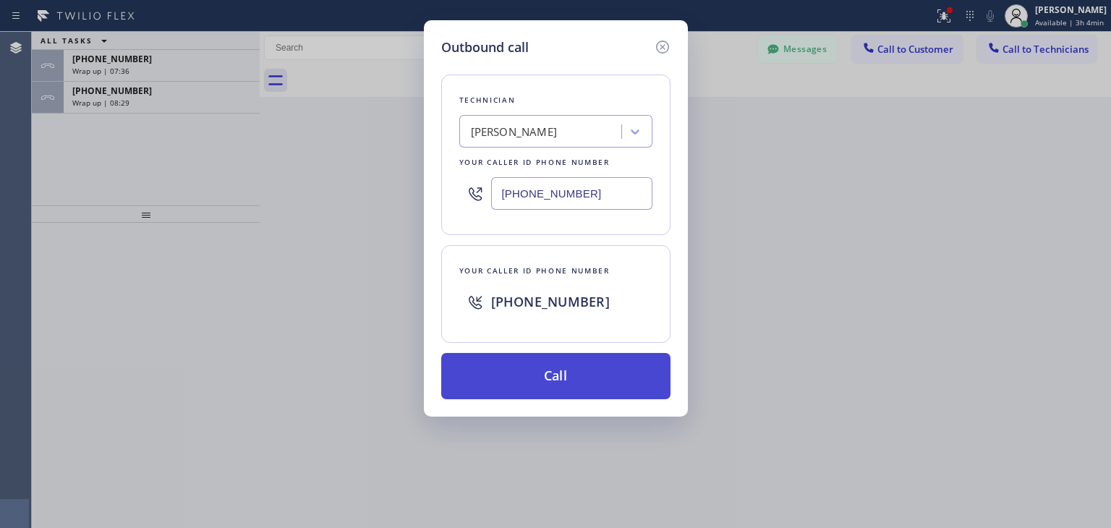
click at [557, 353] on button "Call" at bounding box center [555, 376] width 229 height 46
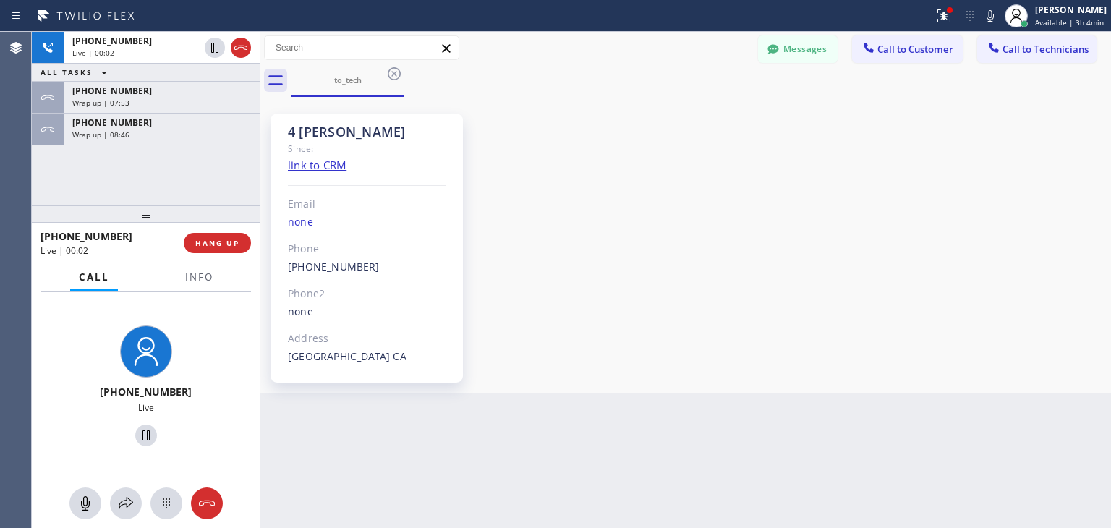
click at [110, 80] on icon at bounding box center [103, 72] width 17 height 17
click at [137, 98] on div "Wrap up | 07:53" at bounding box center [161, 103] width 179 height 10
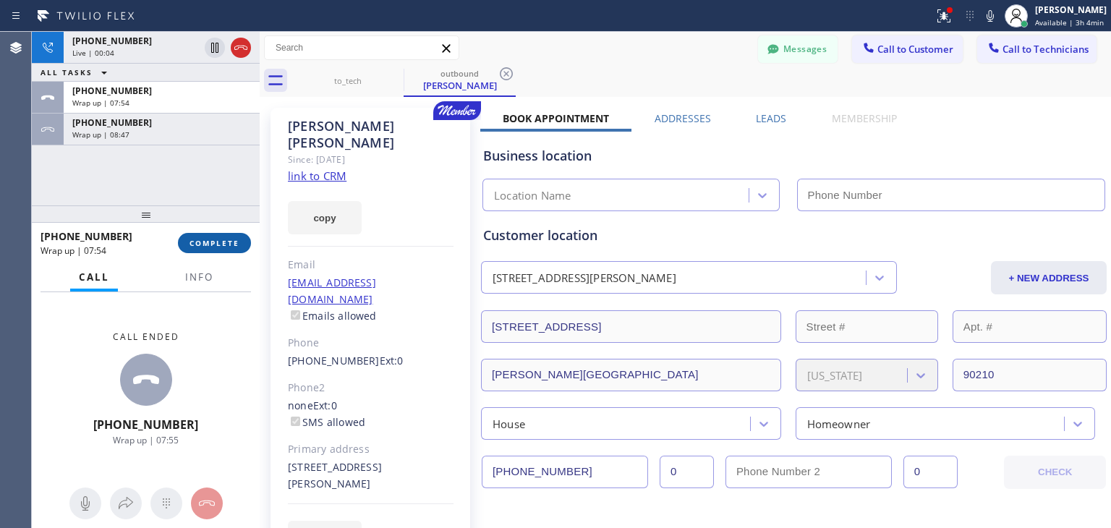
click at [213, 239] on div "[PHONE_NUMBER] Wrap up | 07:54 COMPLETE" at bounding box center [145, 243] width 210 height 38
click at [213, 239] on span "COMPLETE" at bounding box center [214, 243] width 50 height 10
type input "[PHONE_NUMBER]"
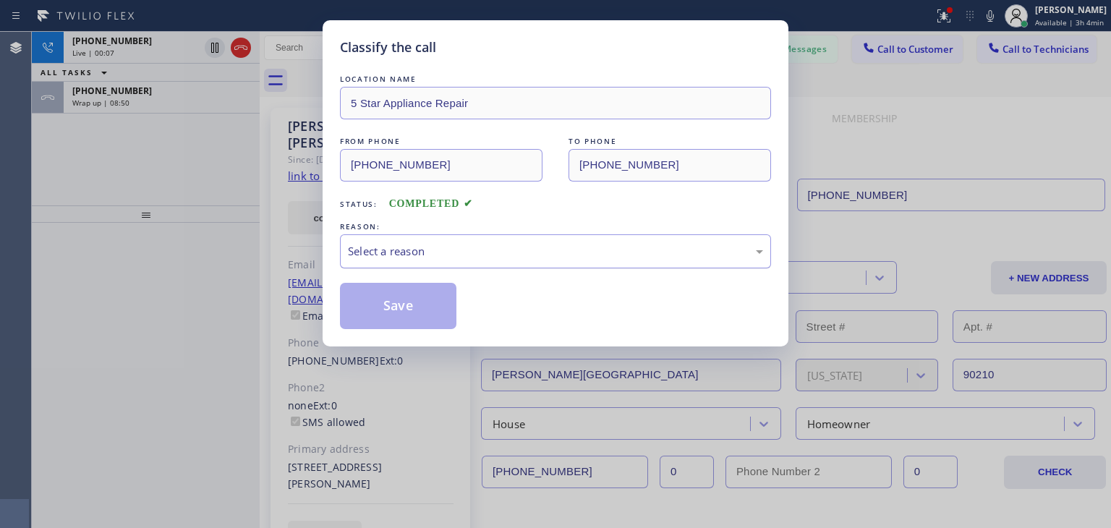
drag, startPoint x: 521, startPoint y: 270, endPoint x: 552, endPoint y: 258, distance: 33.4
click at [552, 258] on div "LOCATION NAME 5 Star Appliance Repair FROM PHONE [PHONE_NUMBER] TO PHONE [PHONE…" at bounding box center [555, 200] width 431 height 257
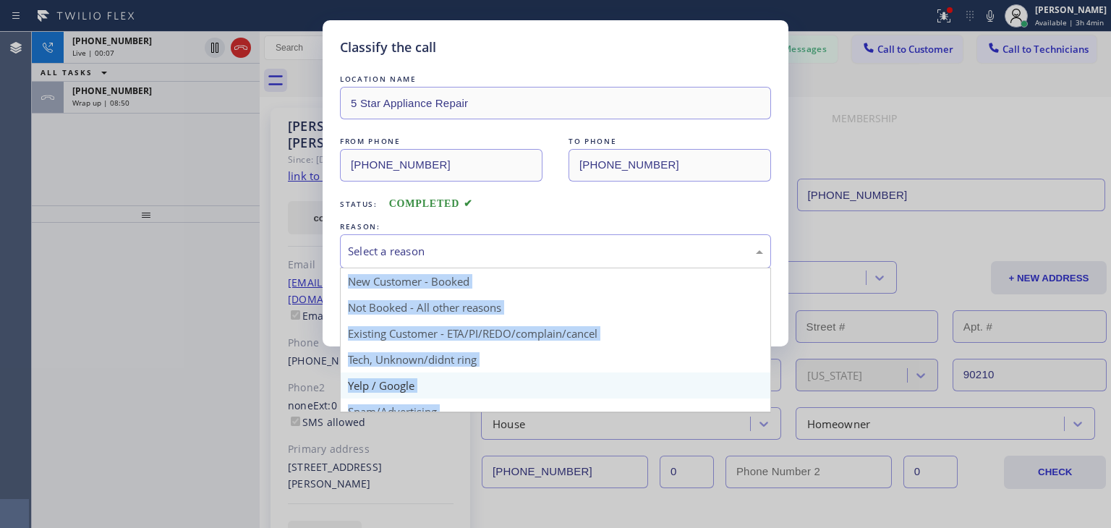
drag, startPoint x: 552, startPoint y: 258, endPoint x: 543, endPoint y: 376, distance: 118.2
click at [543, 268] on div "Select a reason New Customer - Booked Not Booked - All other reasons Existing C…" at bounding box center [555, 251] width 431 height 34
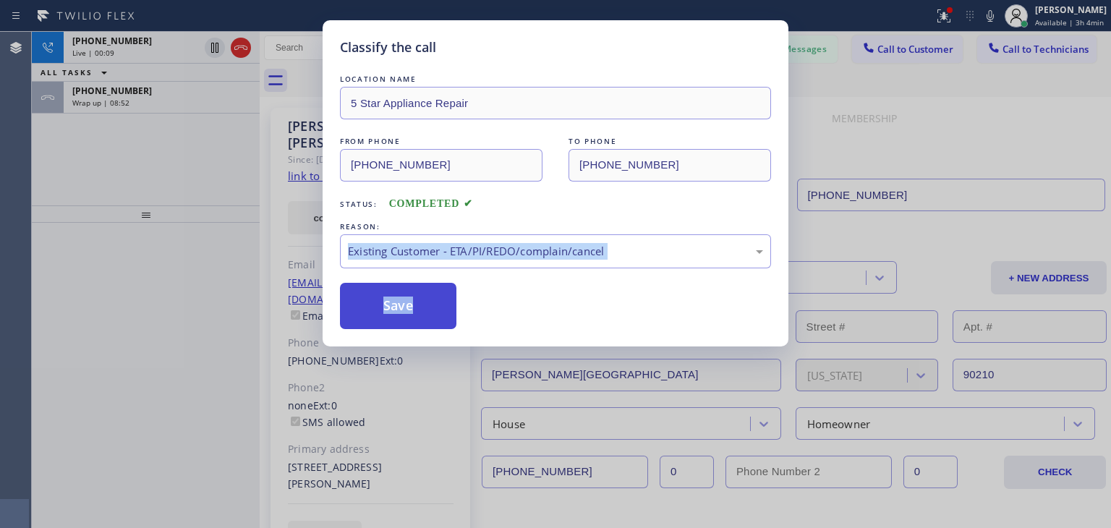
click at [417, 304] on button "Save" at bounding box center [398, 306] width 116 height 46
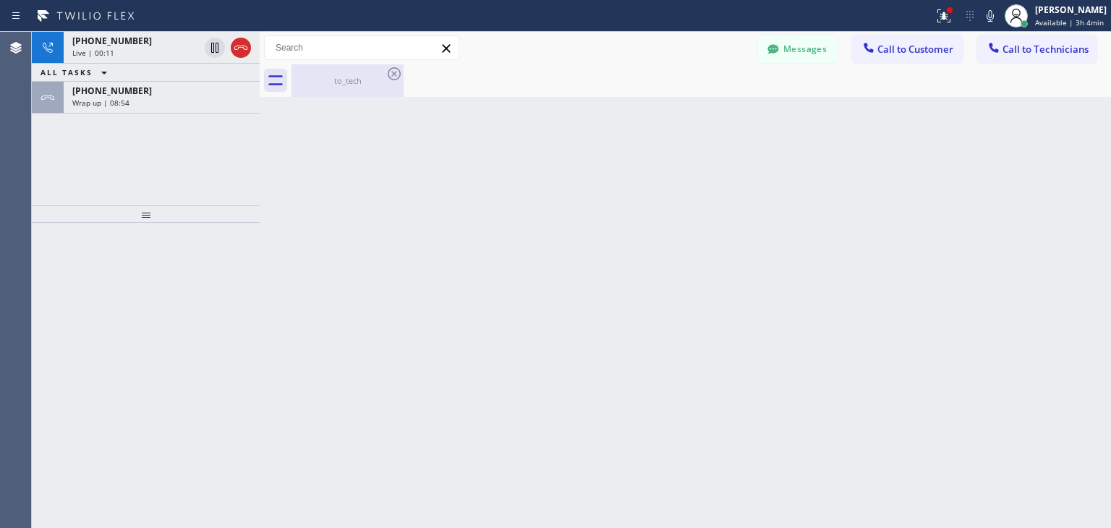
click at [379, 71] on div "to_tech" at bounding box center [347, 80] width 109 height 33
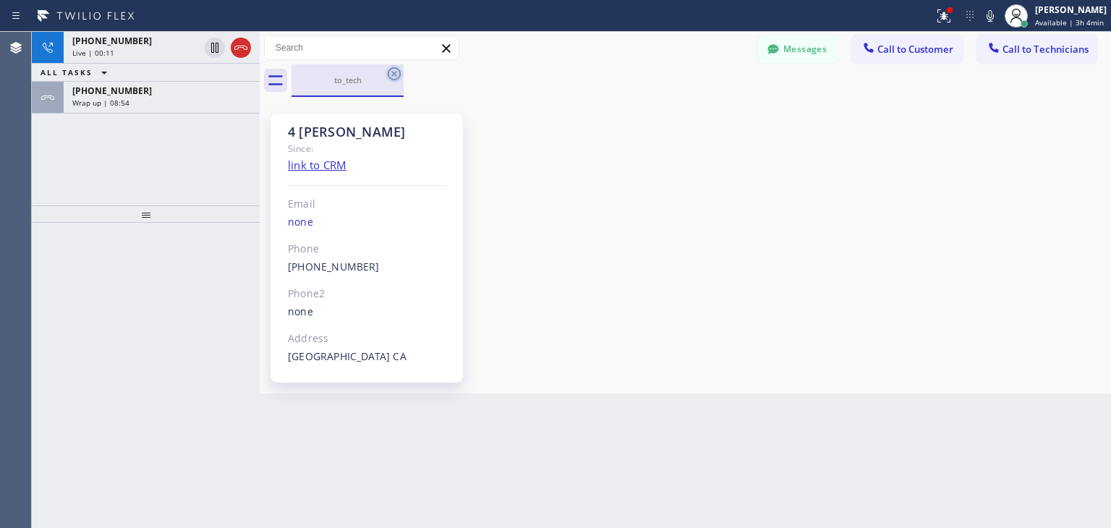
click at [388, 71] on icon at bounding box center [393, 73] width 17 height 17
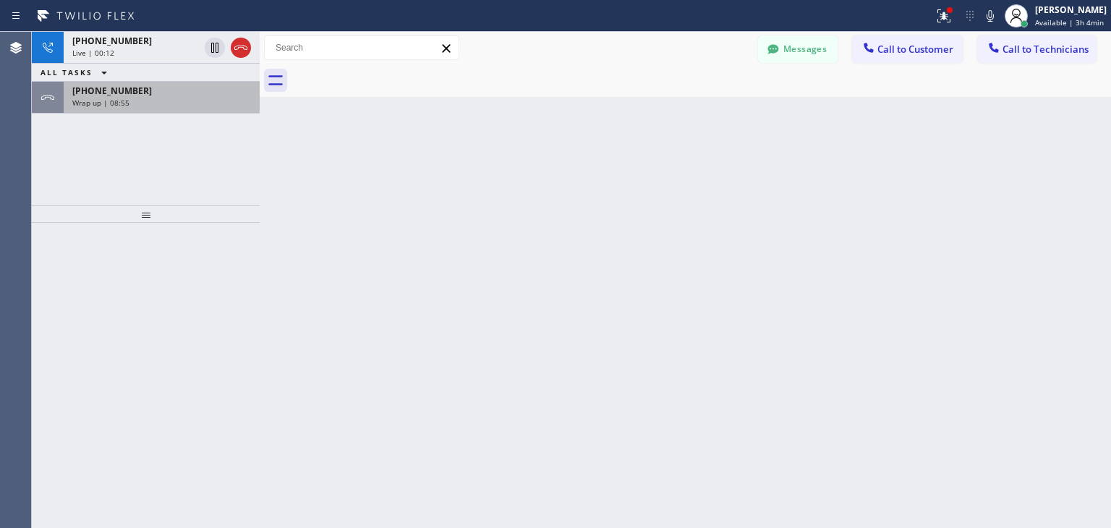
click at [161, 85] on div "[PHONE_NUMBER]" at bounding box center [161, 91] width 179 height 12
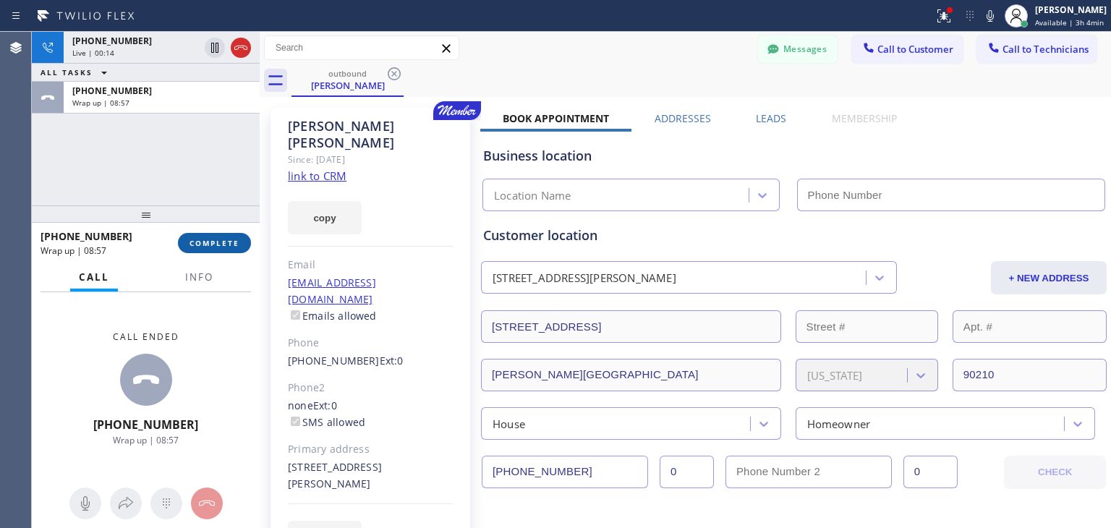
click at [218, 235] on button "COMPLETE" at bounding box center [214, 243] width 73 height 20
type input "[PHONE_NUMBER]"
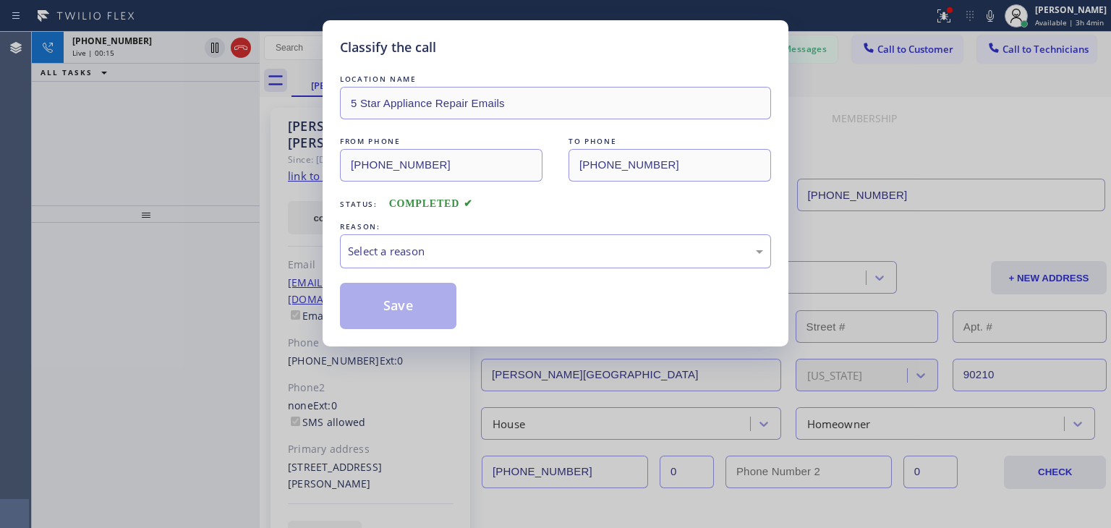
click at [556, 232] on div "REASON:" at bounding box center [555, 226] width 431 height 15
click at [555, 245] on div "Select a reason" at bounding box center [555, 251] width 415 height 17
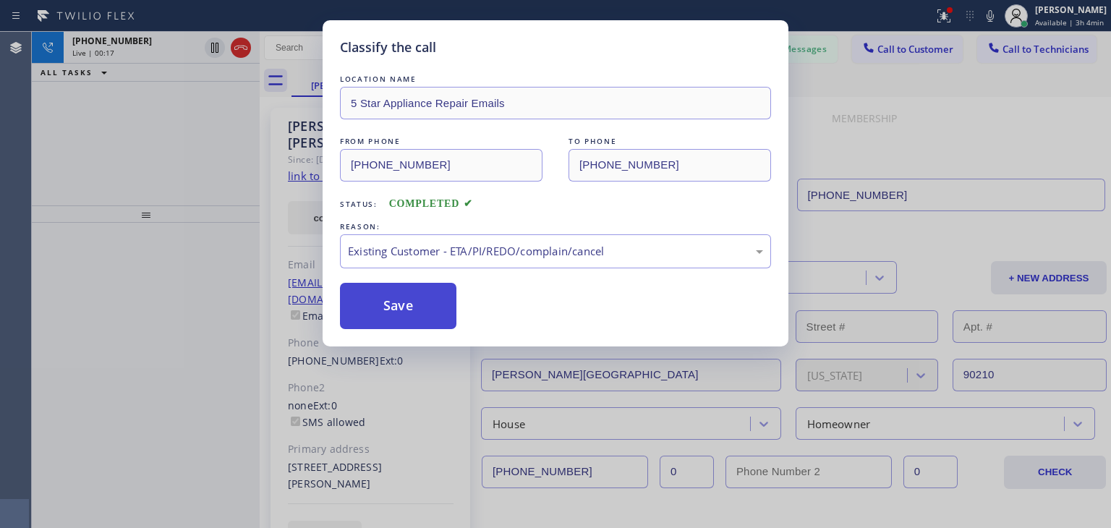
click at [418, 307] on button "Save" at bounding box center [398, 306] width 116 height 46
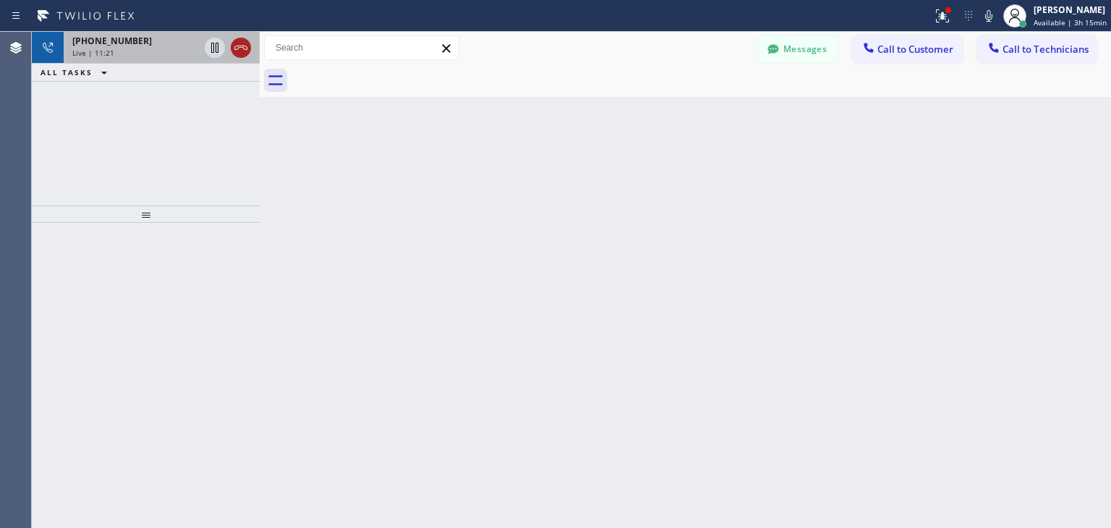
click at [246, 56] on icon at bounding box center [240, 47] width 17 height 17
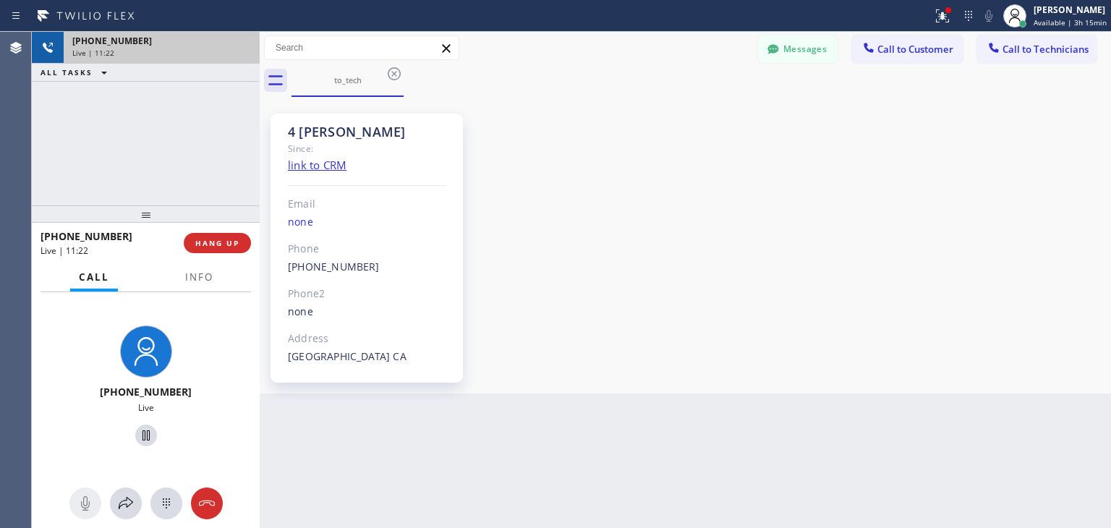
click at [246, 56] on div "Live | 11:22" at bounding box center [161, 53] width 179 height 10
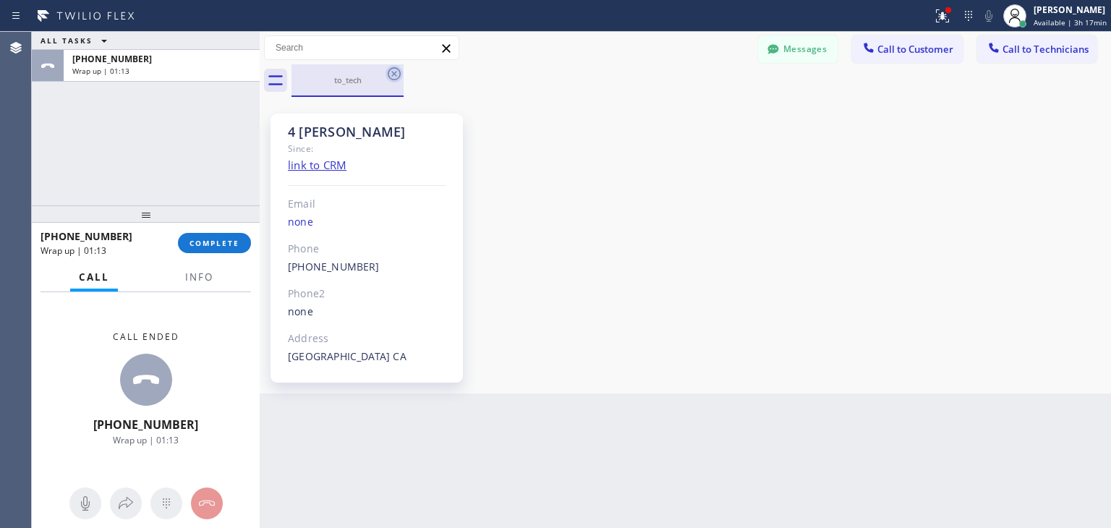
click at [401, 67] on icon at bounding box center [393, 73] width 17 height 17
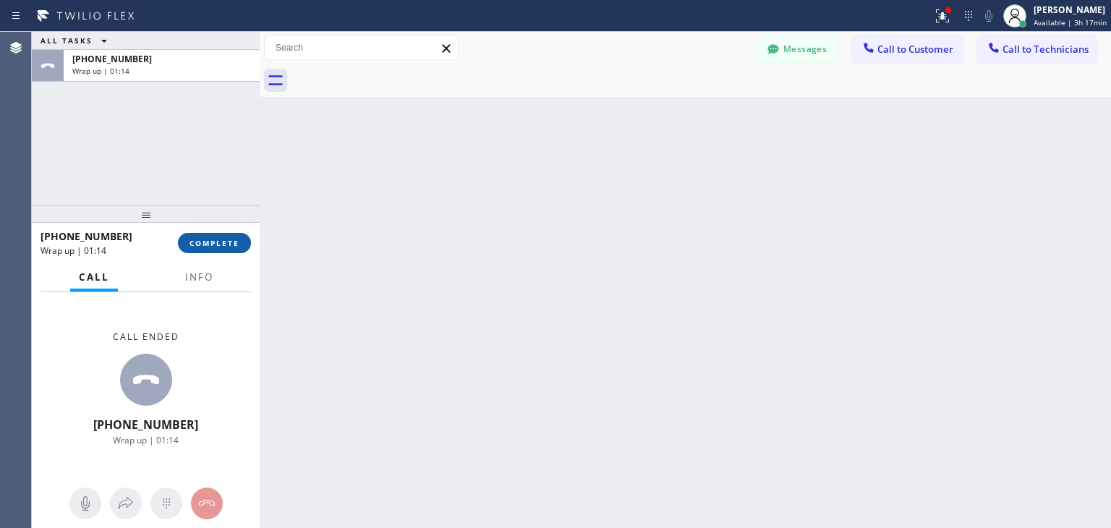
click at [217, 245] on span "COMPLETE" at bounding box center [214, 243] width 50 height 10
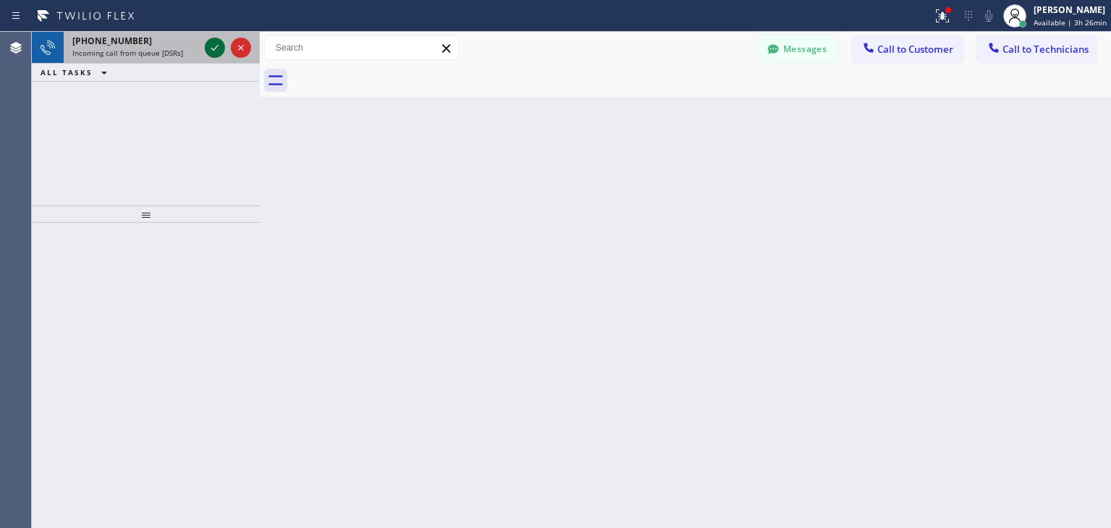
click at [208, 53] on icon at bounding box center [214, 47] width 17 height 17
